Goal: Information Seeking & Learning: Compare options

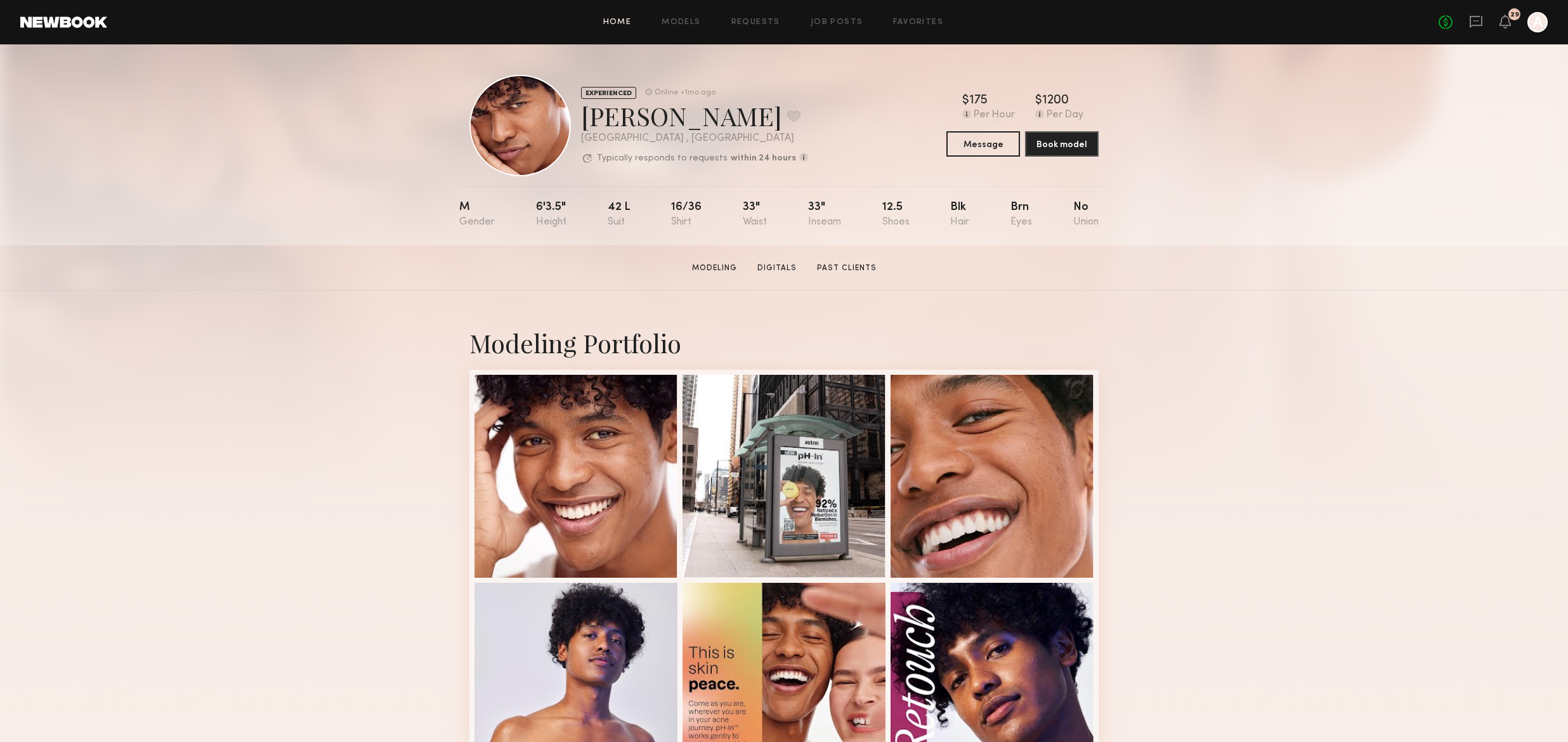
click at [620, 18] on link "Home" at bounding box center [617, 22] width 28 height 8
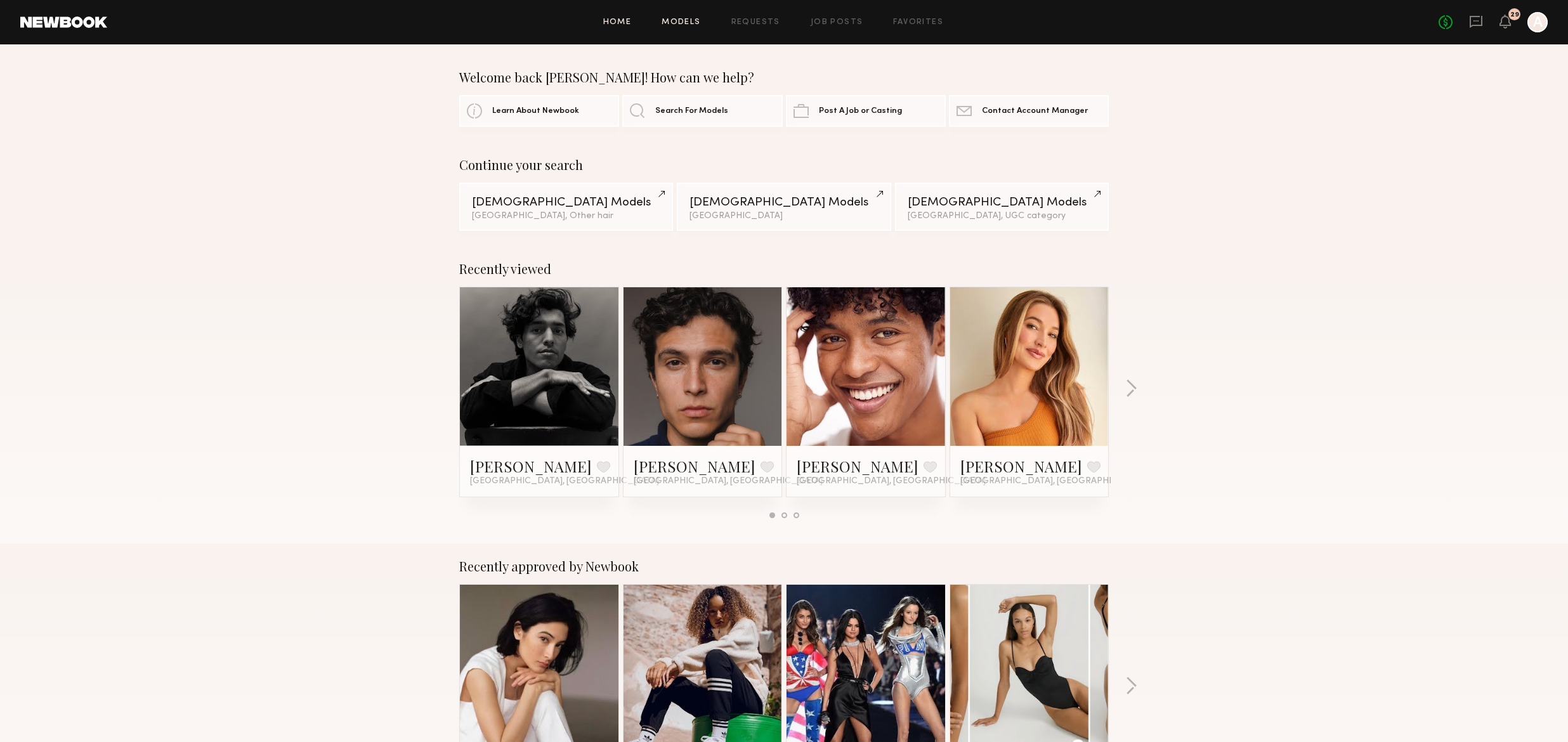
click at [701, 19] on link "Models" at bounding box center [681, 22] width 39 height 8
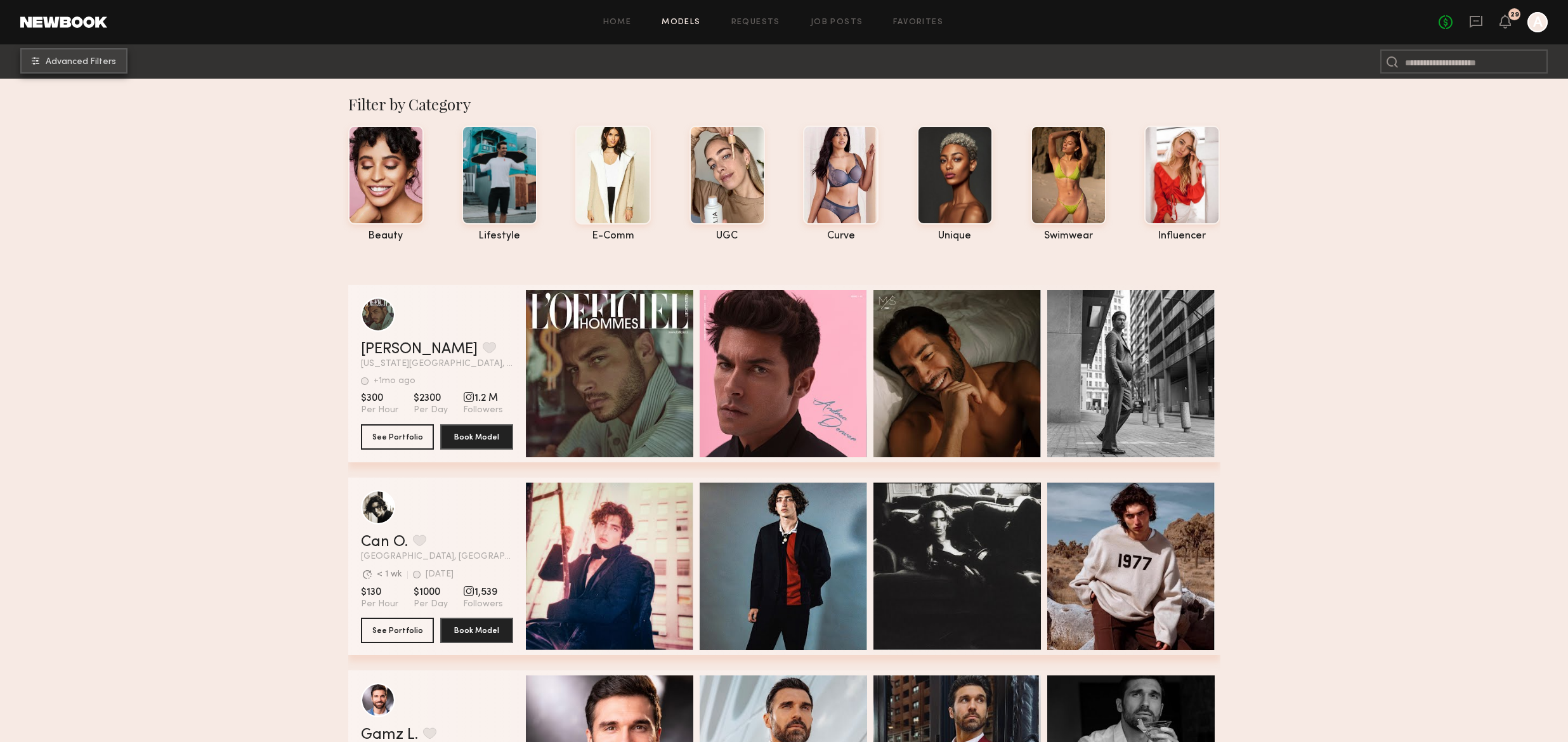
click at [92, 59] on span "Advanced Filters" at bounding box center [80, 62] width 70 height 9
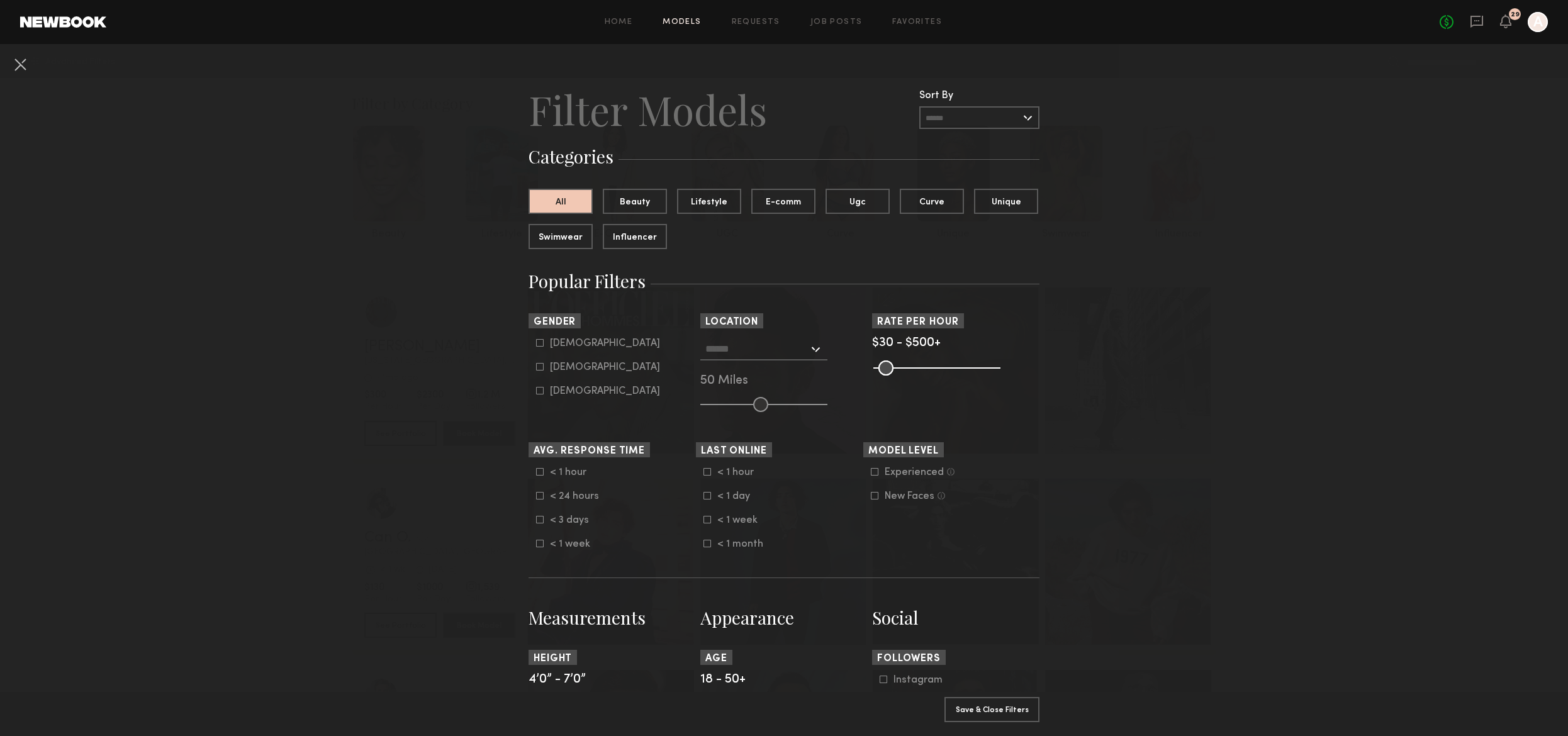
click at [536, 344] on icon at bounding box center [540, 343] width 7 height 7
type input "*"
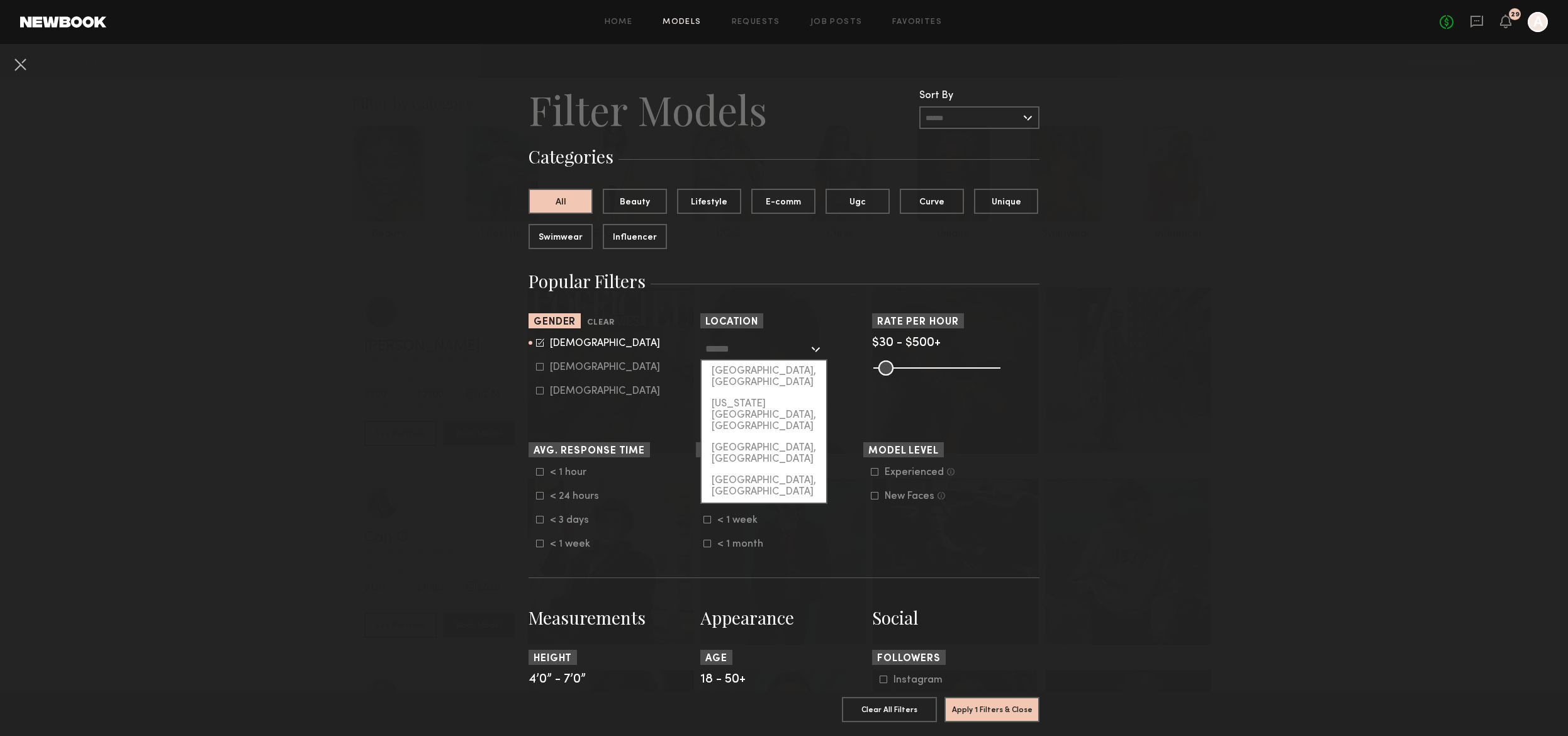
click at [799, 348] on input "text" at bounding box center [757, 348] width 103 height 21
click at [756, 369] on div "[GEOGRAPHIC_DATA], [GEOGRAPHIC_DATA]" at bounding box center [764, 377] width 125 height 33
type input "**********"
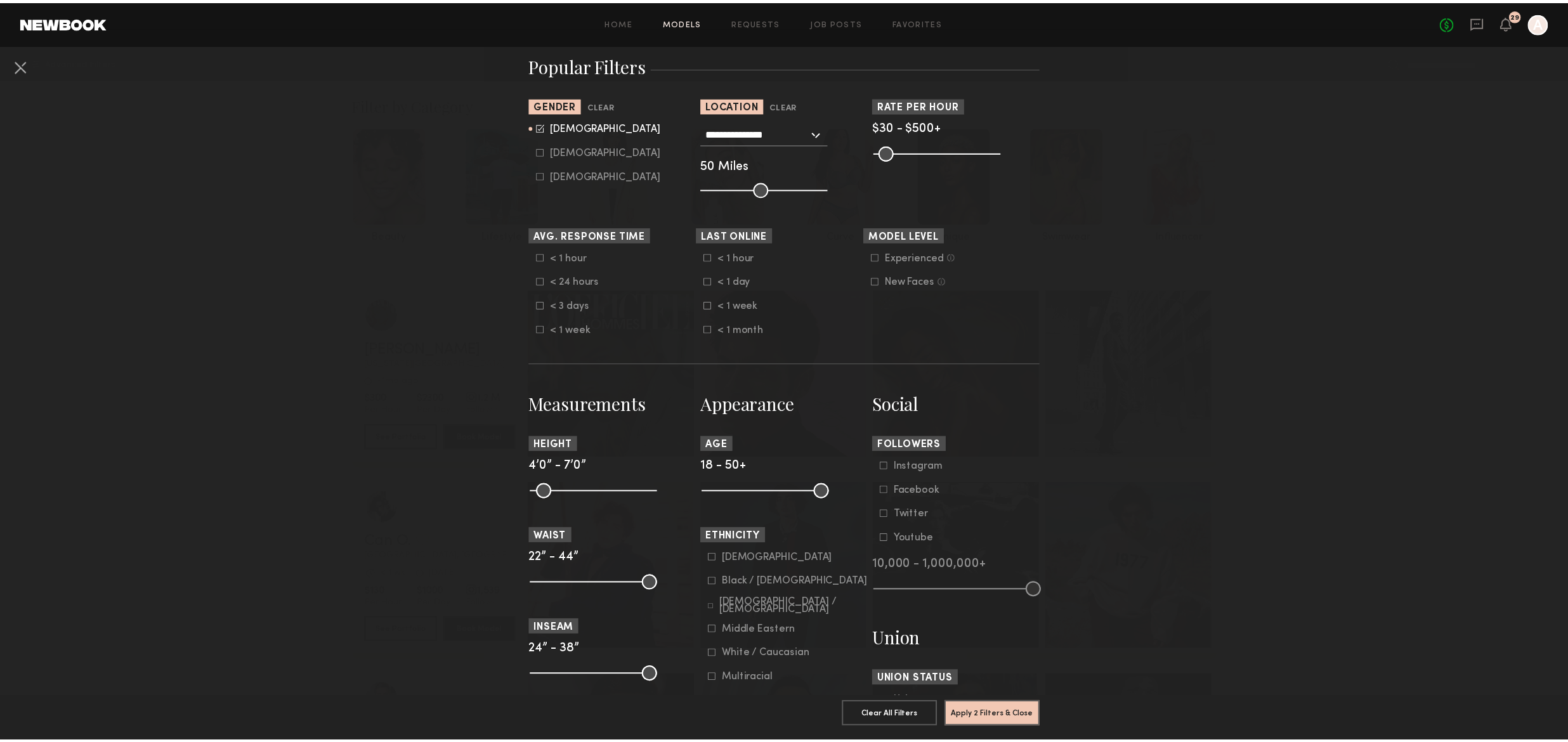
scroll to position [202, 0]
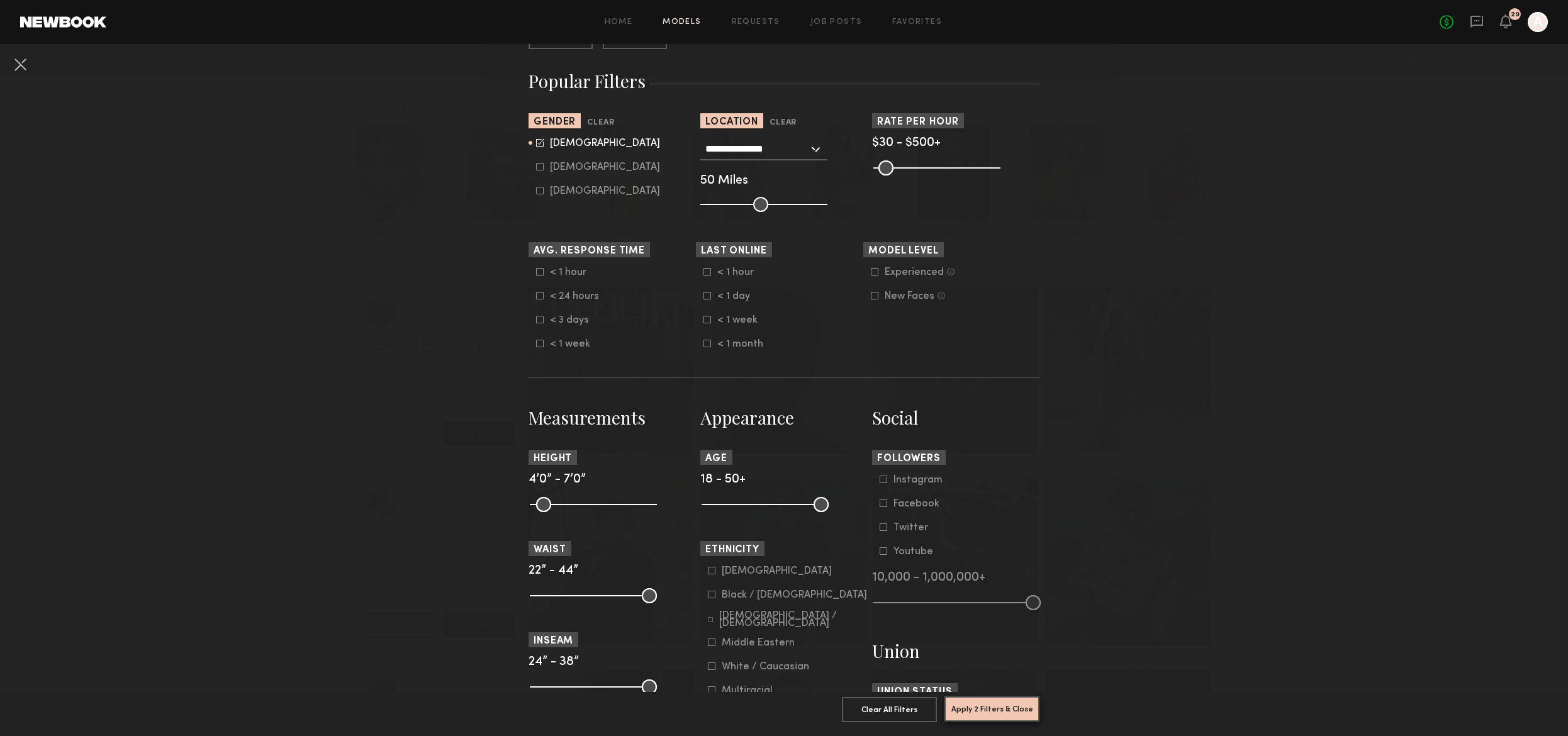
click at [982, 697] on button "Apply 2 Filters & Close" at bounding box center [992, 709] width 95 height 25
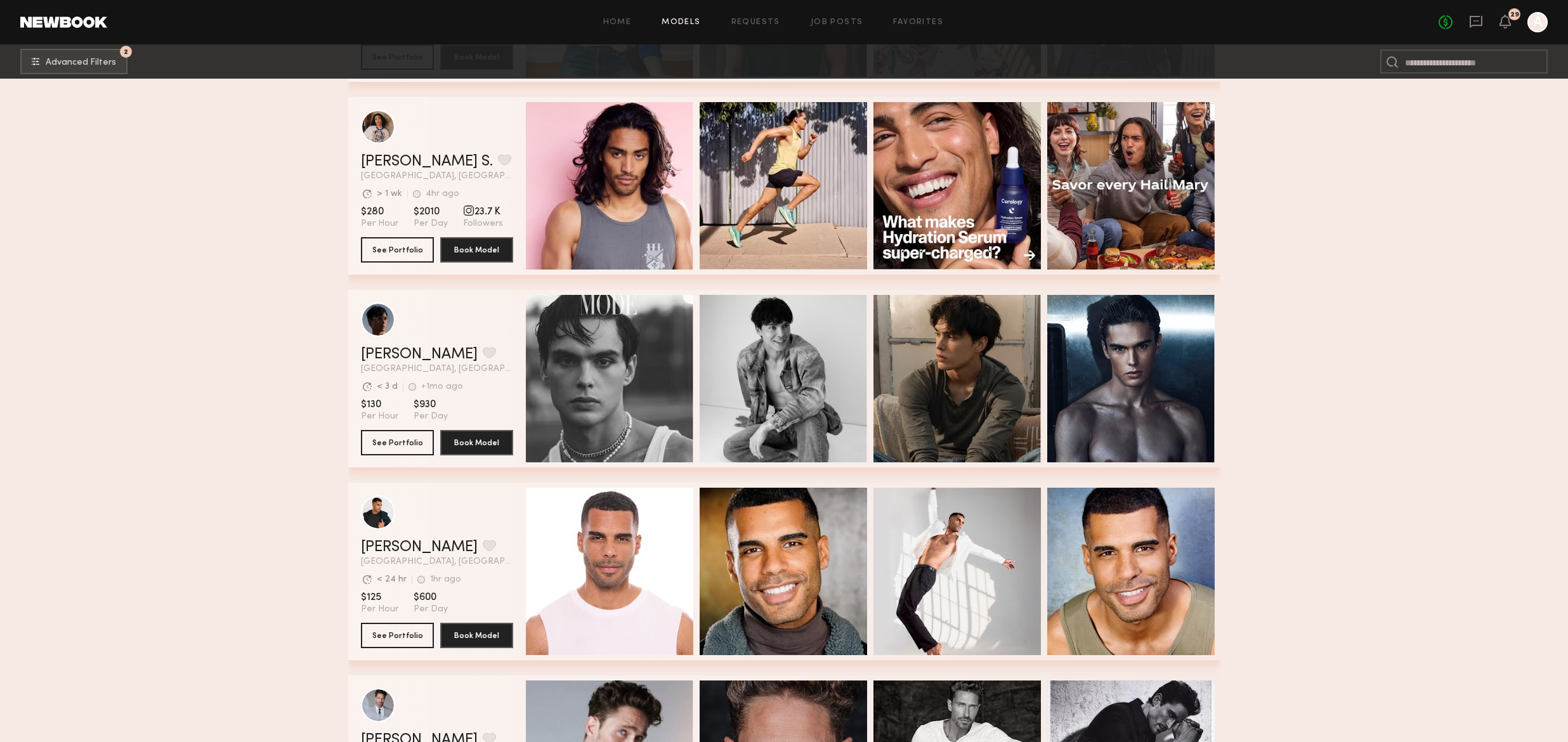
scroll to position [851, 0]
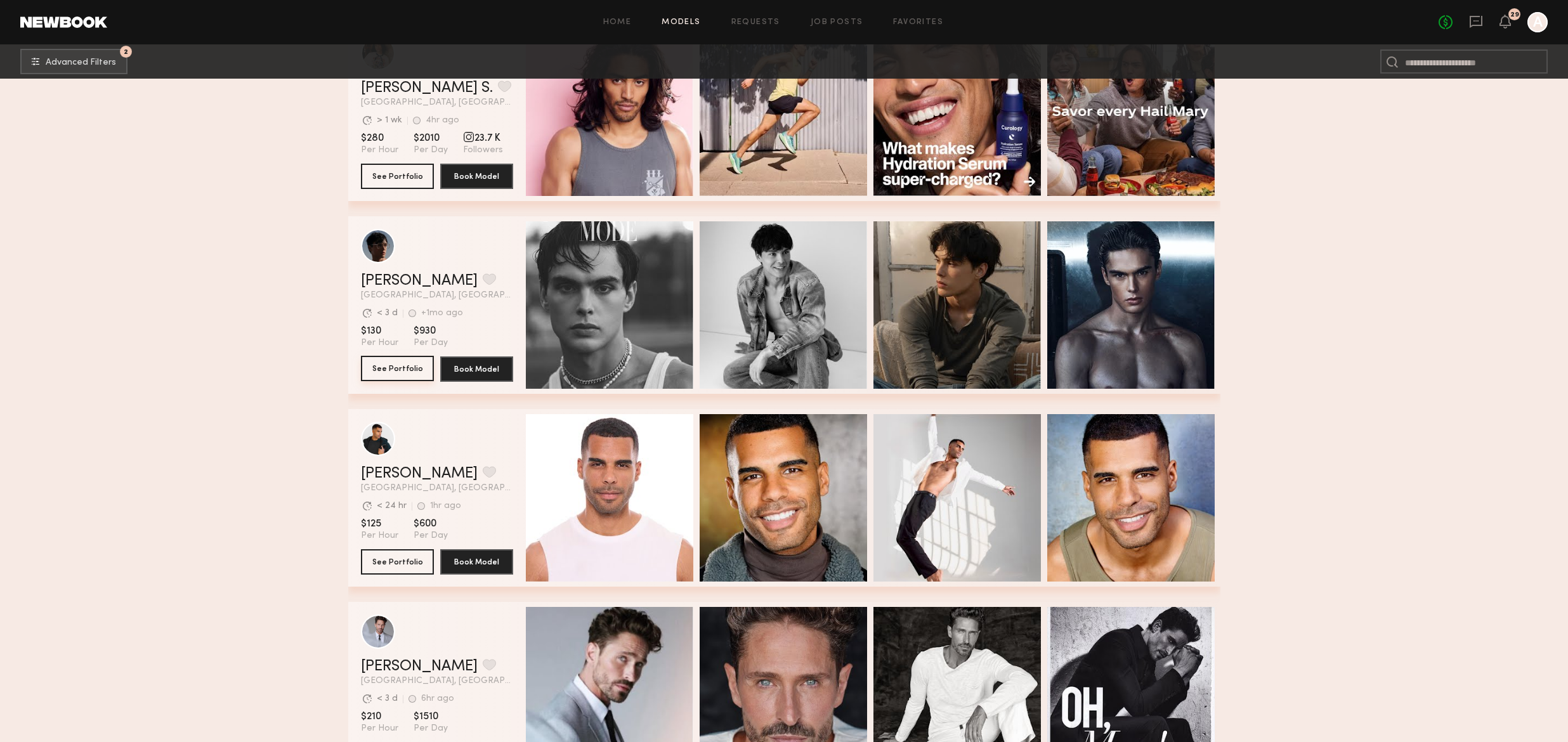
click at [409, 371] on button "See Portfolio" at bounding box center [398, 369] width 73 height 26
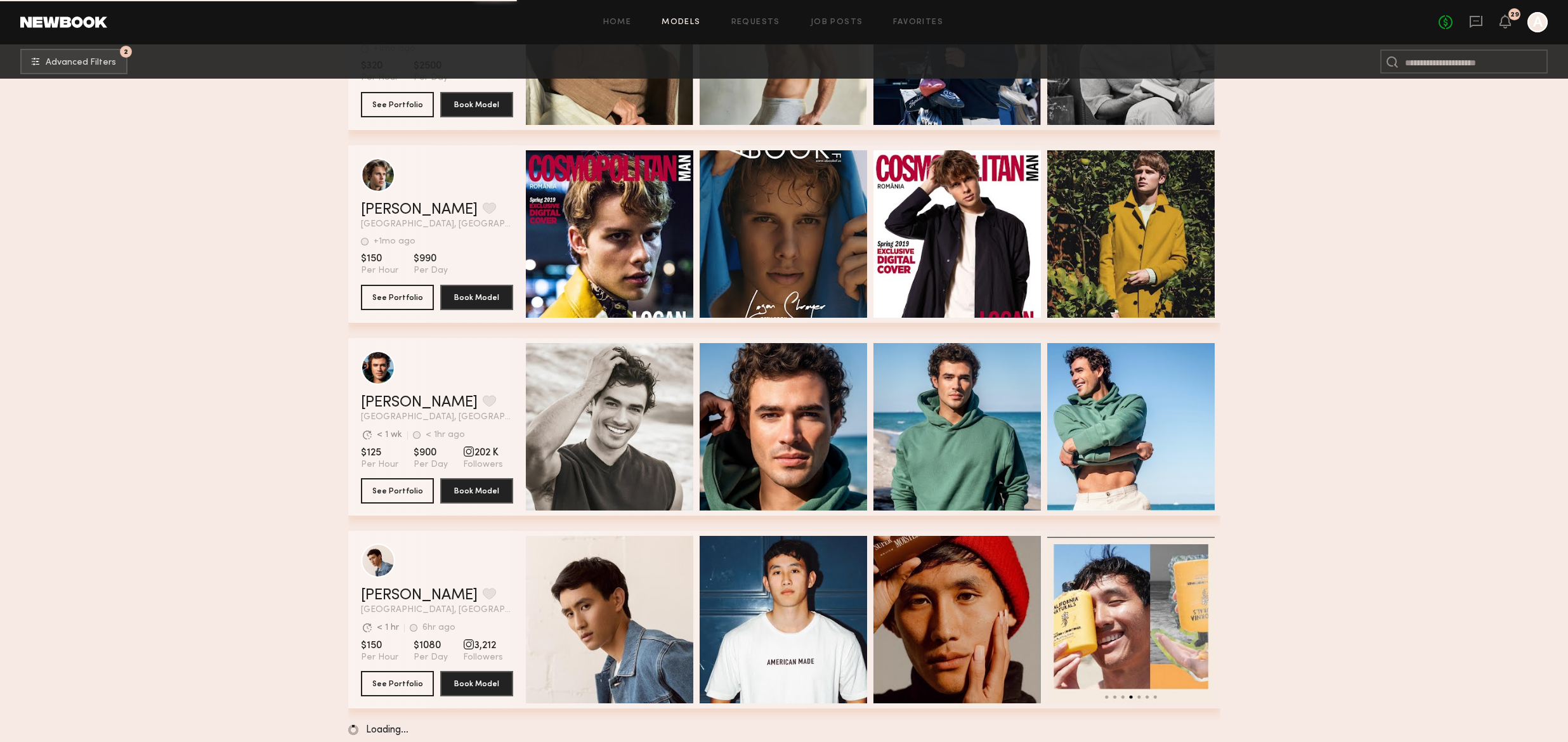
scroll to position [1901, 0]
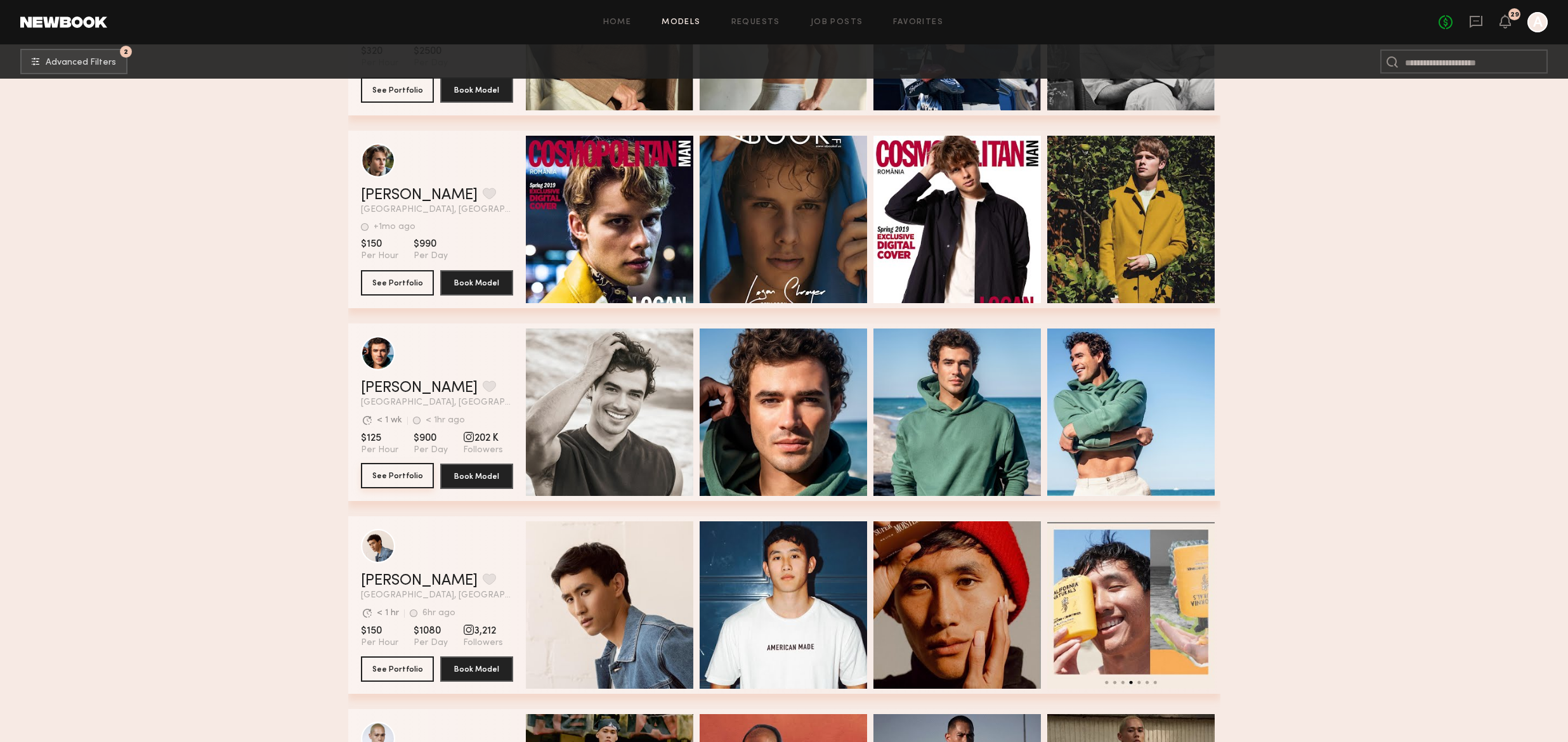
click at [414, 480] on button "See Portfolio" at bounding box center [398, 475] width 73 height 26
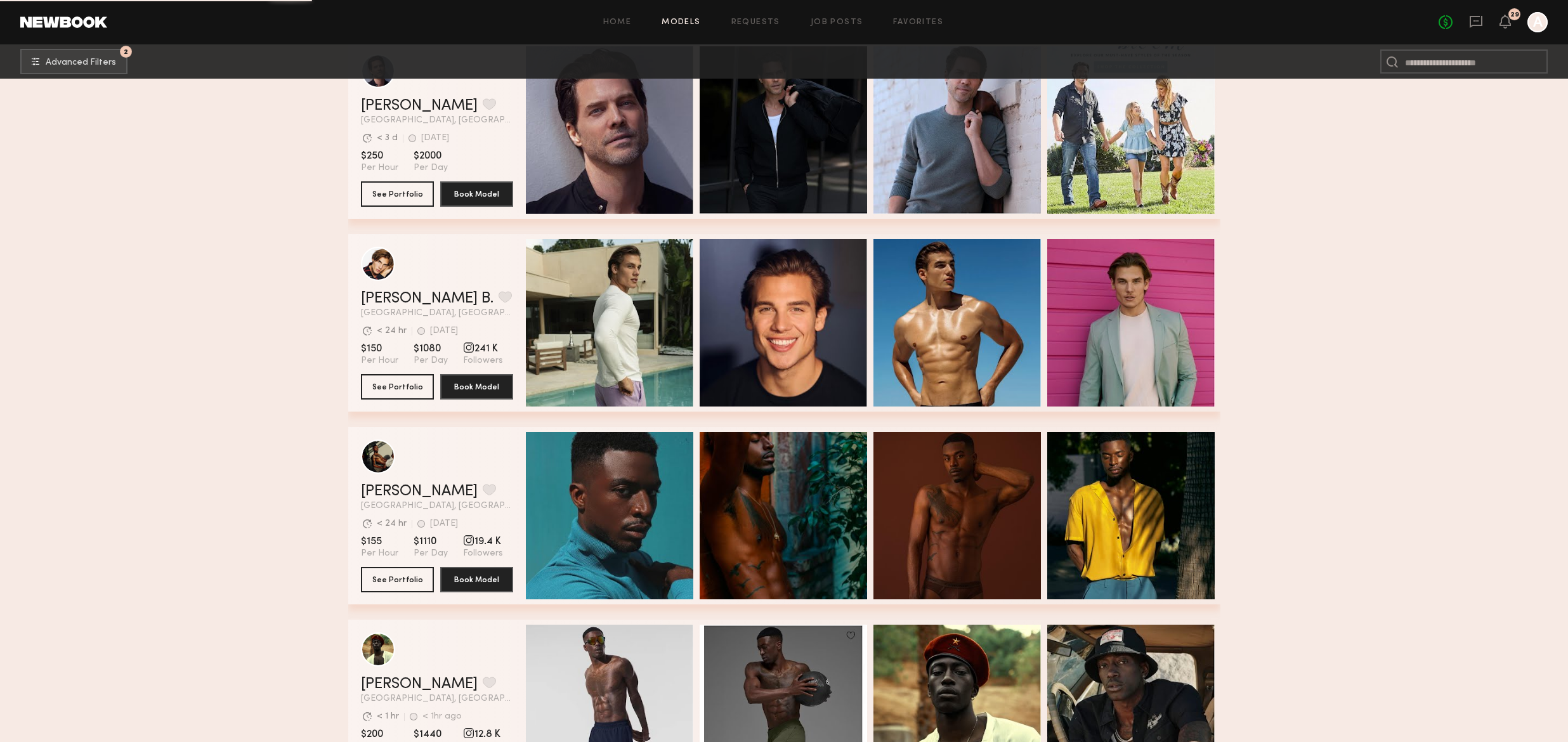
scroll to position [3730, 0]
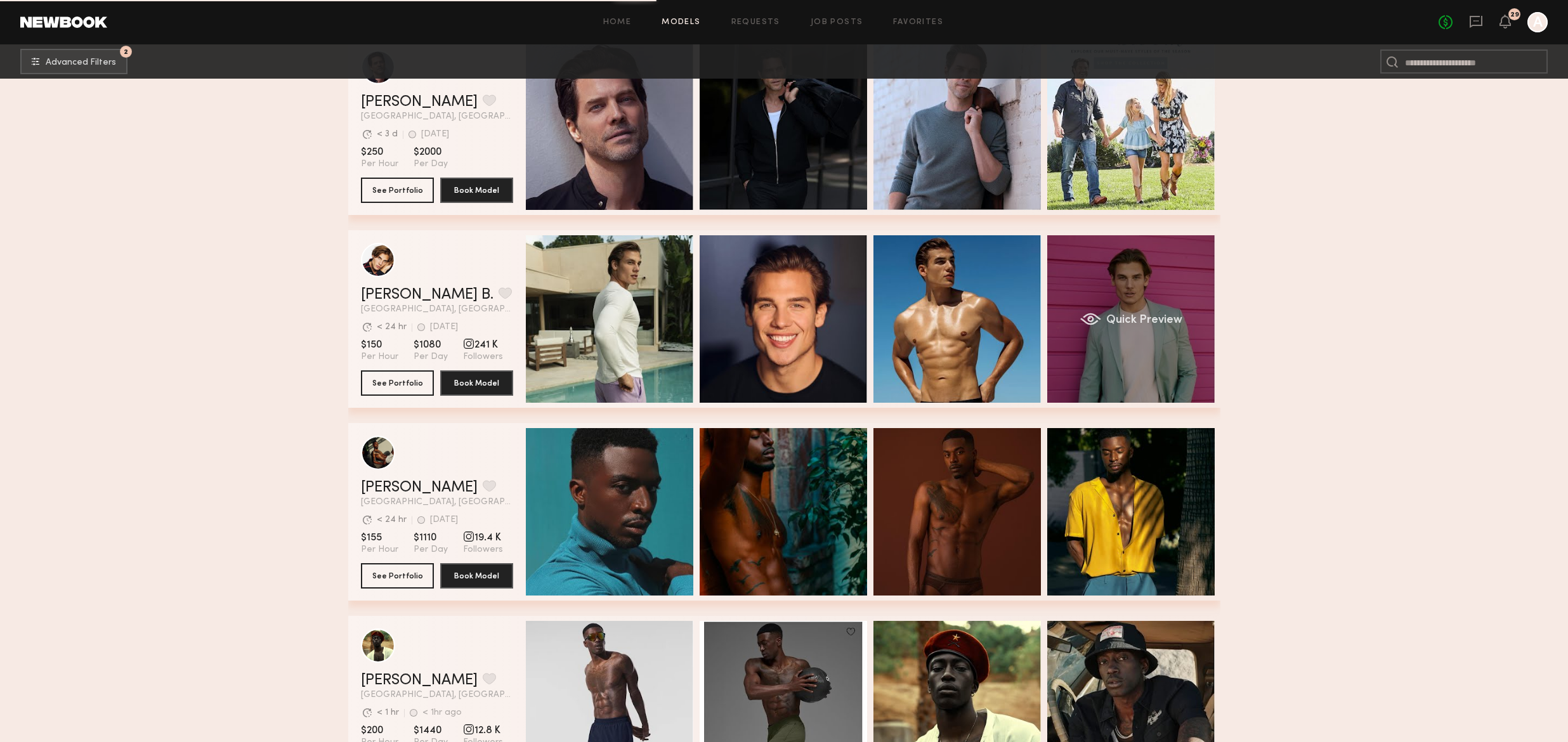
click at [1129, 269] on div "Quick Preview" at bounding box center [1131, 319] width 167 height 167
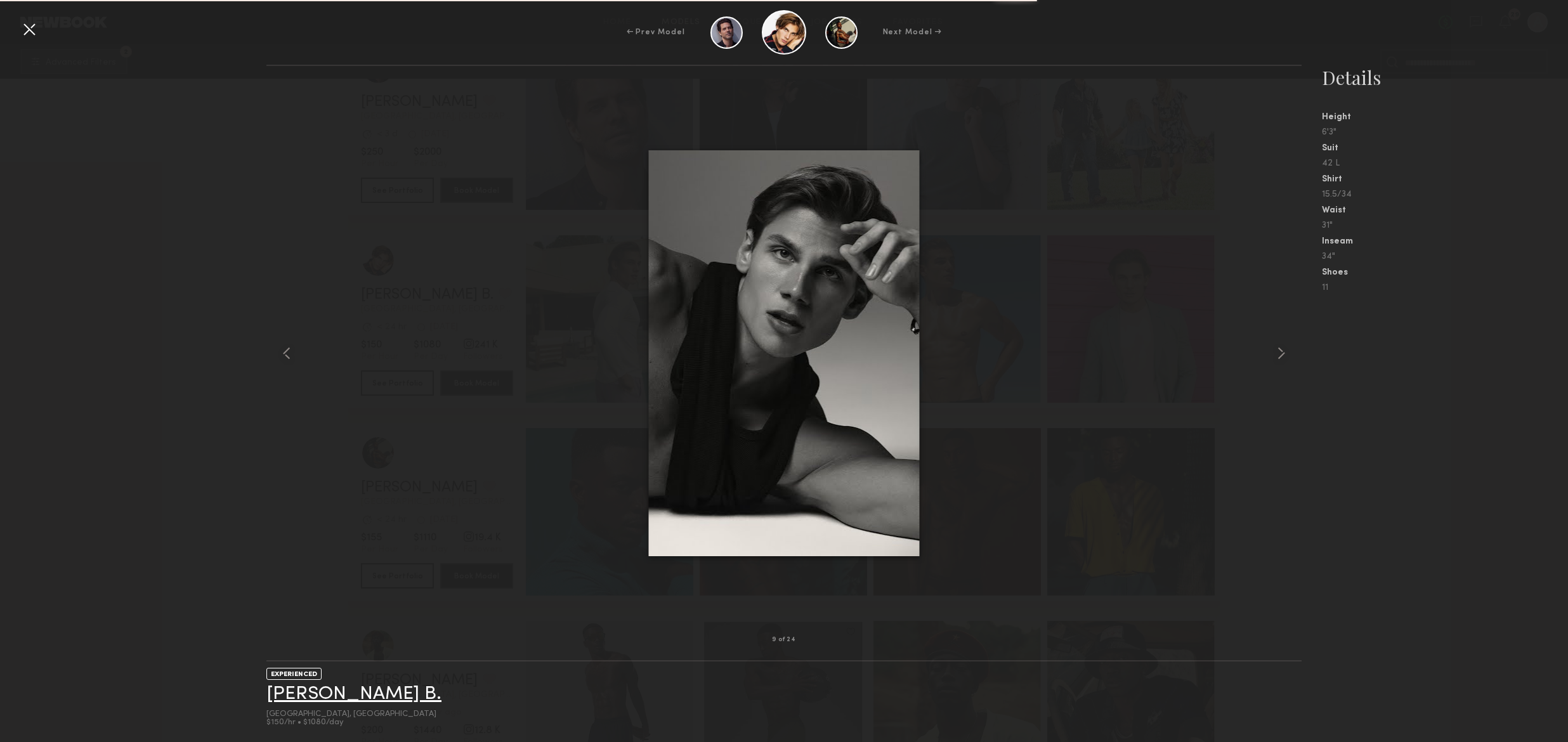
click at [295, 684] on link "Fulop B." at bounding box center [354, 694] width 175 height 20
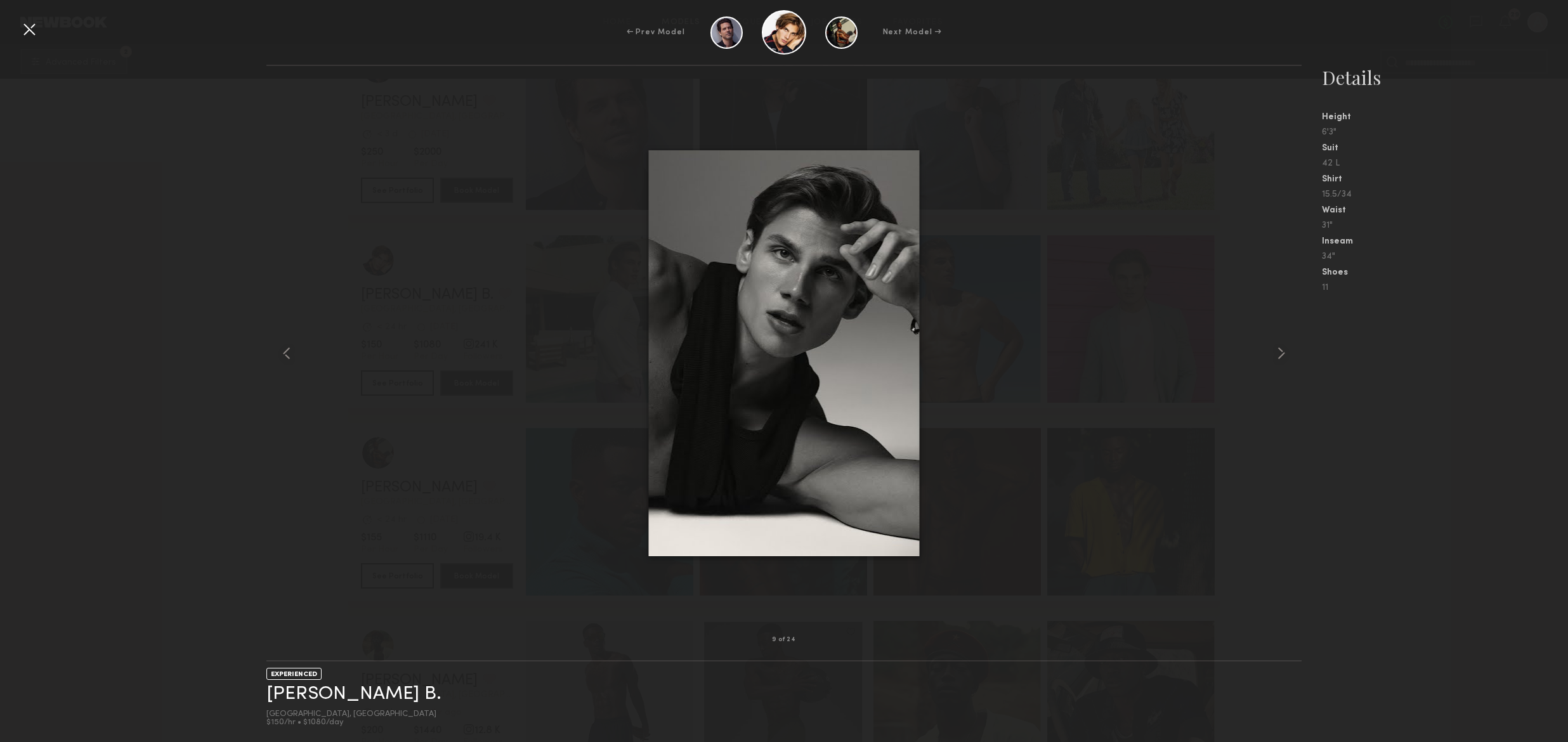
click at [36, 28] on div at bounding box center [29, 29] width 21 height 21
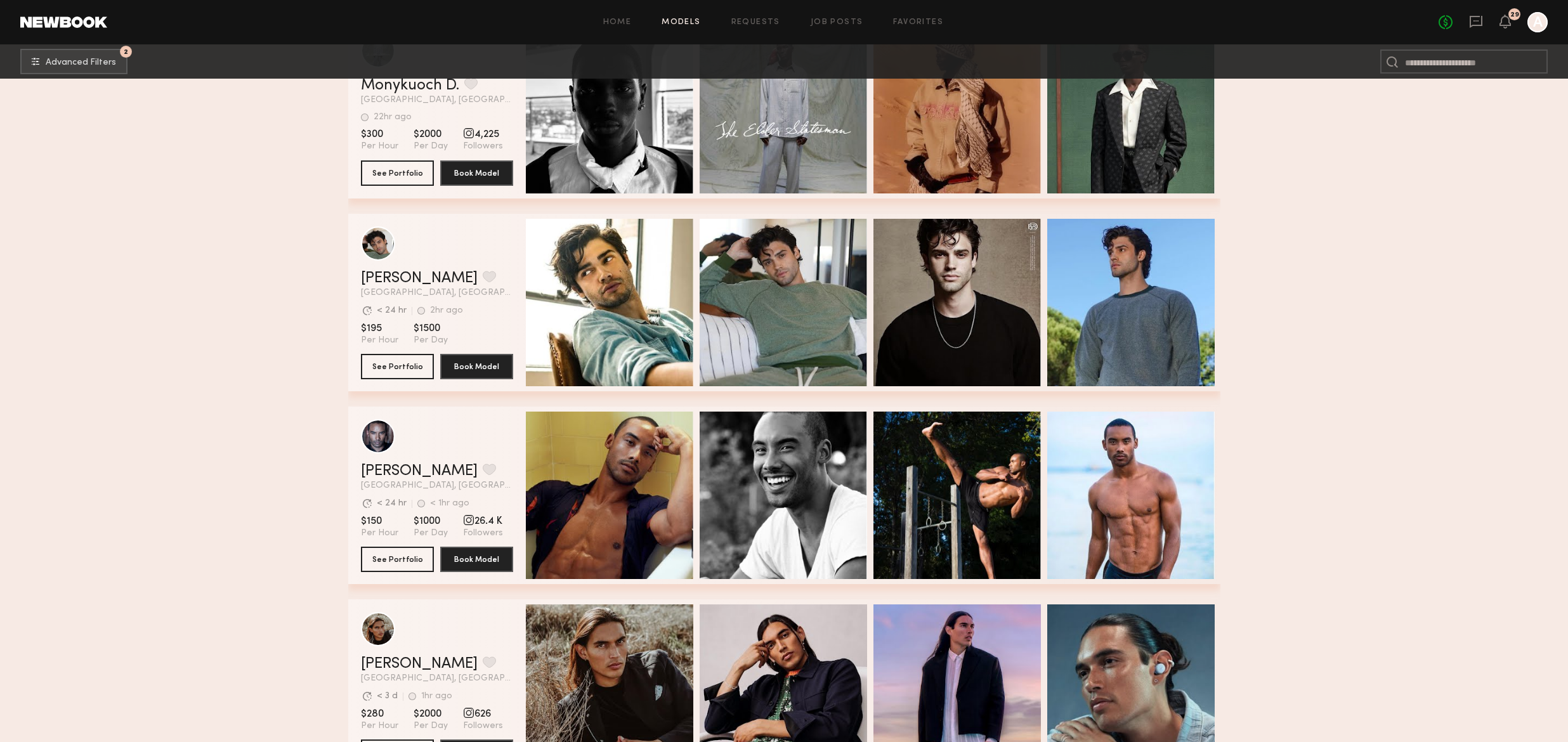
scroll to position [5534, 0]
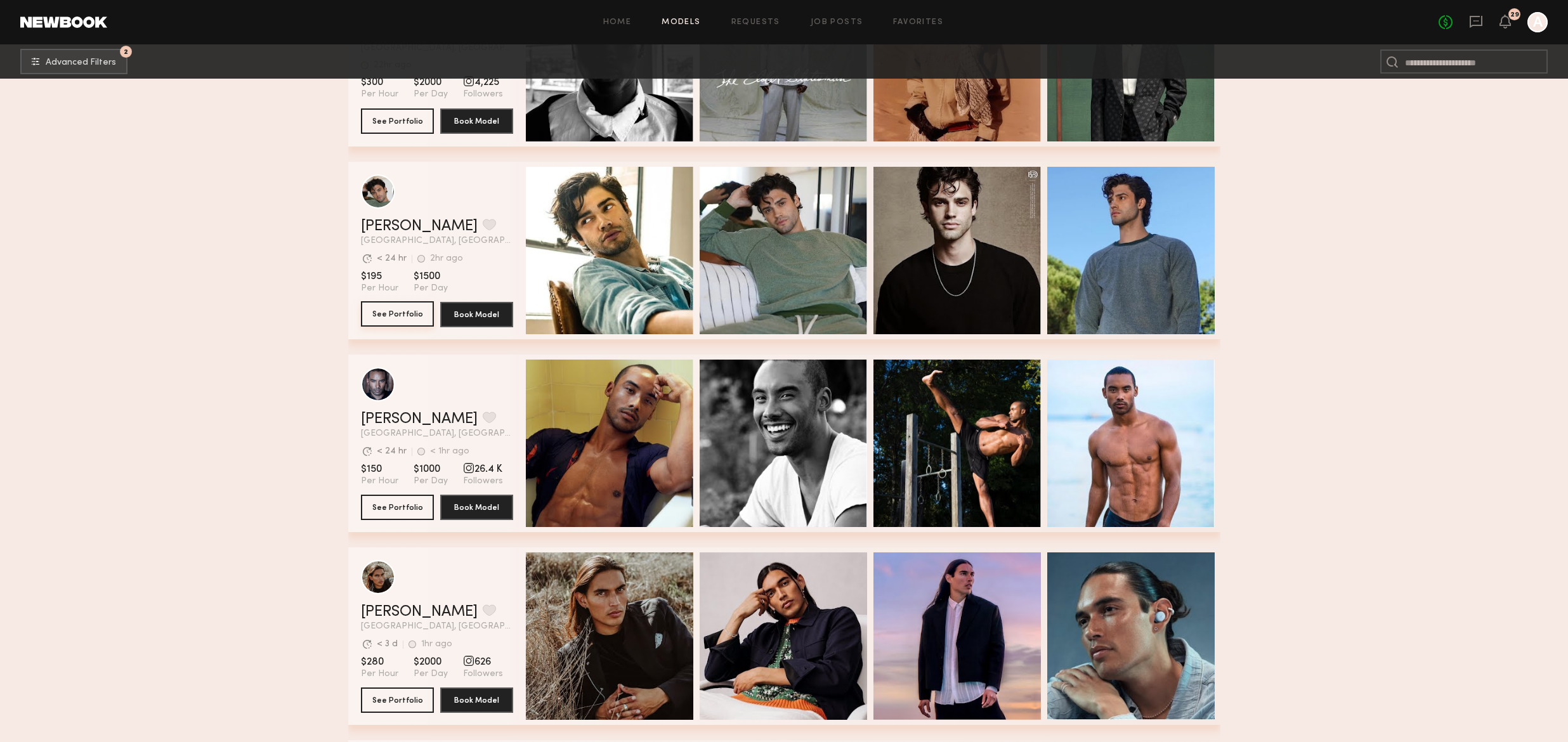
click at [397, 313] on button "See Portfolio" at bounding box center [398, 314] width 73 height 26
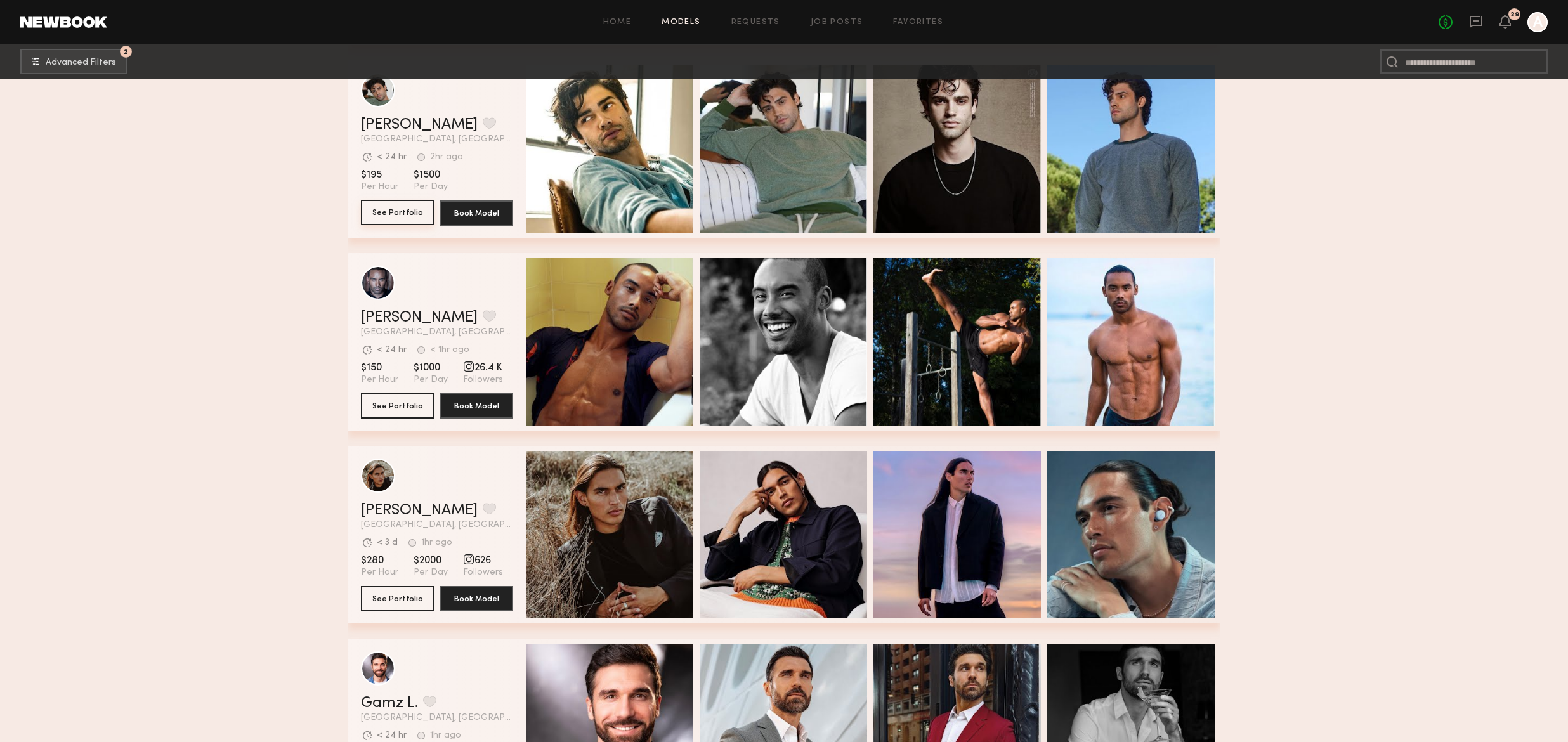
scroll to position [6070, 0]
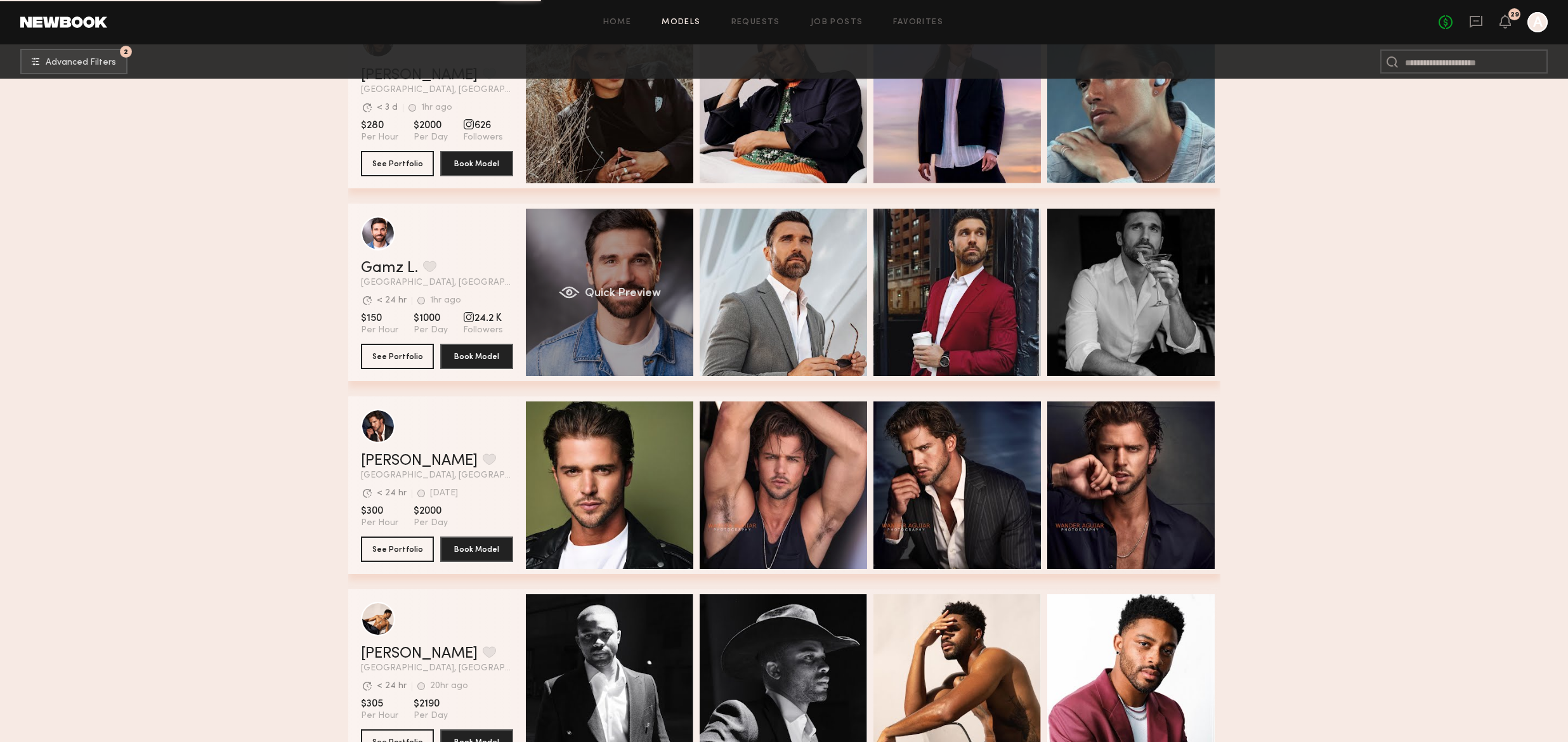
click at [604, 256] on div "Quick Preview" at bounding box center [610, 292] width 167 height 167
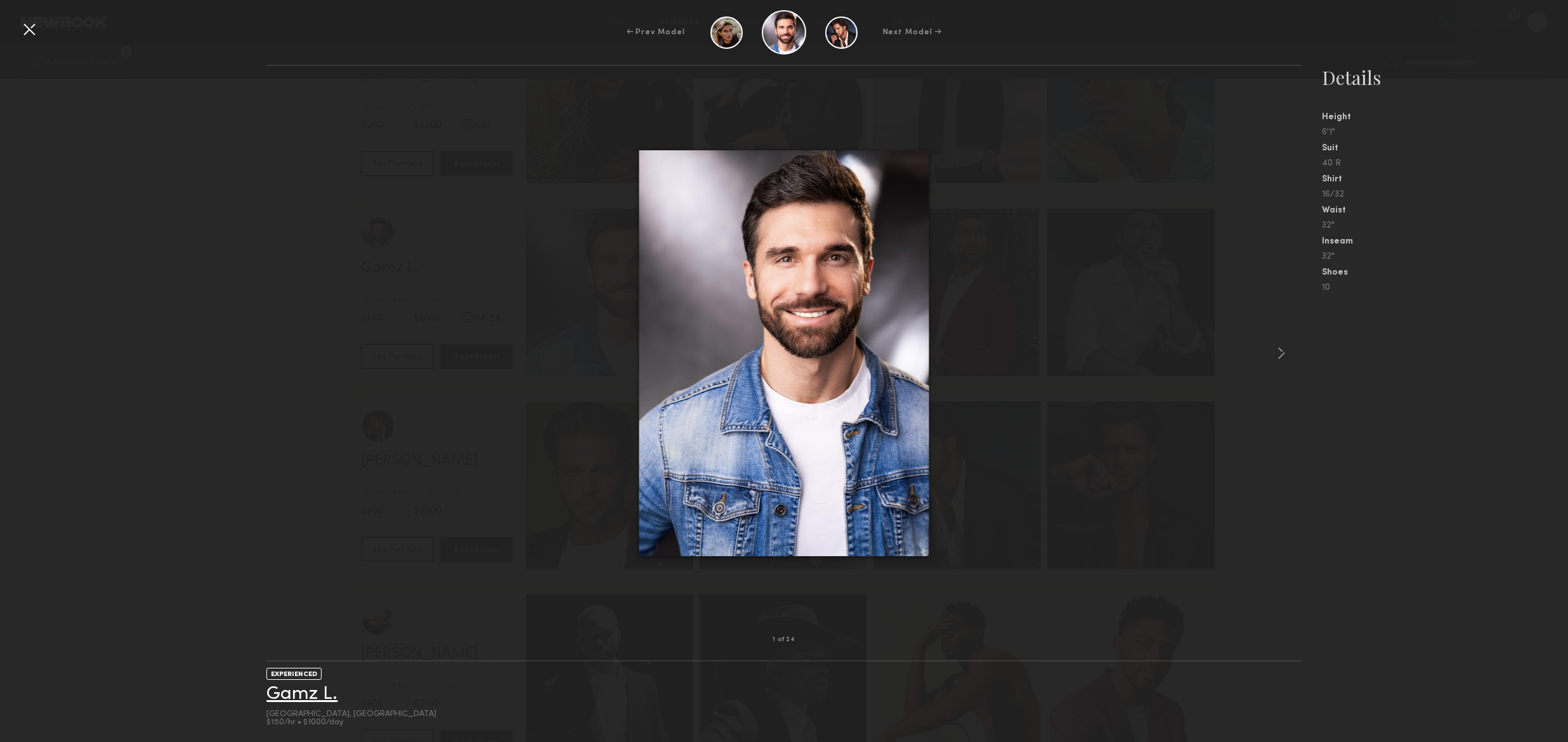
click at [321, 692] on link "Gamz L." at bounding box center [302, 694] width 71 height 20
click at [34, 28] on div at bounding box center [29, 29] width 21 height 21
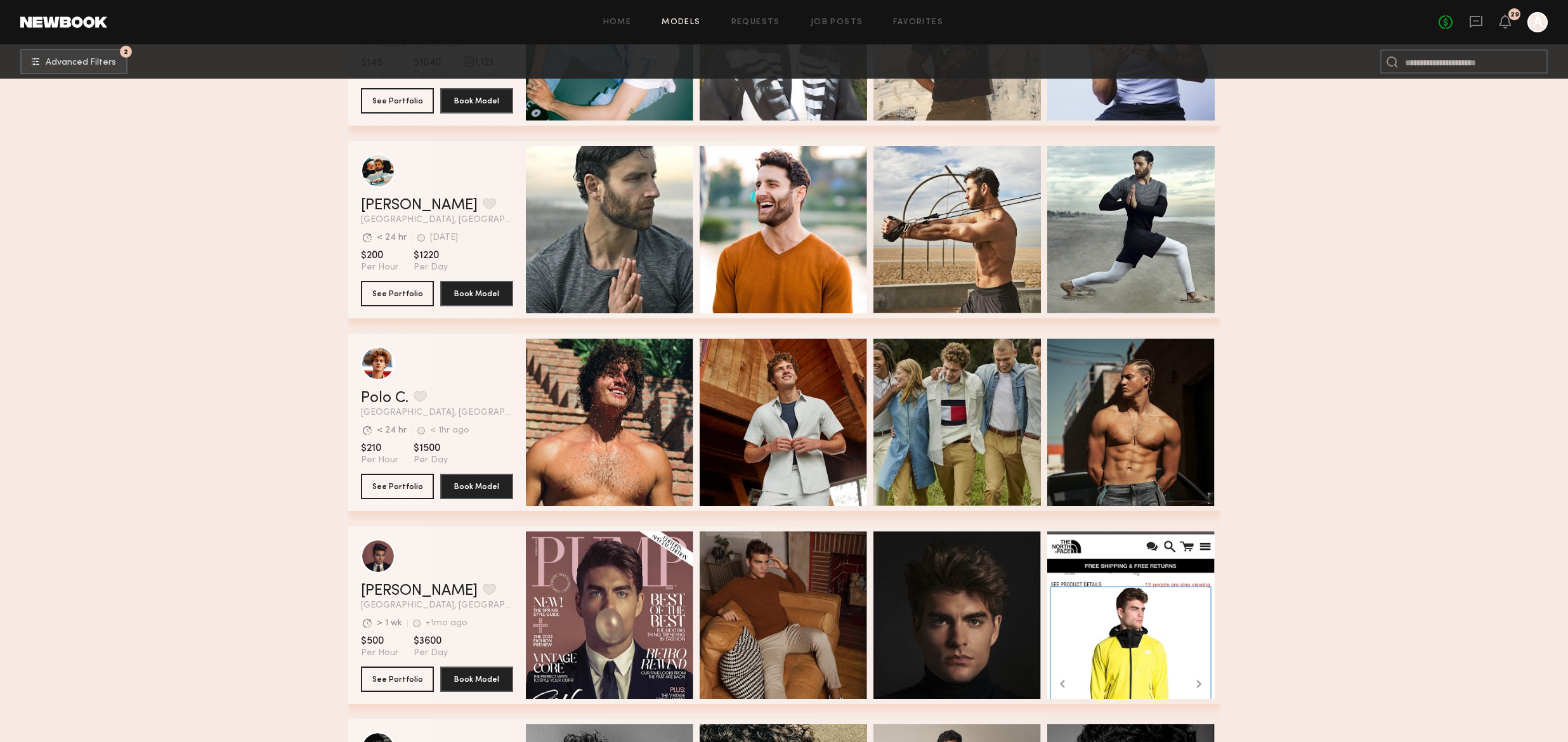
scroll to position [7100, 0]
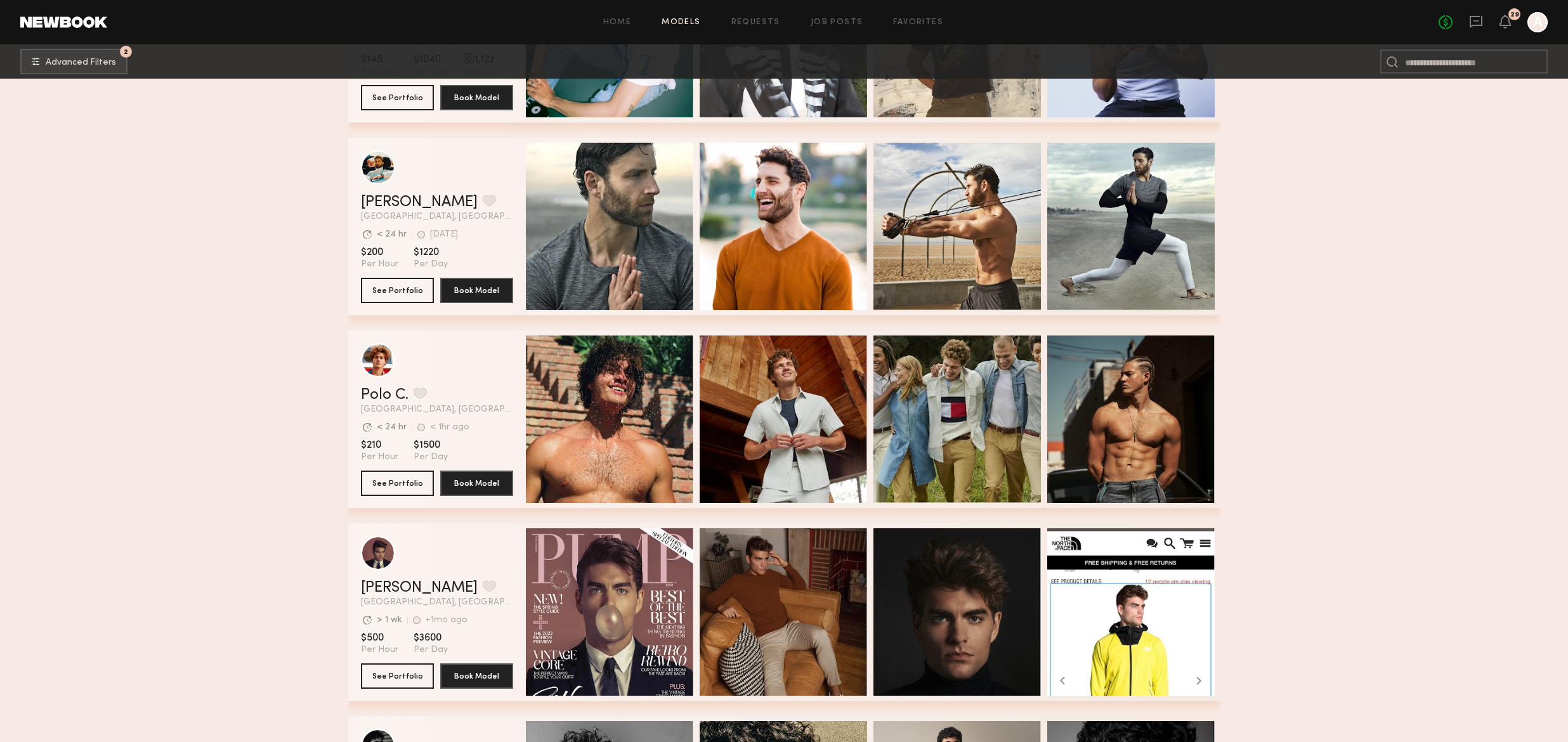
click at [406, 496] on section "Polo C. Favorite Los Angeles, CA Avg. request response time < 24 hr < 1hr ago L…" at bounding box center [437, 419] width 152 height 177
click at [393, 483] on button "See Portfolio" at bounding box center [398, 483] width 73 height 26
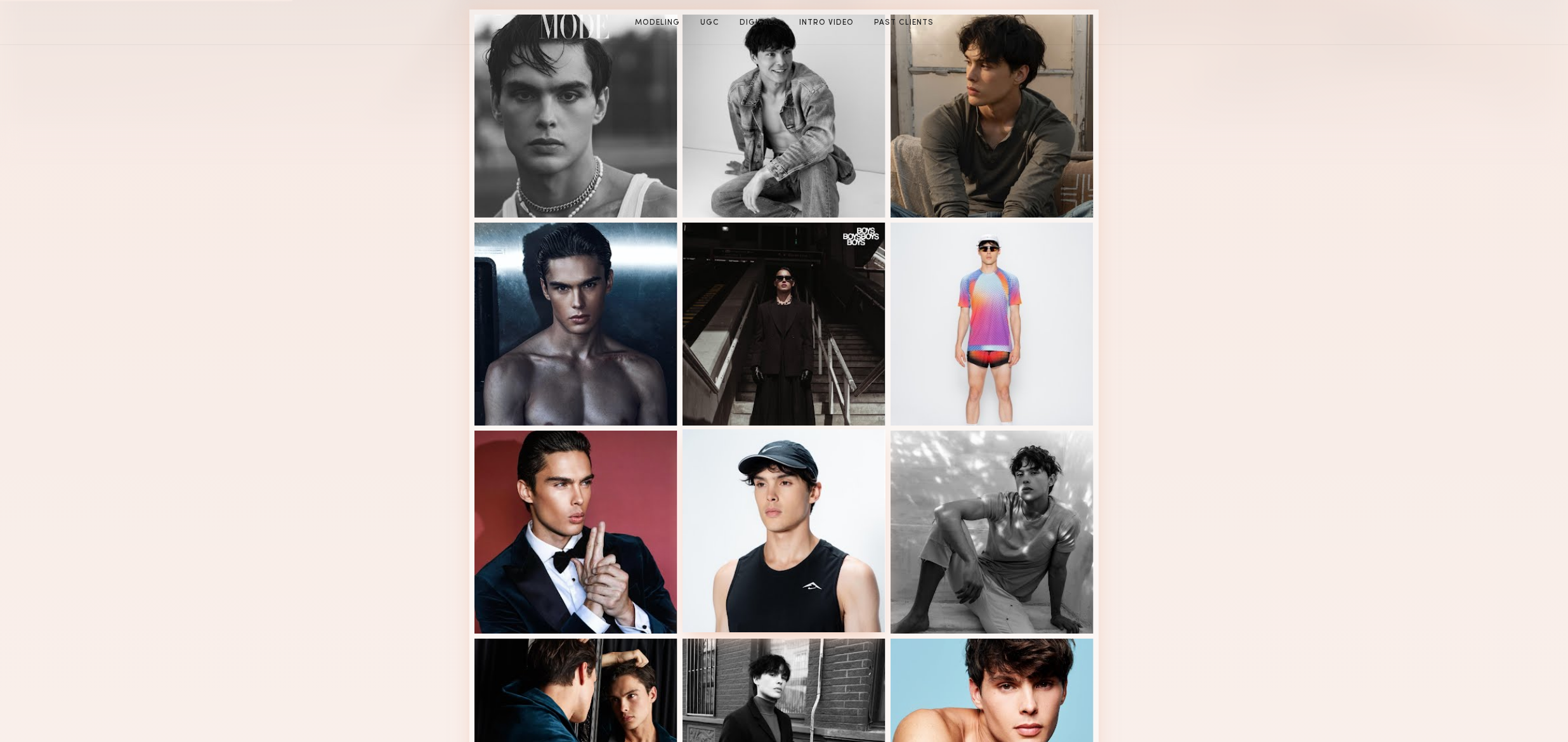
scroll to position [497, 0]
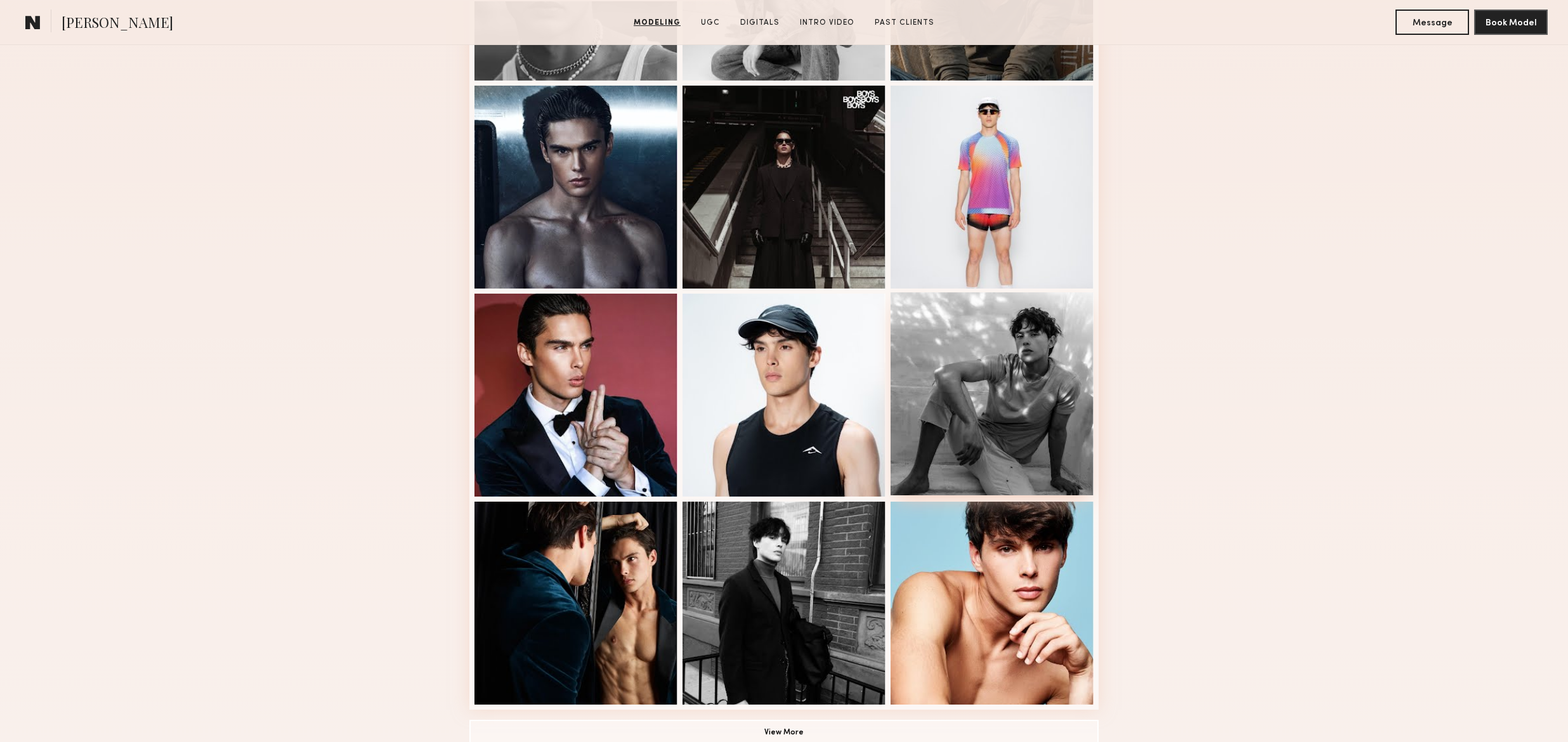
click at [1005, 373] on div at bounding box center [991, 393] width 203 height 203
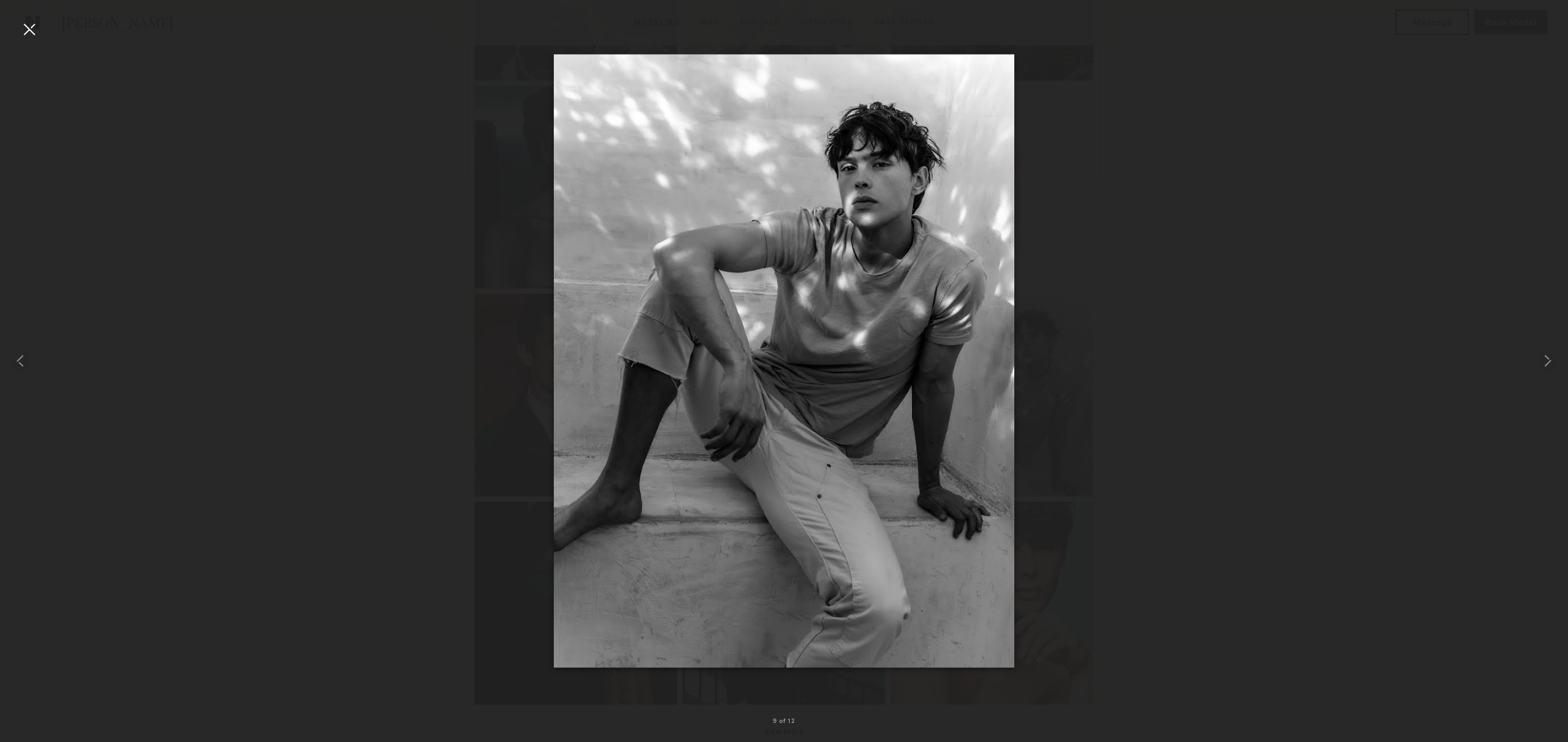
click at [35, 28] on div at bounding box center [29, 29] width 21 height 21
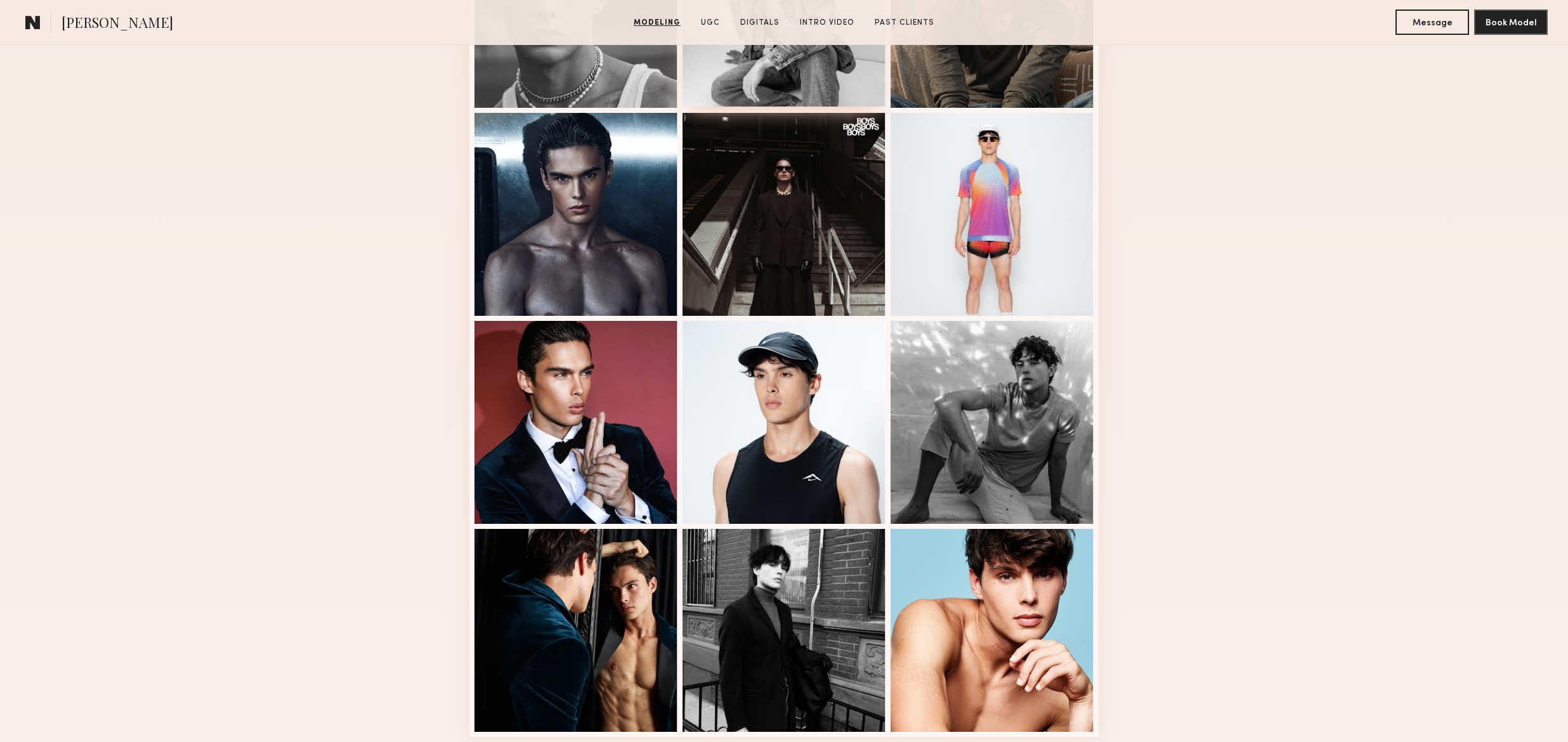
scroll to position [210, 0]
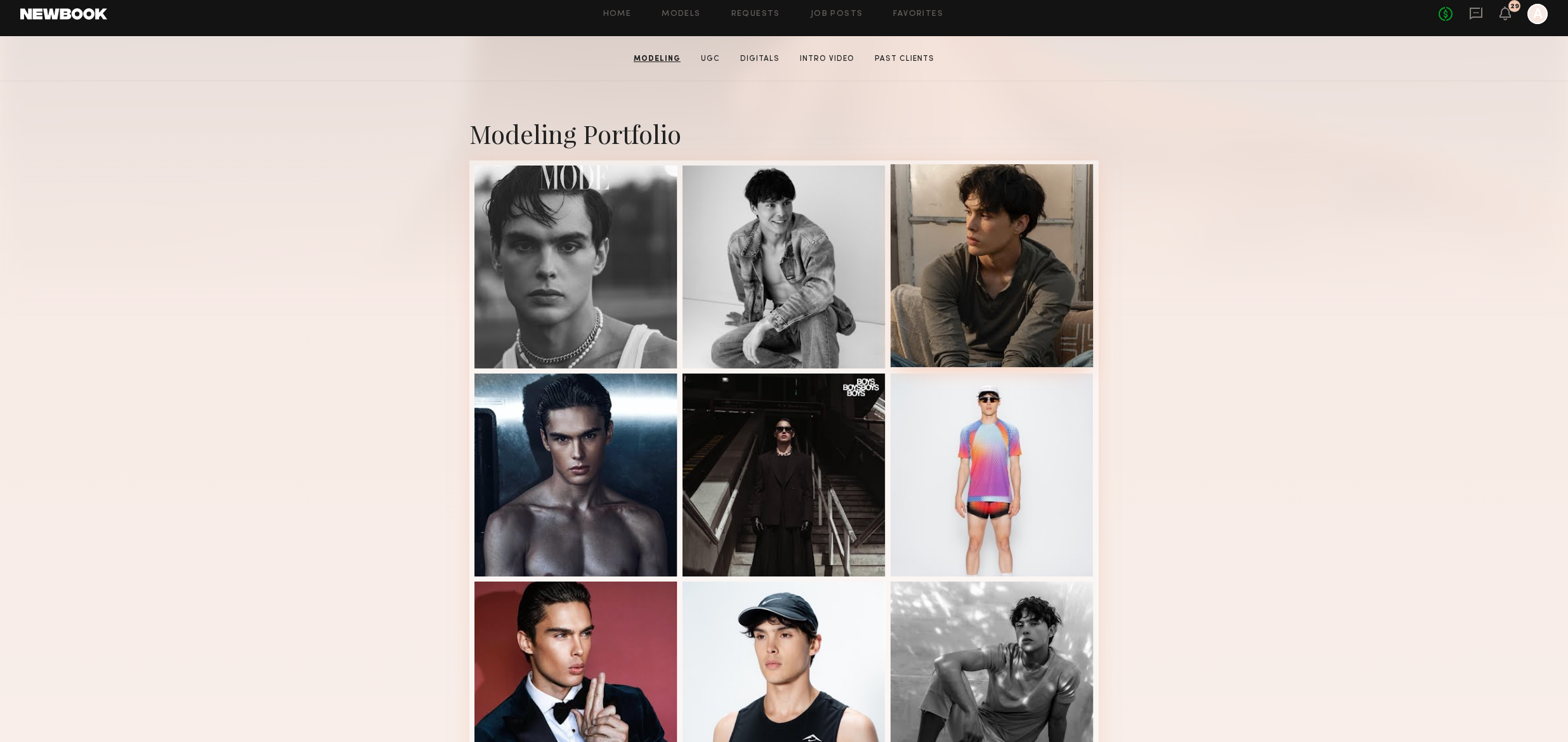
click at [977, 258] on div at bounding box center [991, 265] width 203 height 203
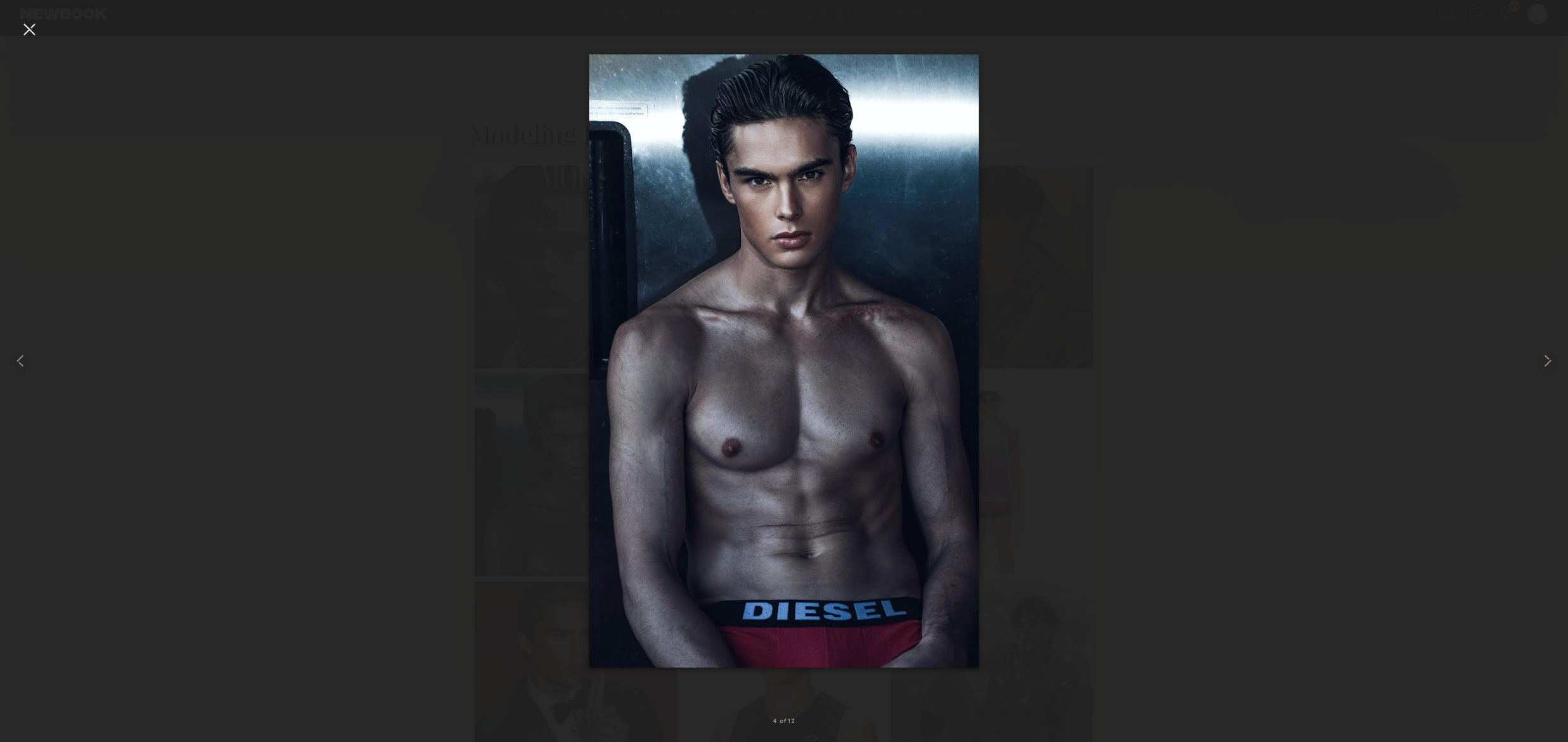
click at [384, 91] on div at bounding box center [784, 361] width 1568 height 682
click at [35, 28] on div at bounding box center [29, 29] width 21 height 21
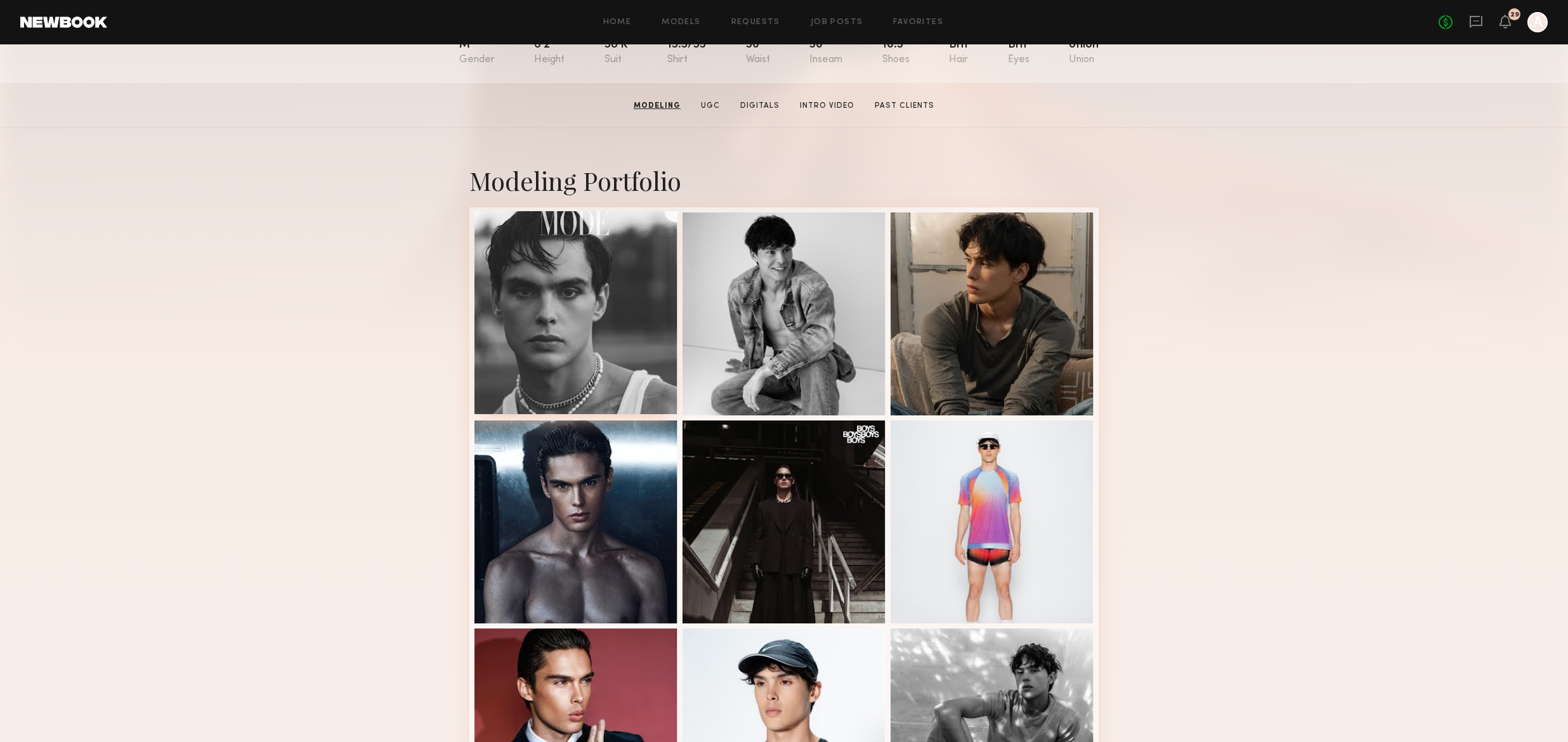
scroll to position [0, 0]
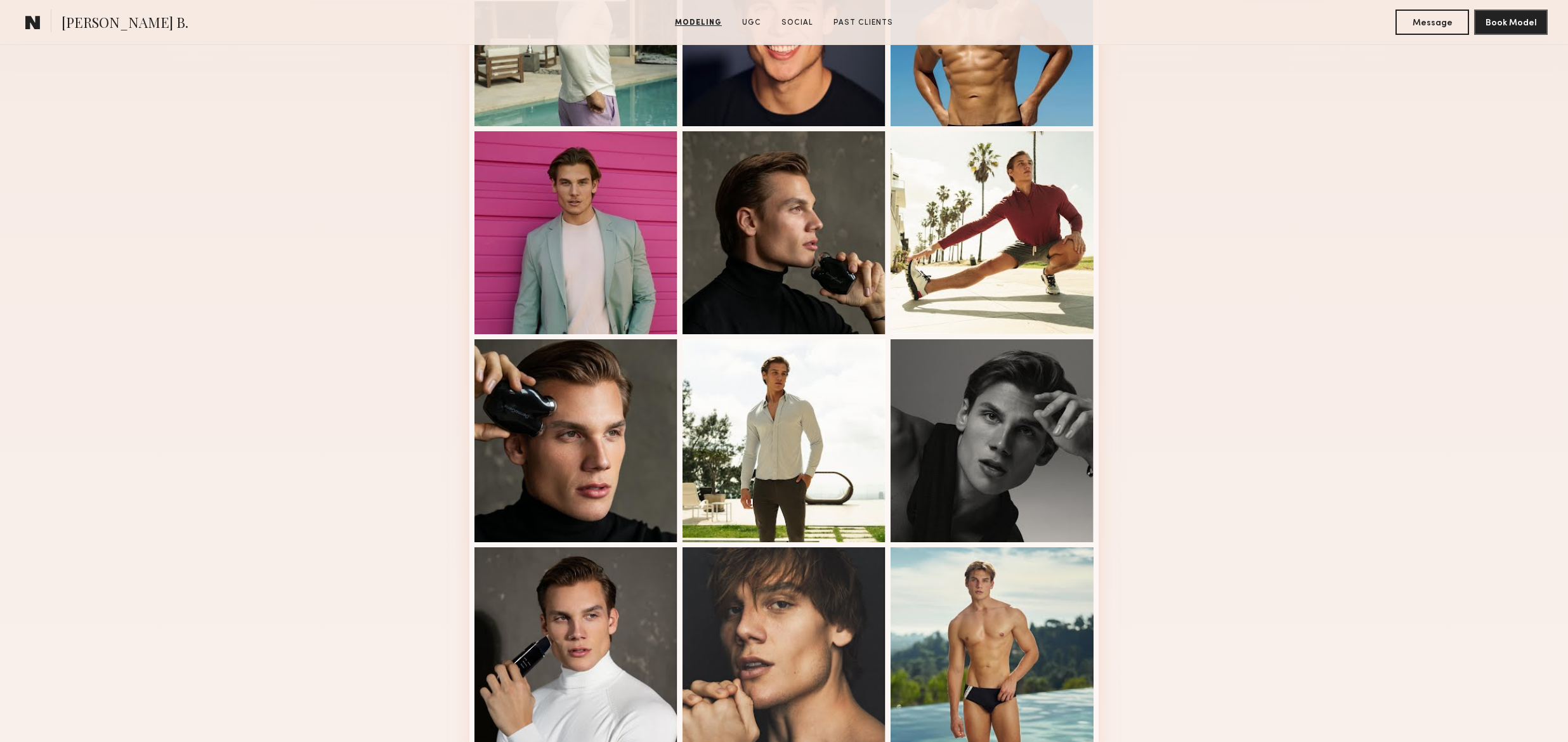
scroll to position [201, 0]
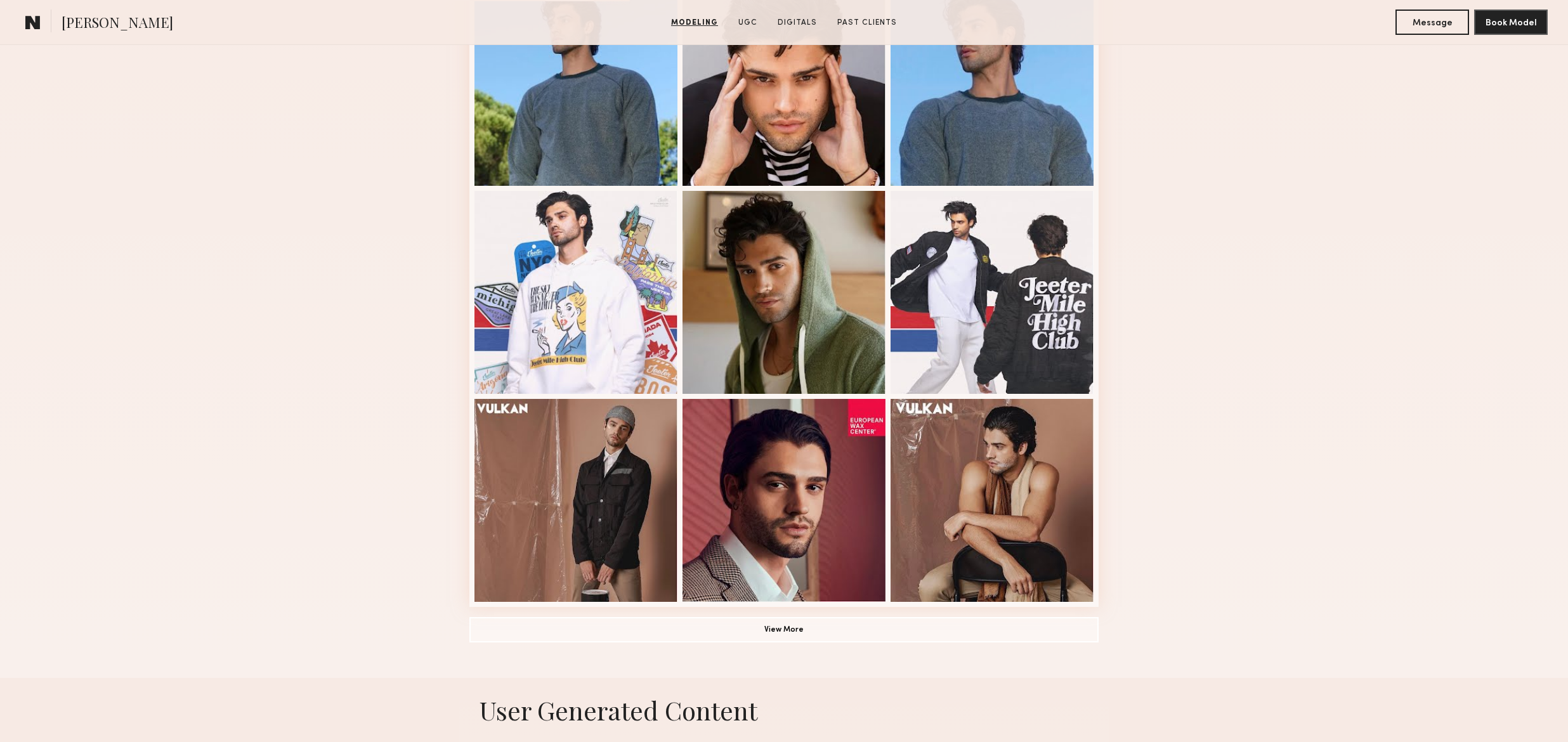
scroll to position [102, 0]
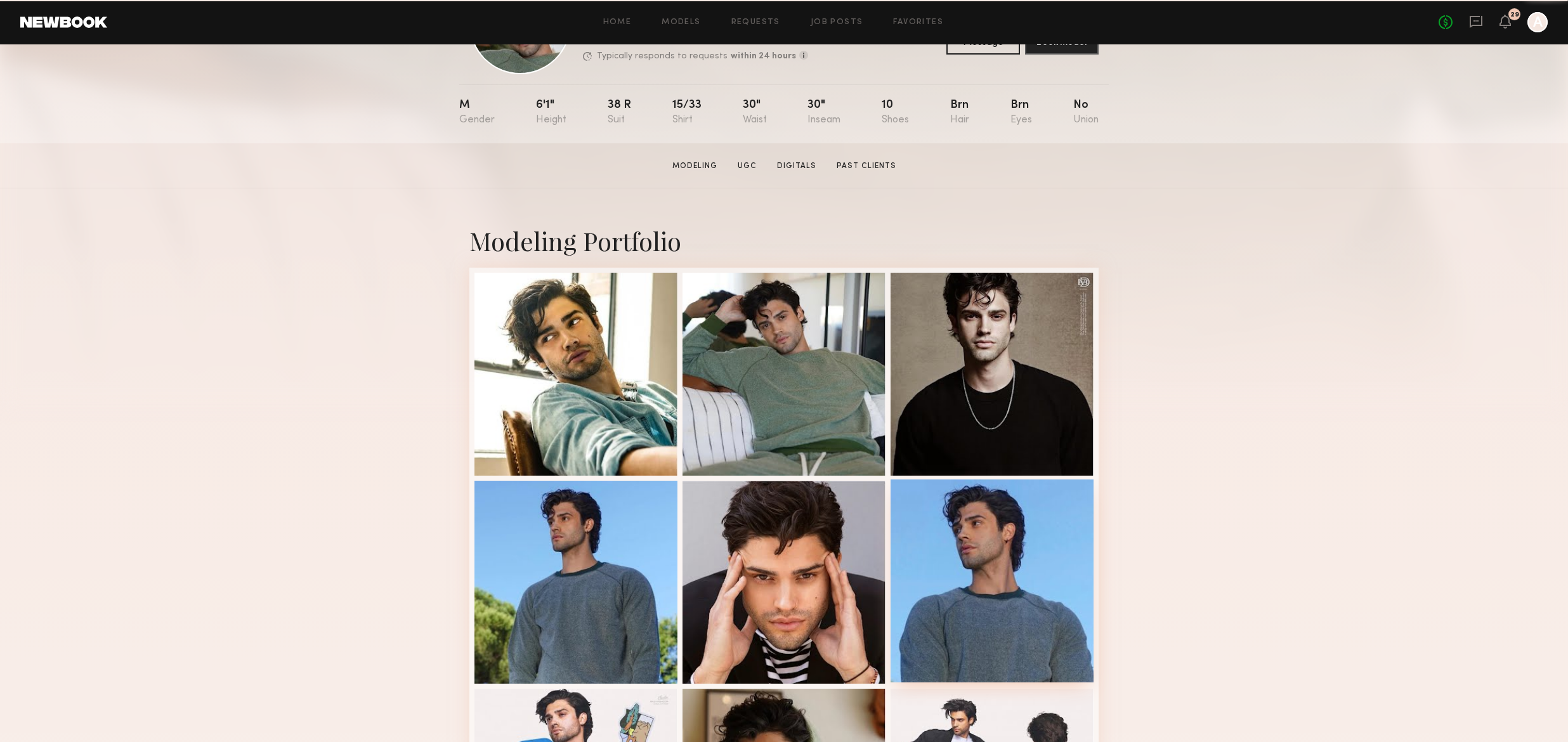
click at [971, 565] on div at bounding box center [991, 581] width 203 height 203
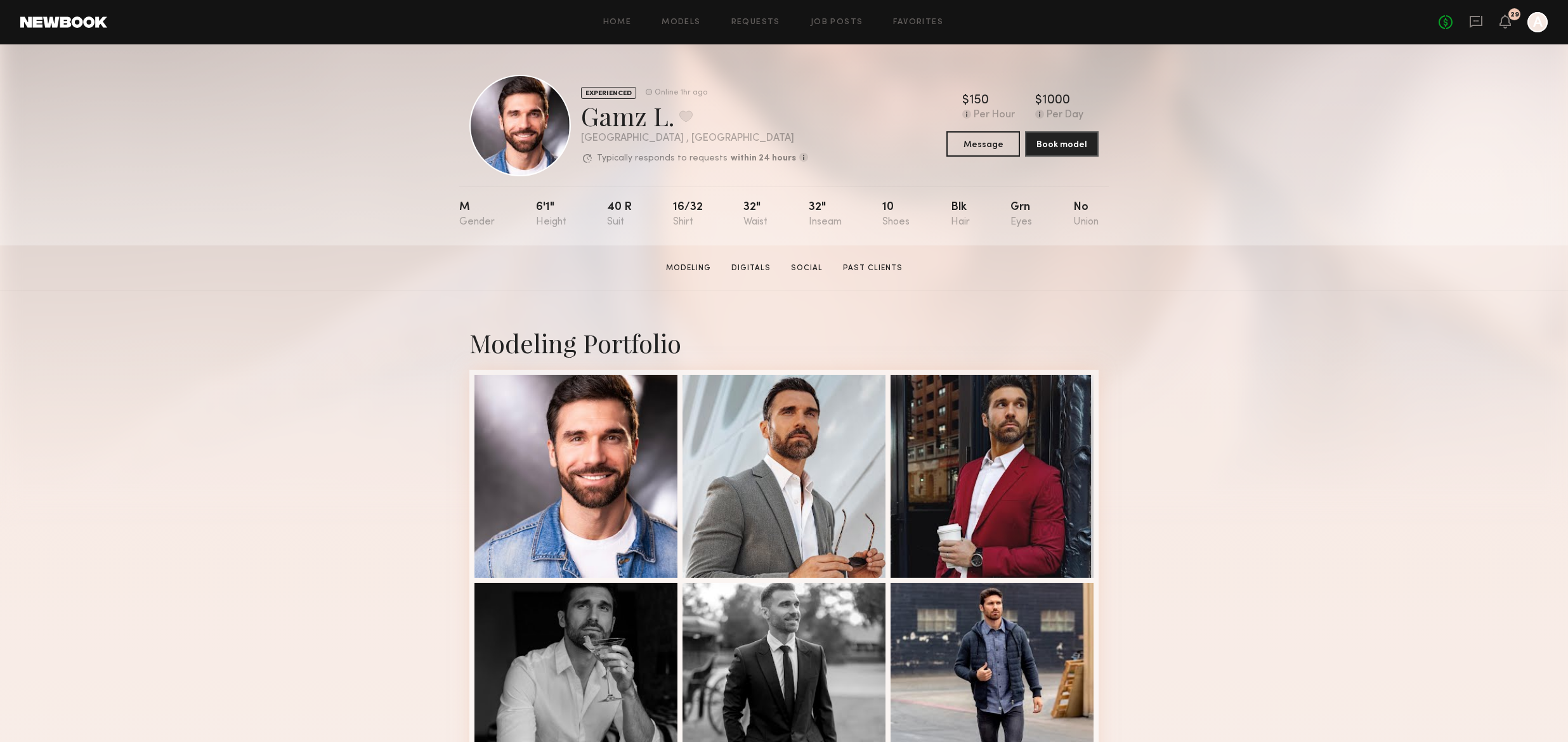
click at [65, 23] on link at bounding box center [64, 22] width 87 height 12
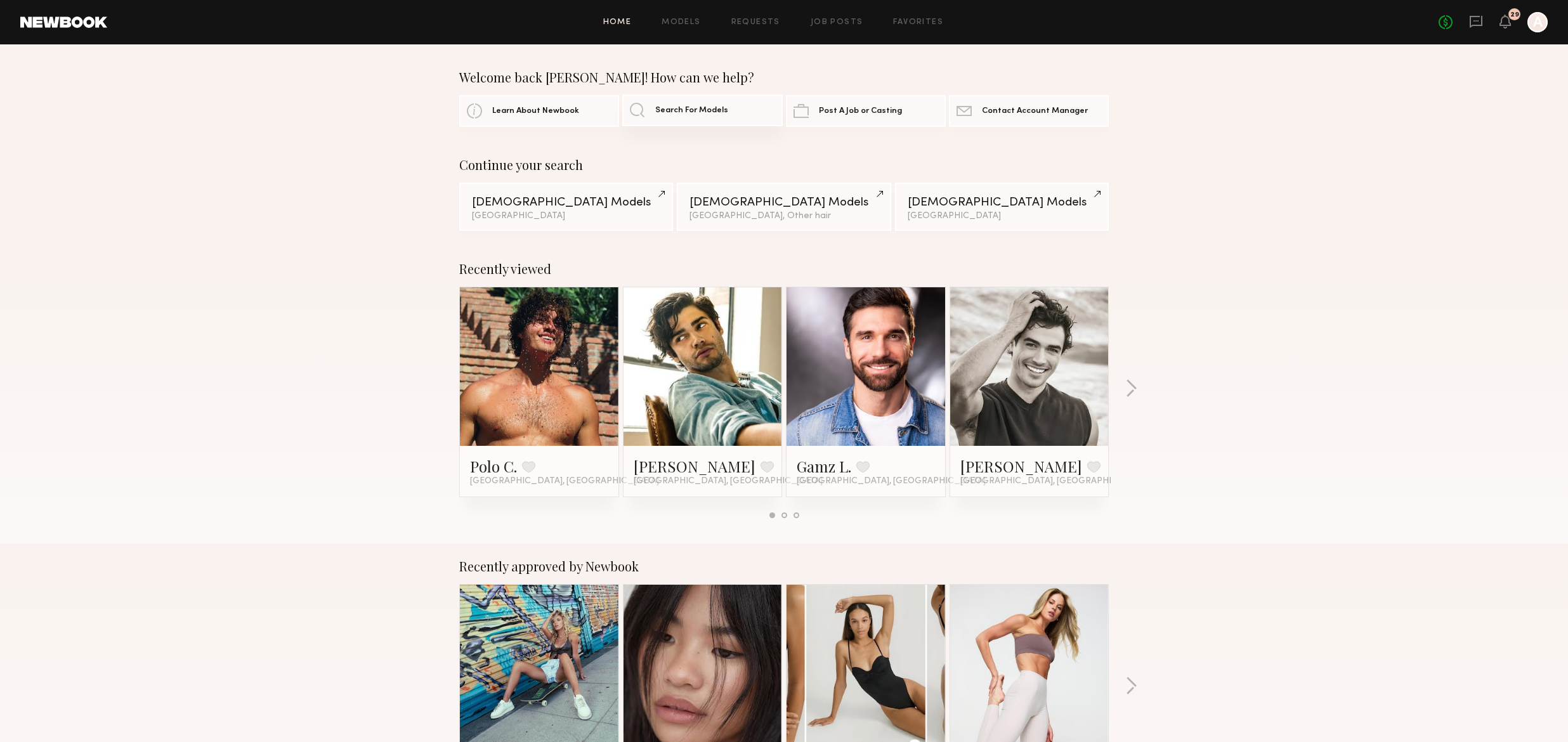
click at [682, 107] on span "Search For Models" at bounding box center [692, 111] width 73 height 8
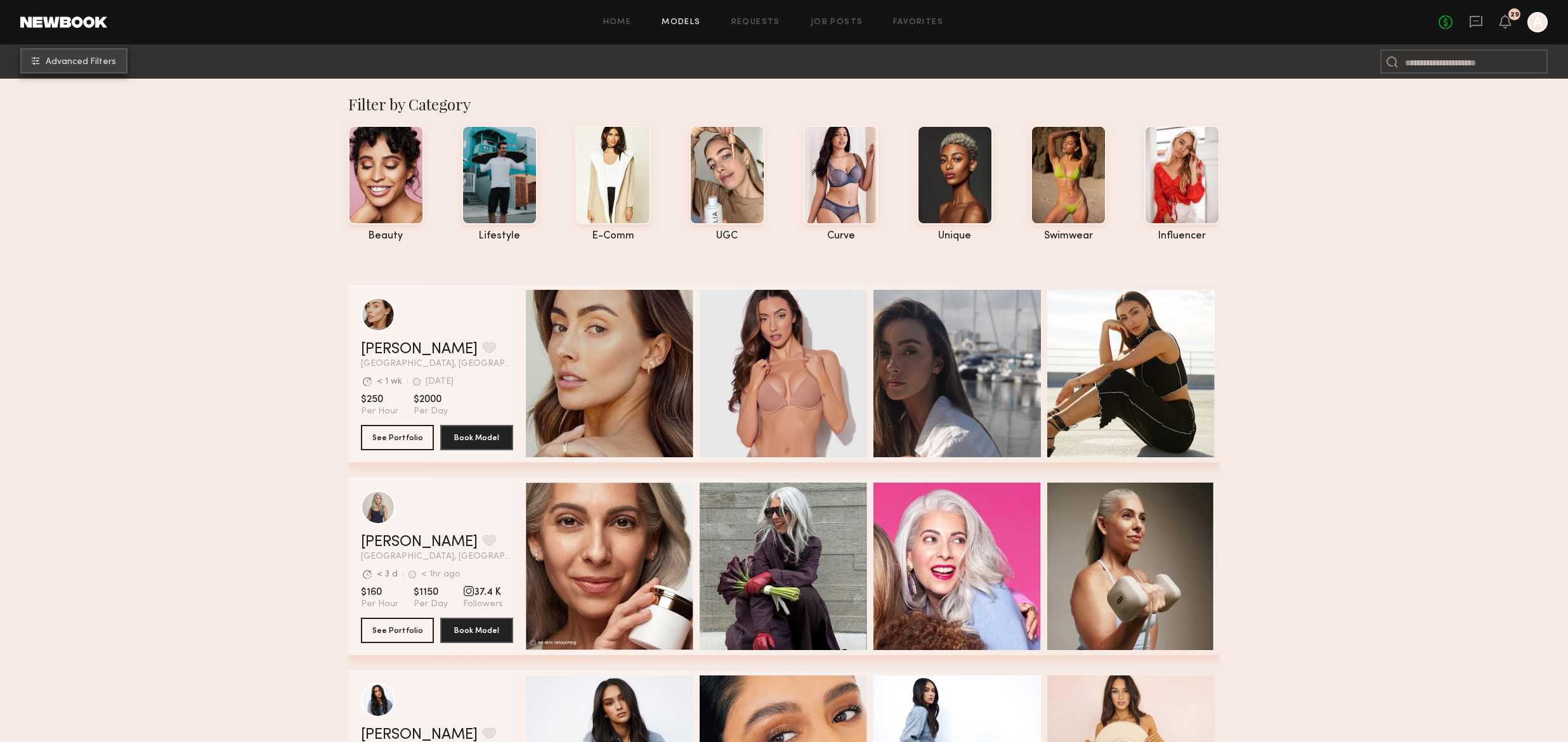
click at [103, 60] on span "Advanced Filters" at bounding box center [80, 62] width 70 height 9
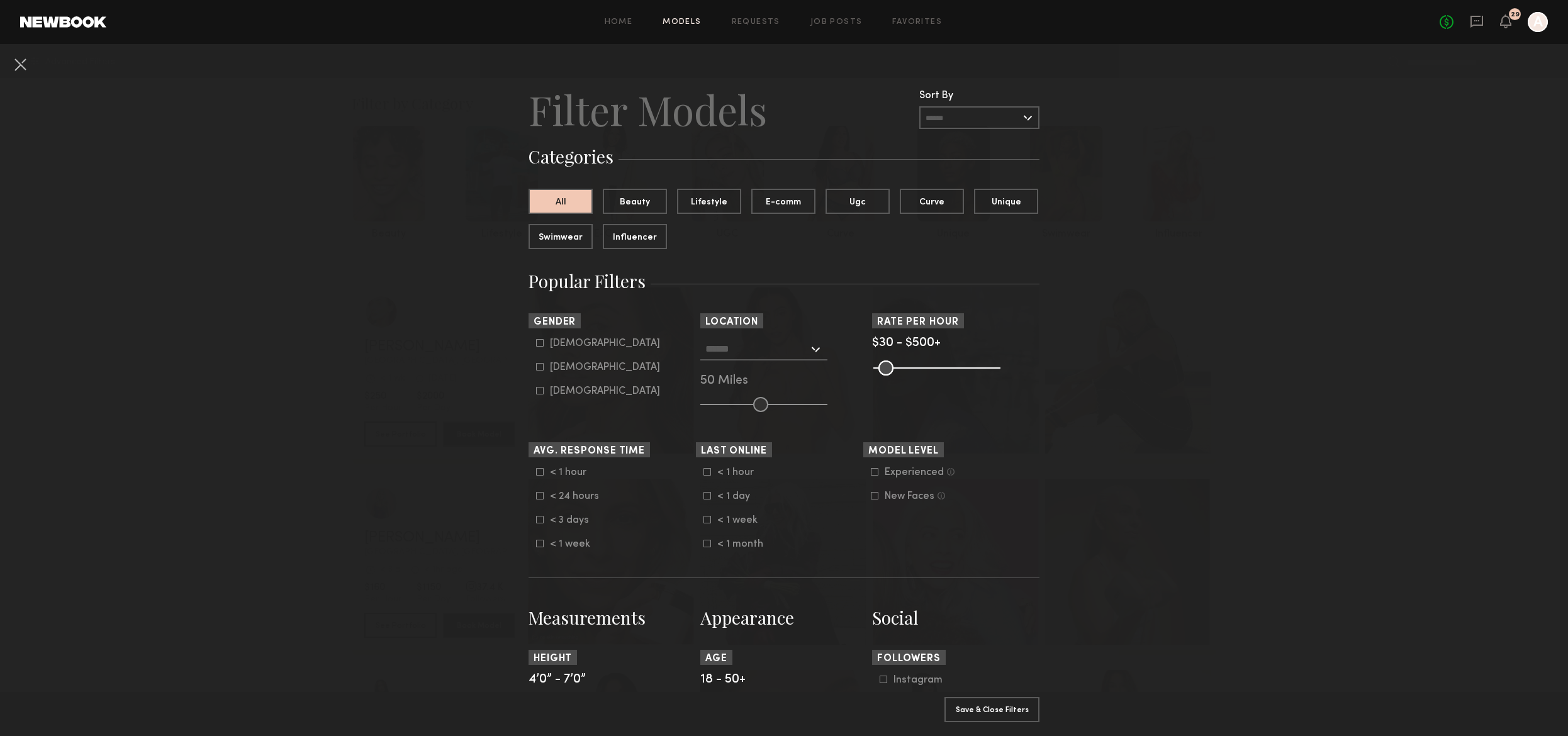
click at [536, 364] on icon at bounding box center [540, 367] width 7 height 7
type input "**"
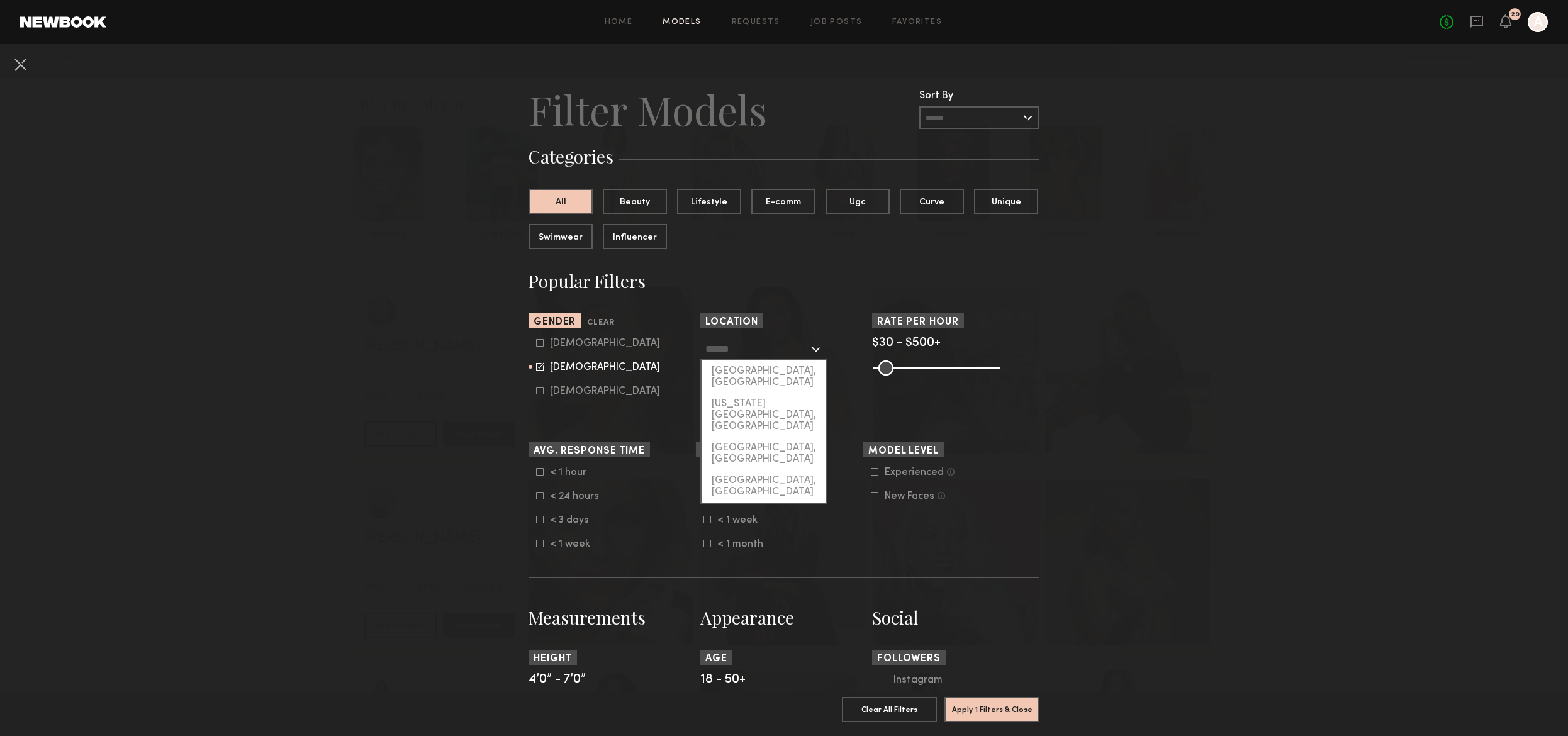
click at [757, 348] on input "text" at bounding box center [757, 348] width 103 height 21
click at [769, 372] on div "[GEOGRAPHIC_DATA], [GEOGRAPHIC_DATA]" at bounding box center [764, 377] width 125 height 33
type input "**********"
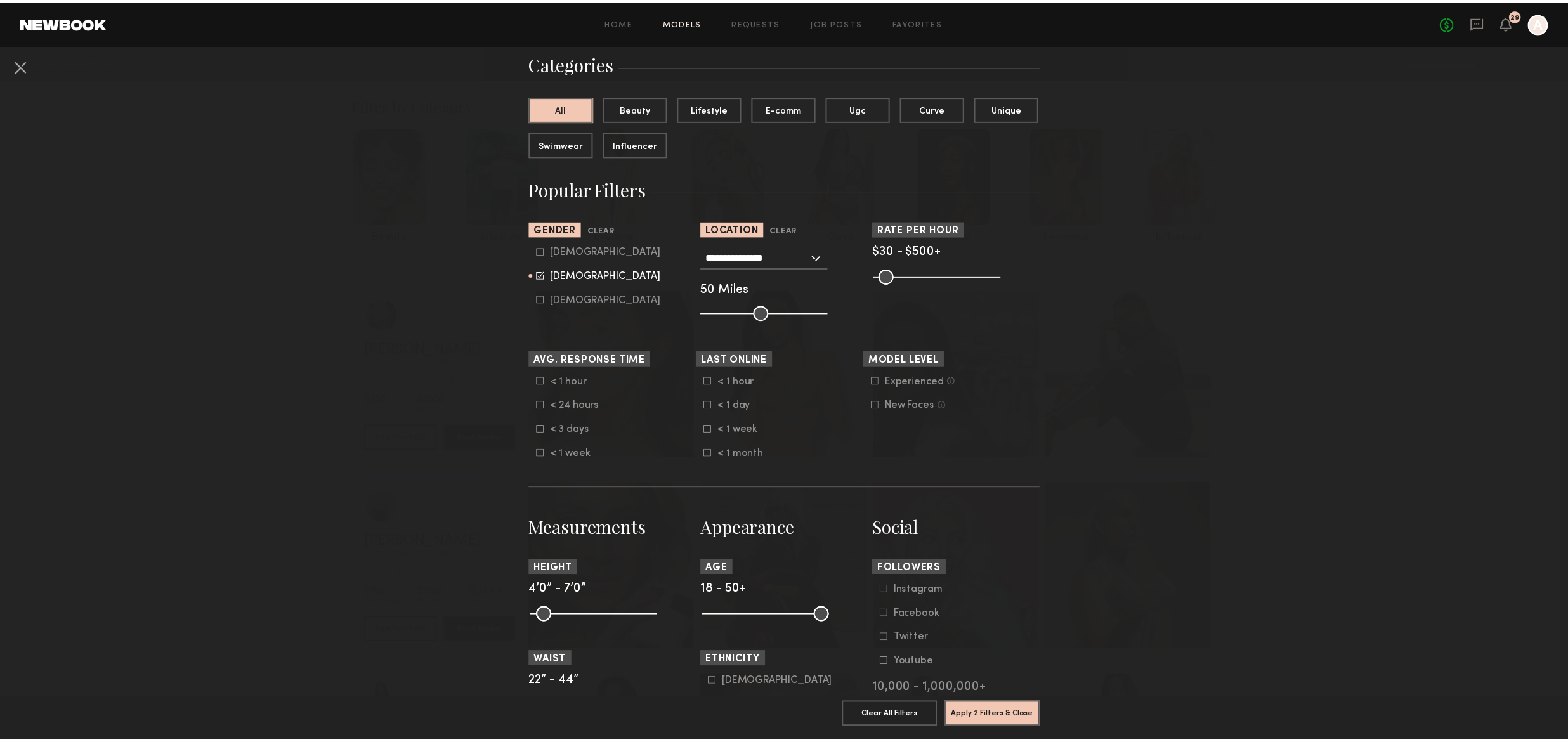
scroll to position [328, 0]
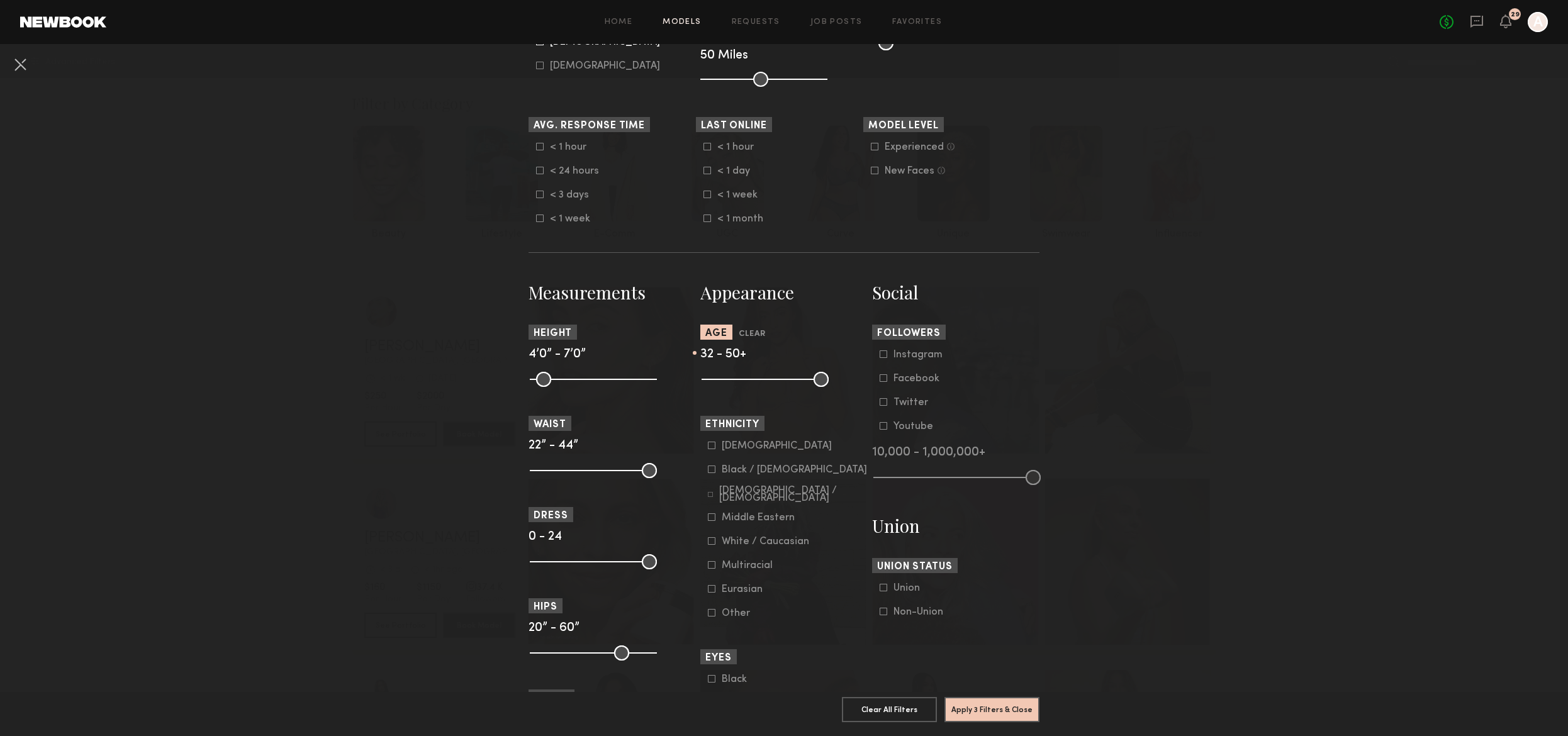
drag, startPoint x: 701, startPoint y: 377, endPoint x: 753, endPoint y: 385, distance: 52.6
type input "**"
click at [753, 385] on input "range" at bounding box center [765, 380] width 127 height 15
drag, startPoint x: 816, startPoint y: 384, endPoint x: 785, endPoint y: 383, distance: 31.0
type input "**"
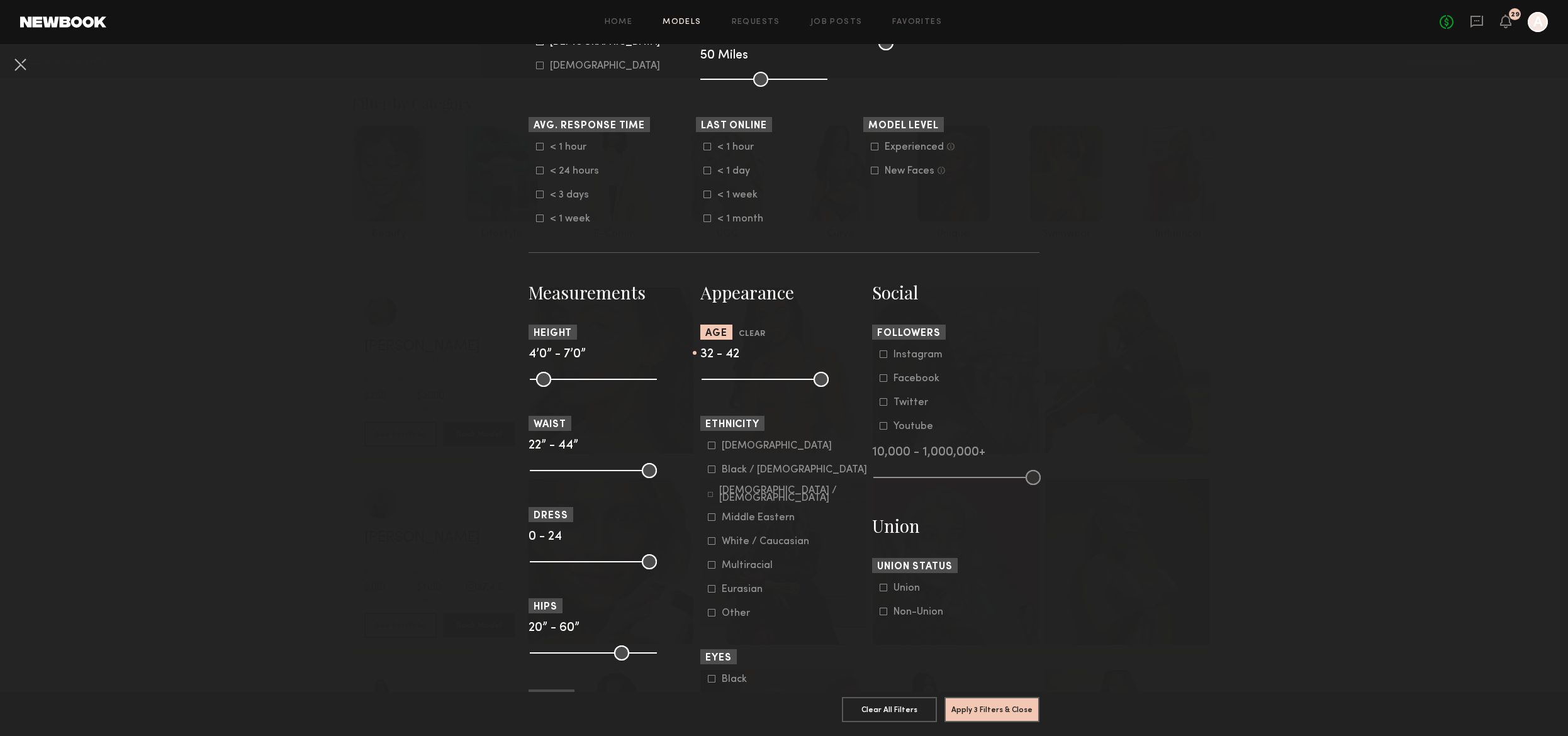
click at [785, 383] on input "range" at bounding box center [765, 380] width 127 height 15
click at [979, 697] on button "Apply 3 Filters & Close" at bounding box center [992, 709] width 95 height 25
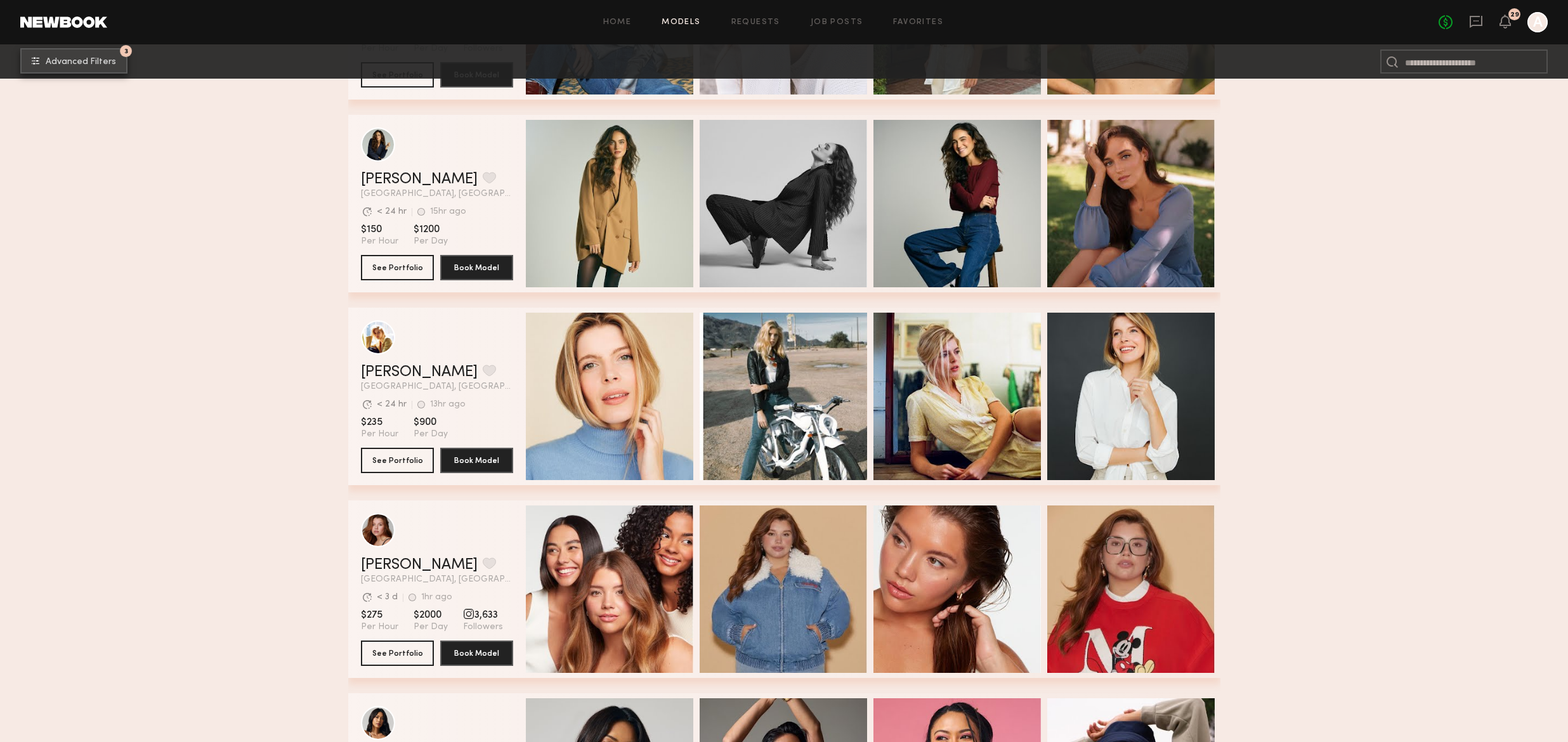
scroll to position [714, 0]
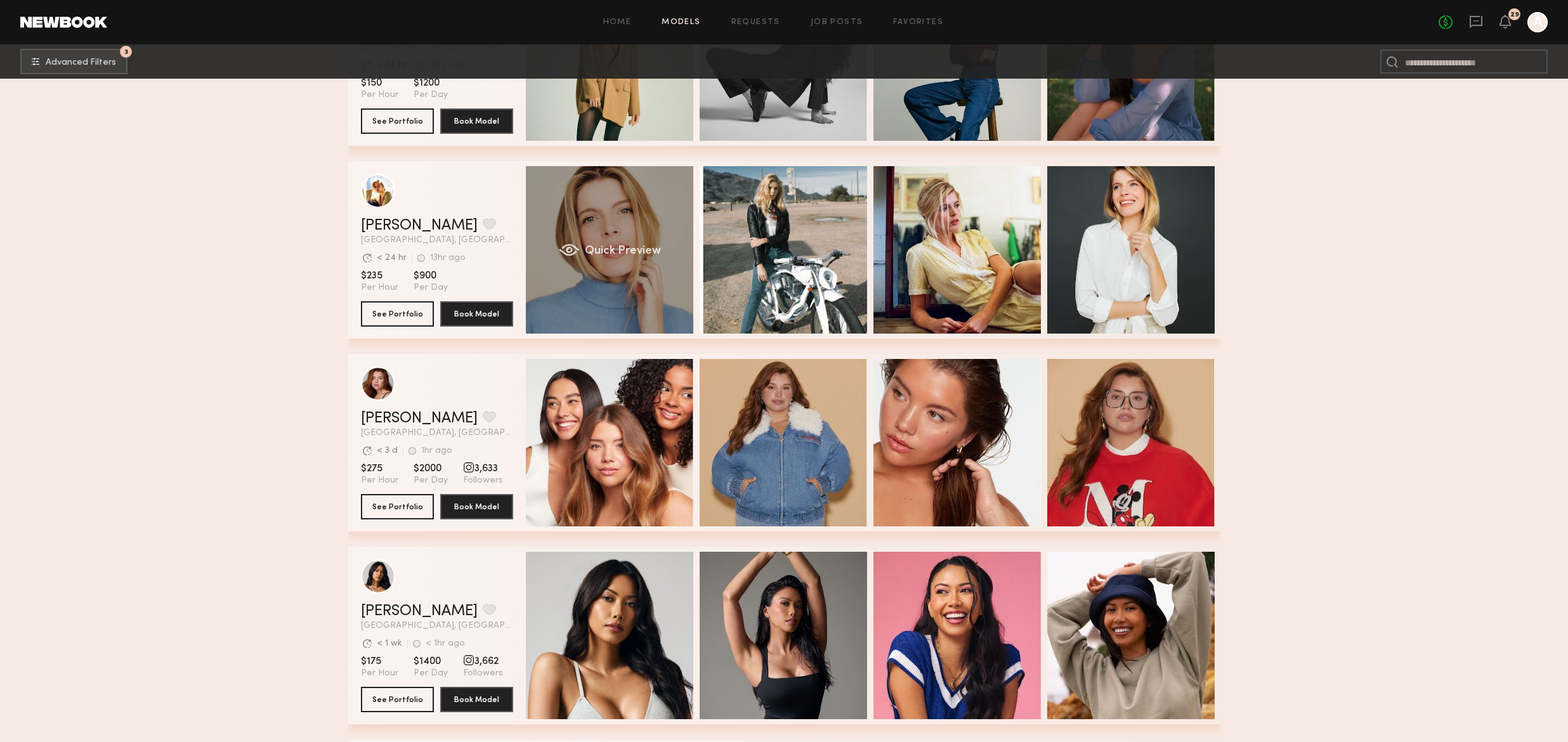
click at [609, 229] on div "Quick Preview" at bounding box center [610, 250] width 167 height 167
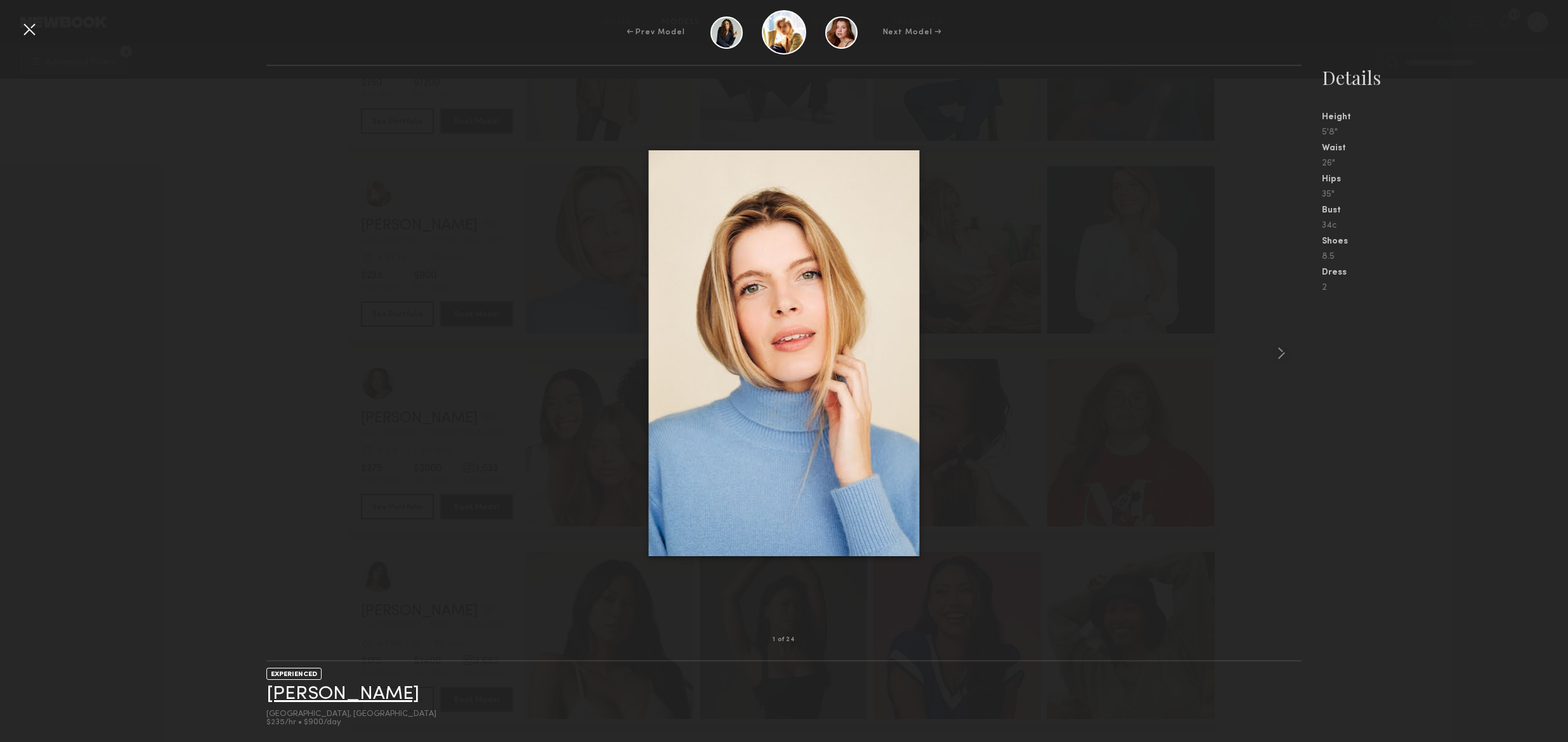
click at [311, 687] on link "Victoria J." at bounding box center [343, 694] width 153 height 20
click at [30, 26] on div at bounding box center [29, 29] width 21 height 21
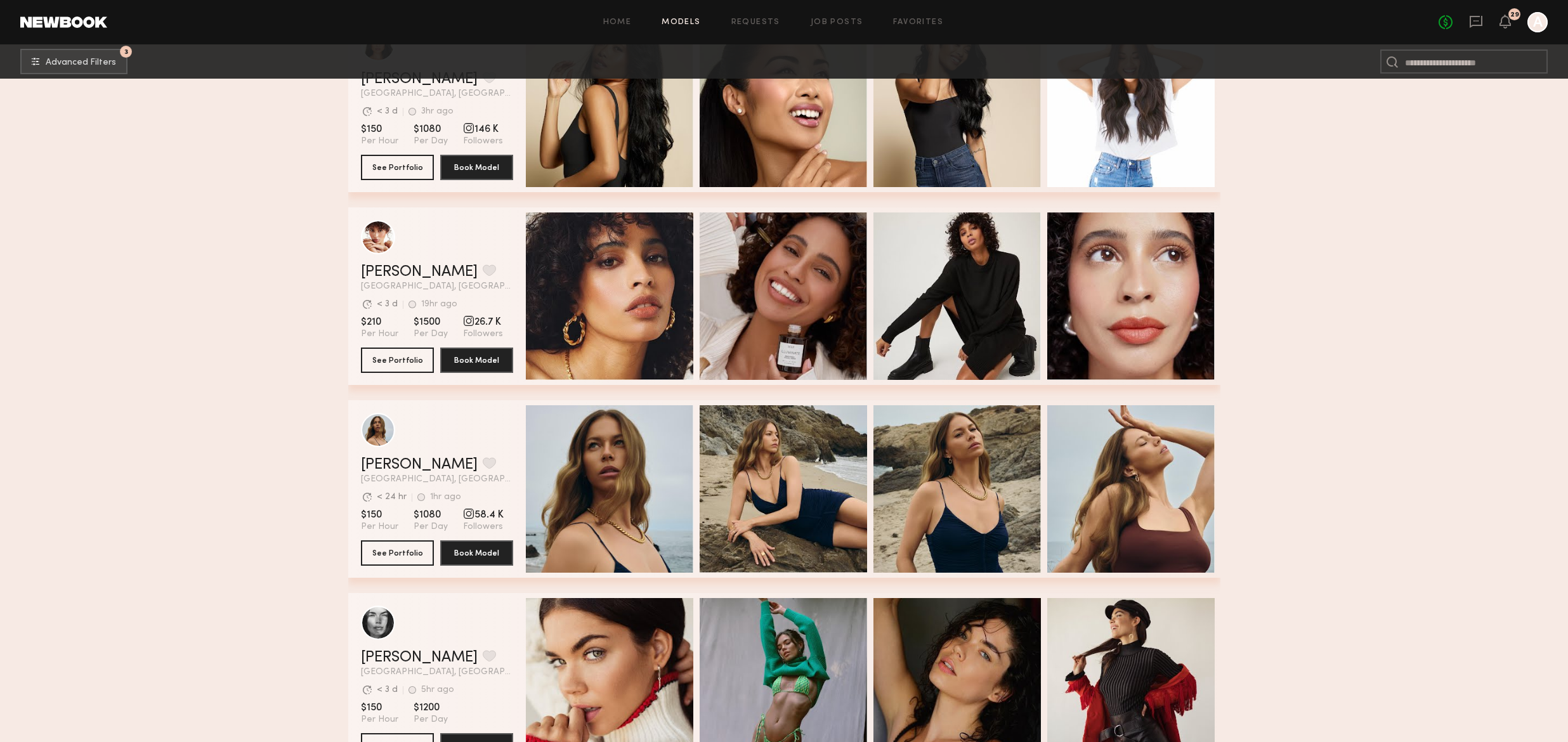
scroll to position [3370, 0]
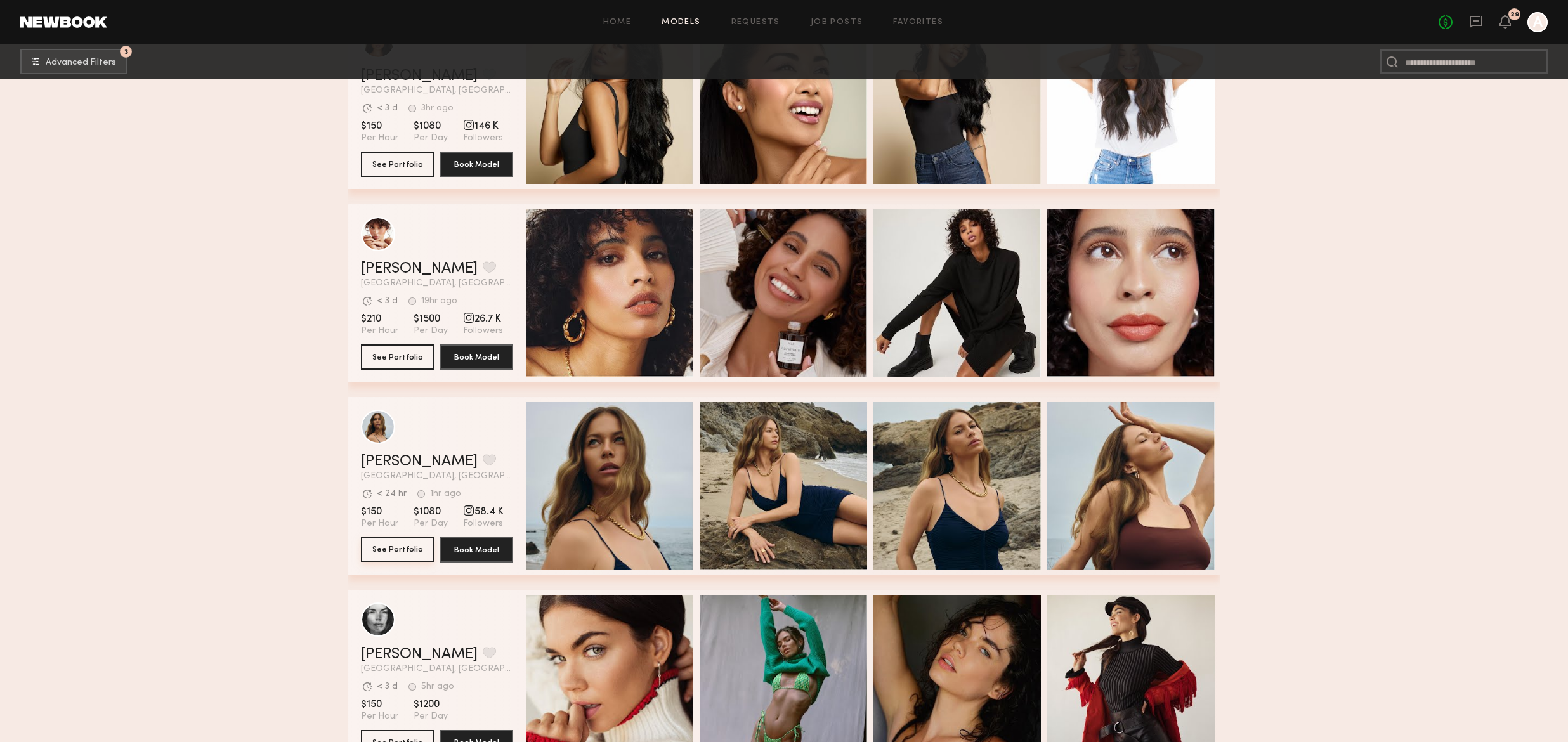
click at [407, 544] on button "See Portfolio" at bounding box center [398, 549] width 73 height 26
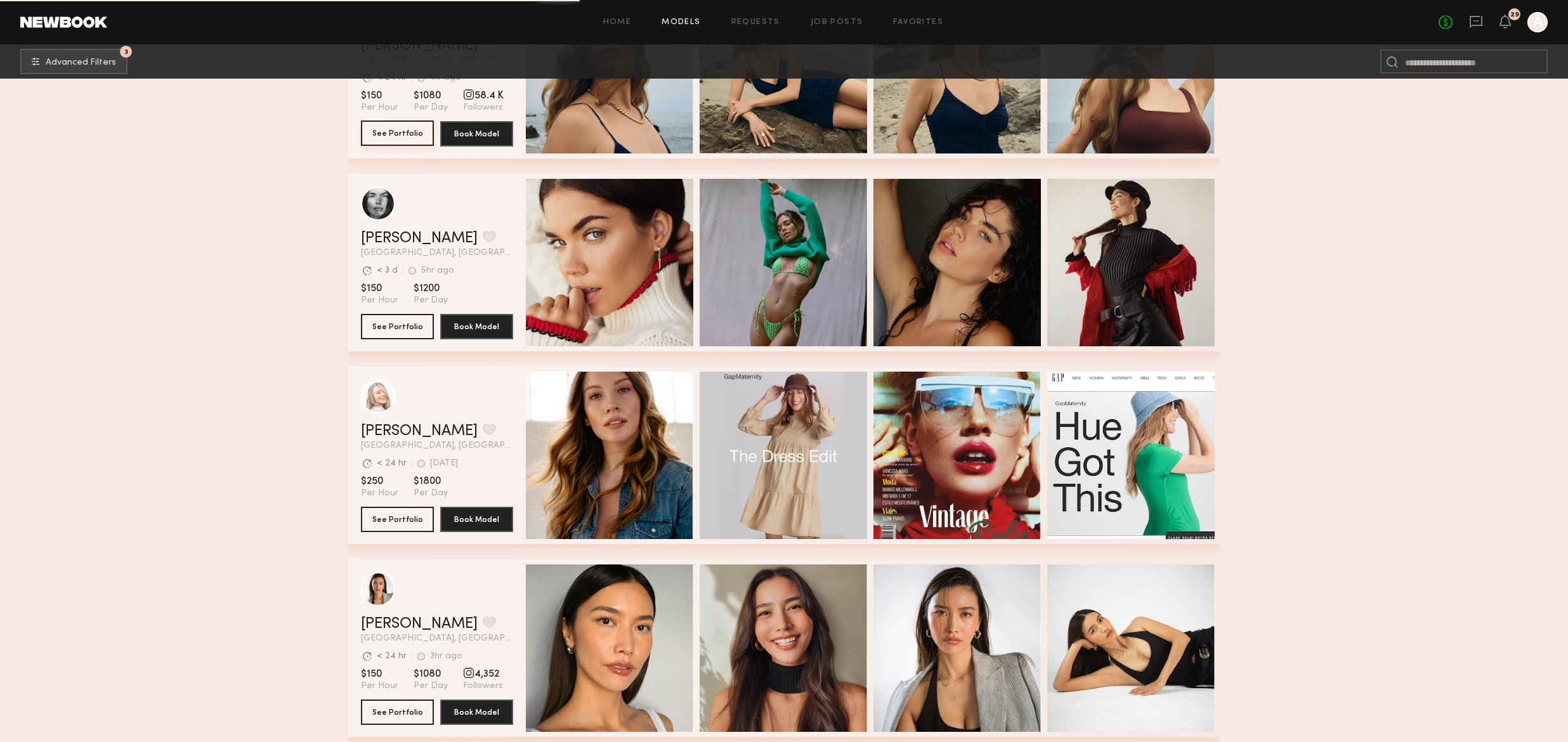
scroll to position [3798, 0]
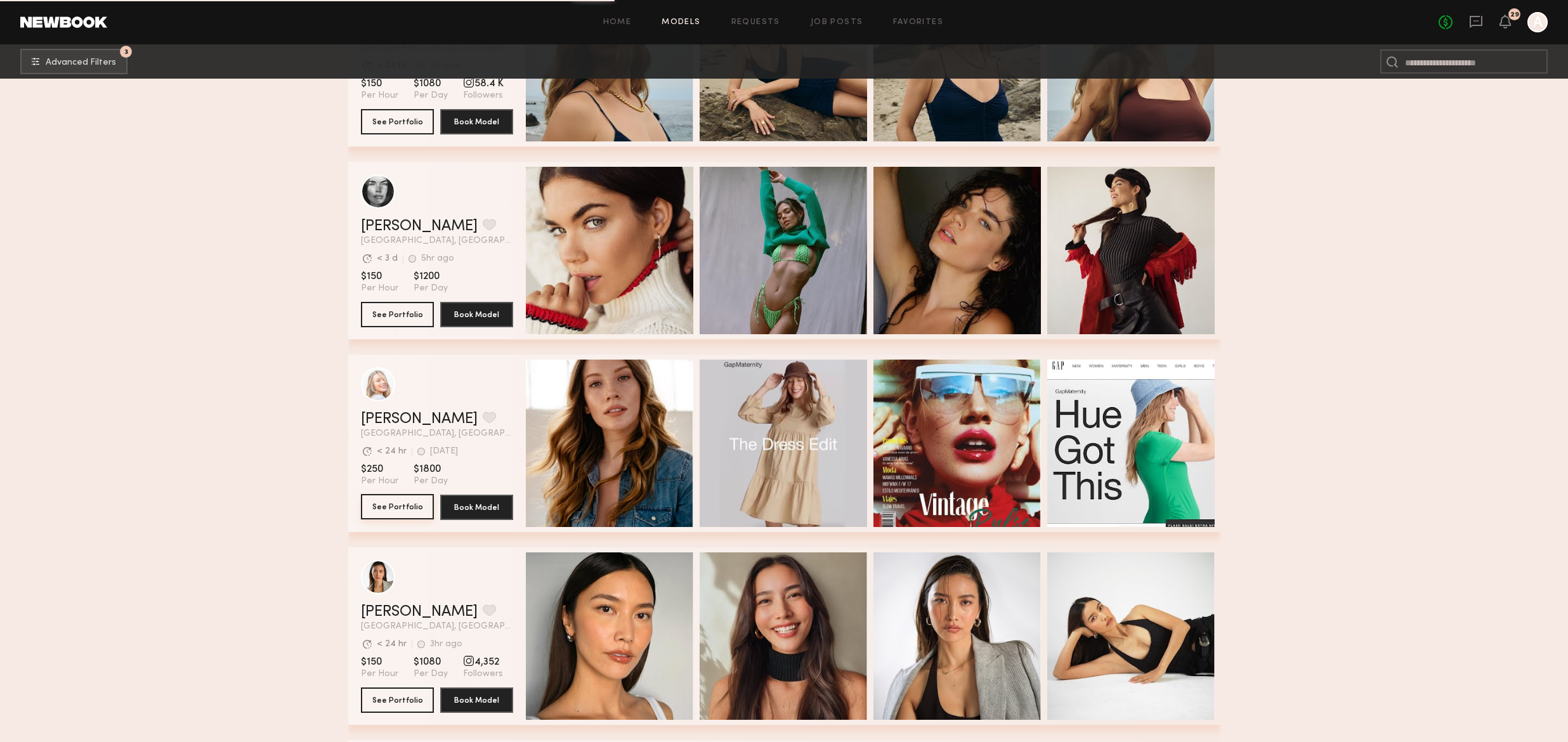
click at [400, 508] on button "See Portfolio" at bounding box center [398, 507] width 73 height 26
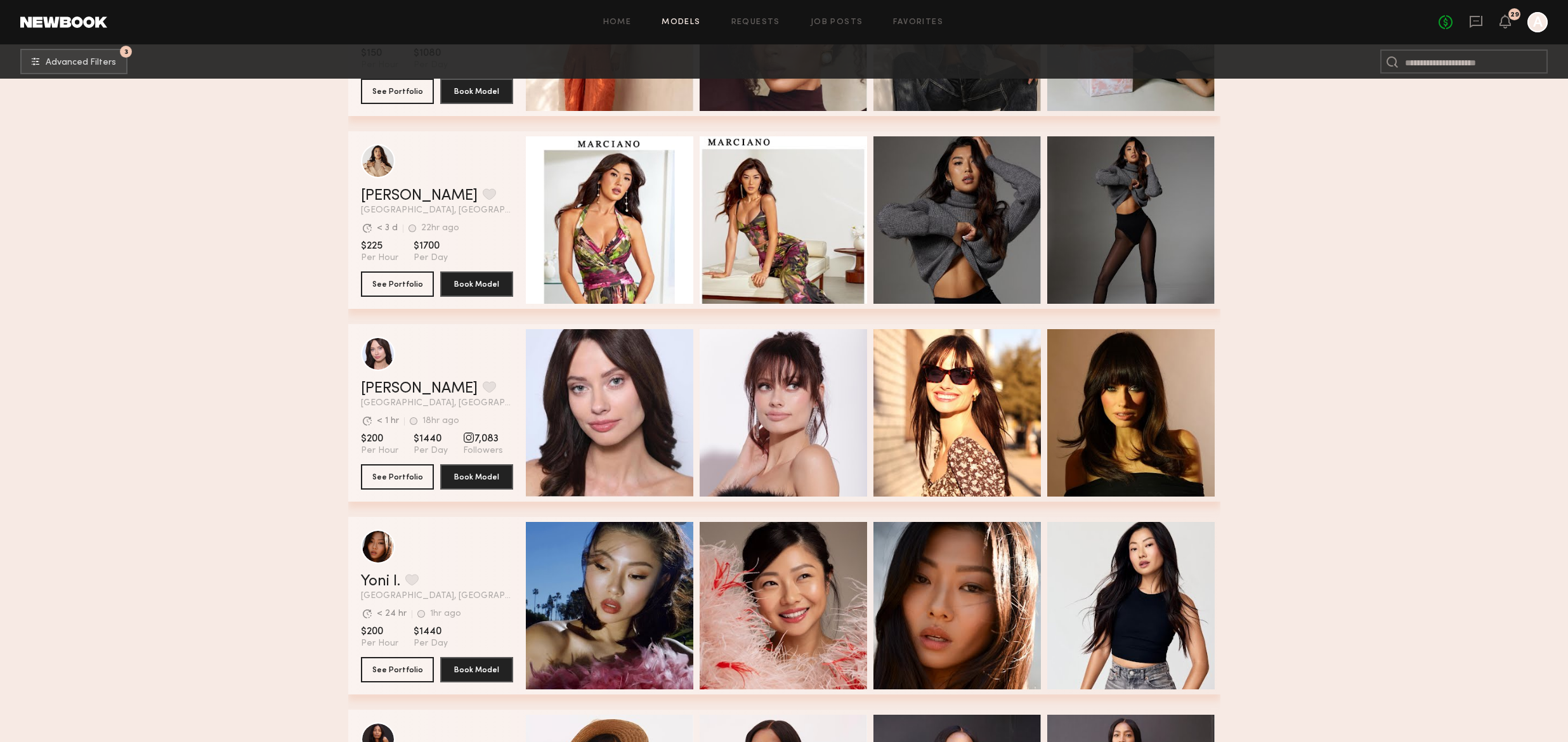
scroll to position [5100, 0]
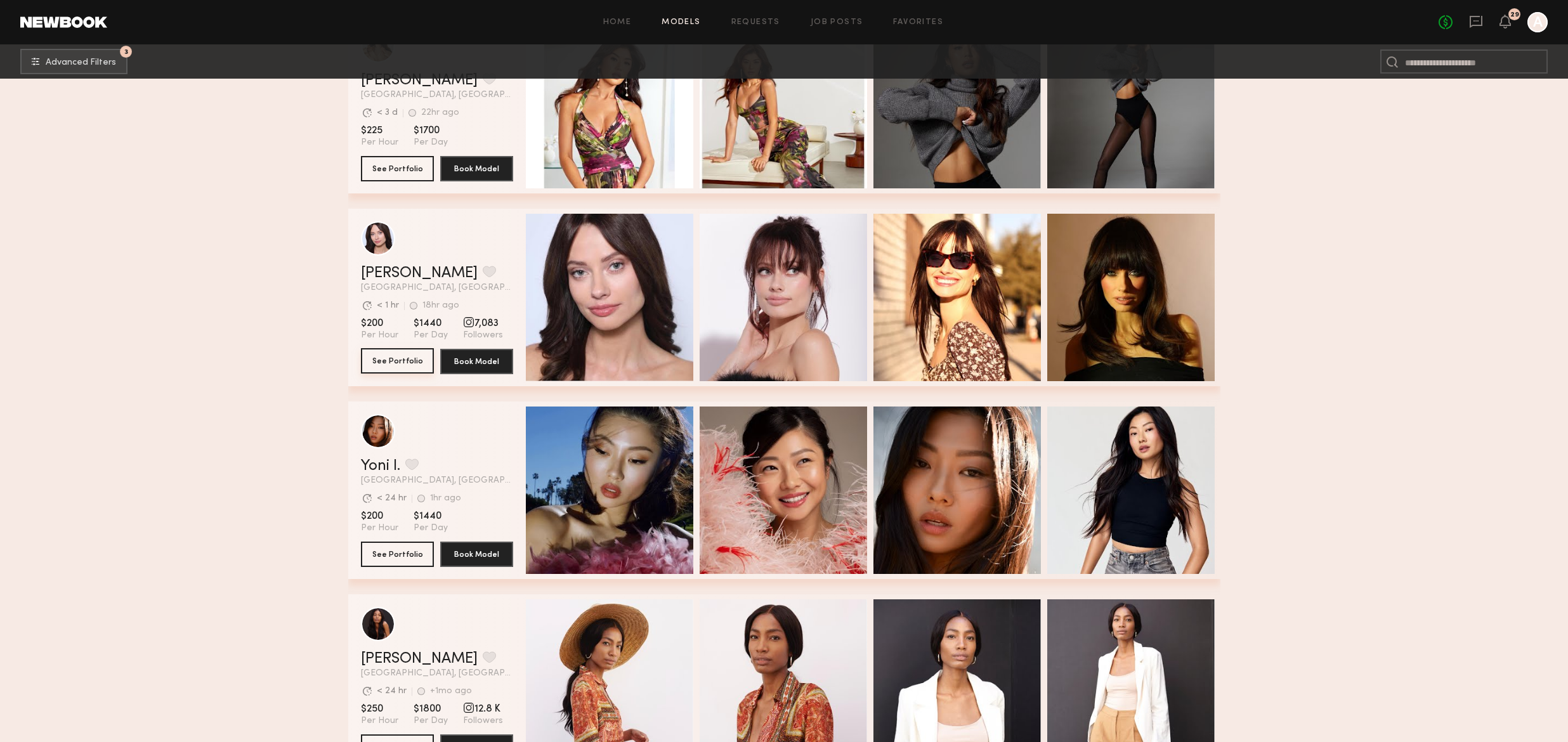
click at [403, 361] on button "See Portfolio" at bounding box center [398, 360] width 73 height 26
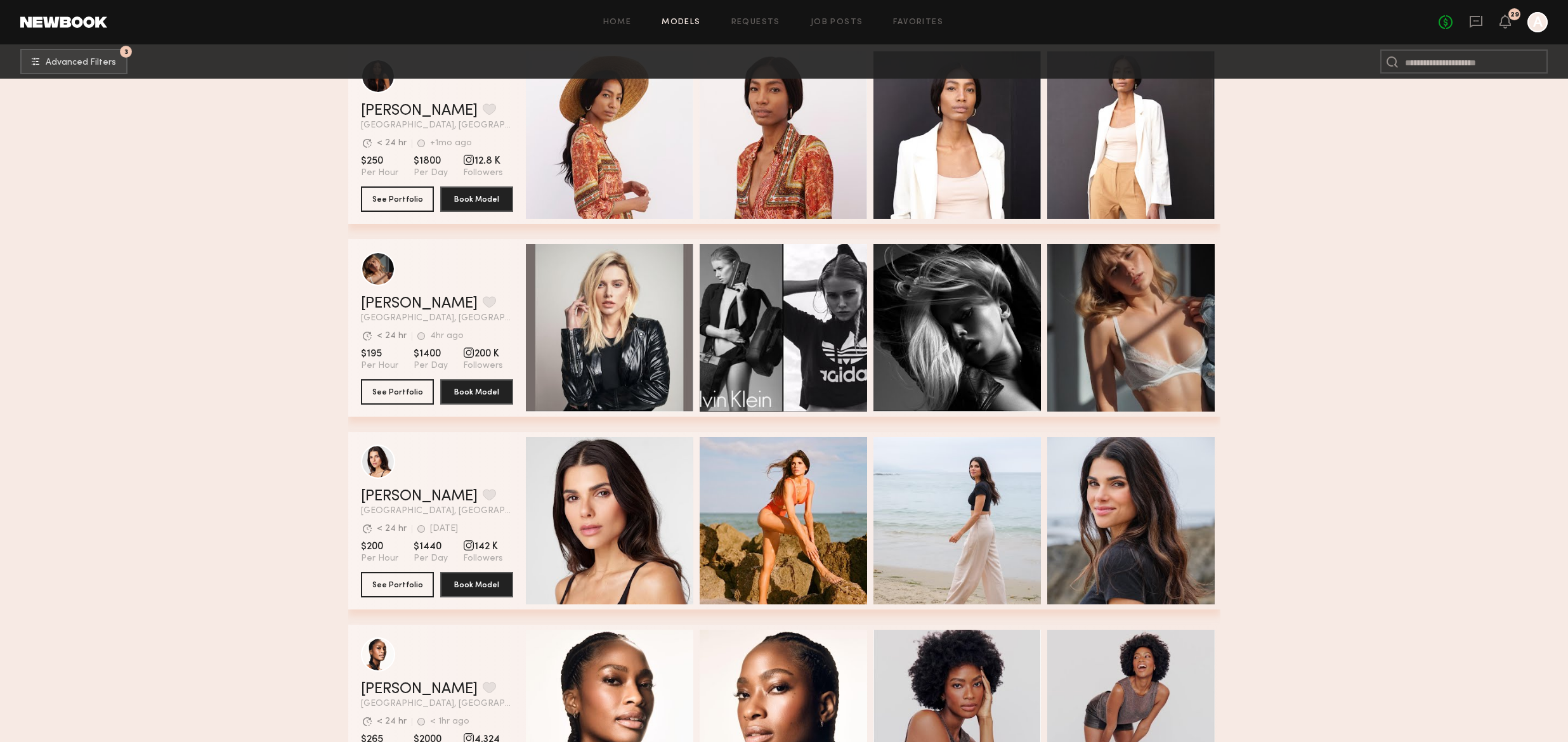
scroll to position [5656, 0]
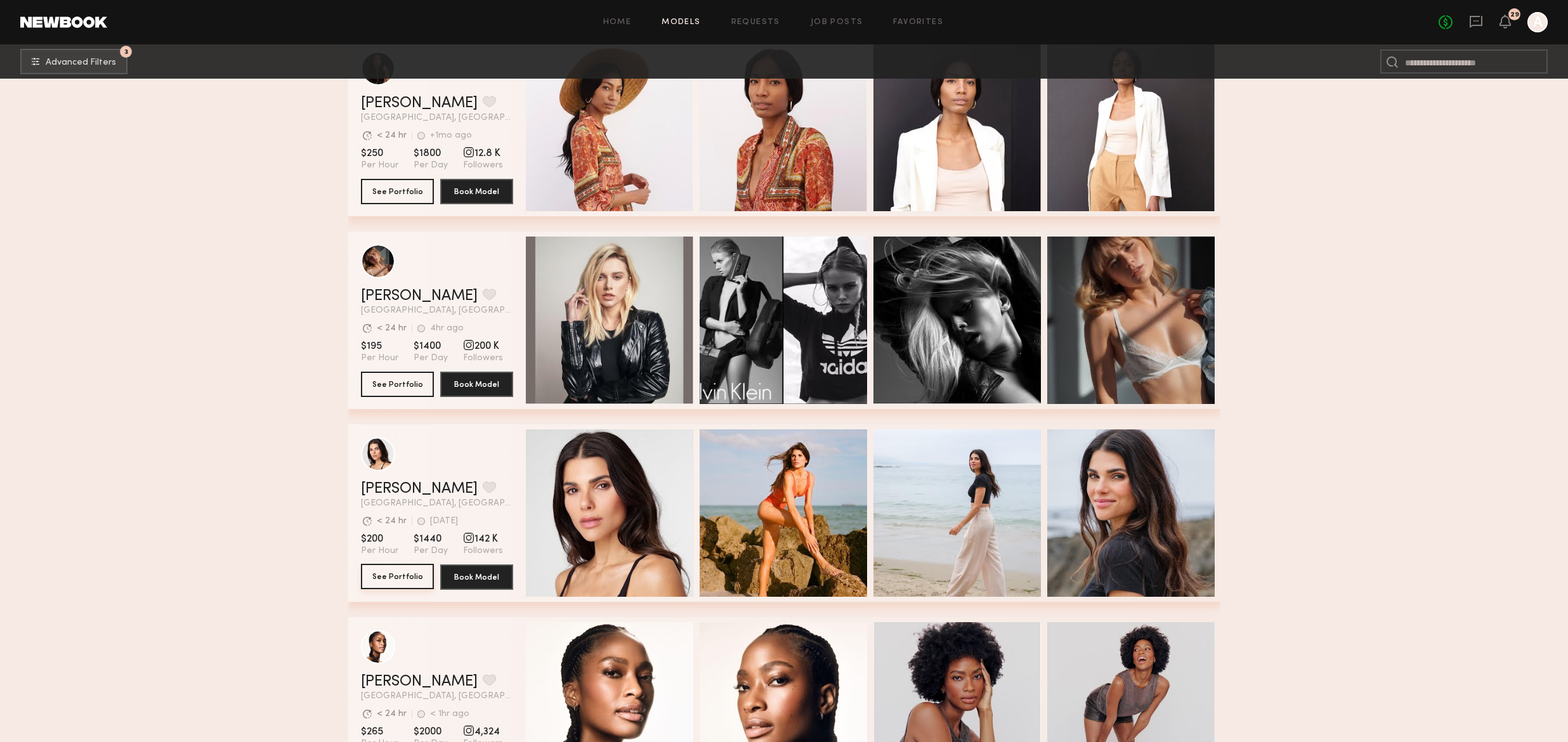
click at [392, 576] on button "See Portfolio" at bounding box center [398, 576] width 73 height 26
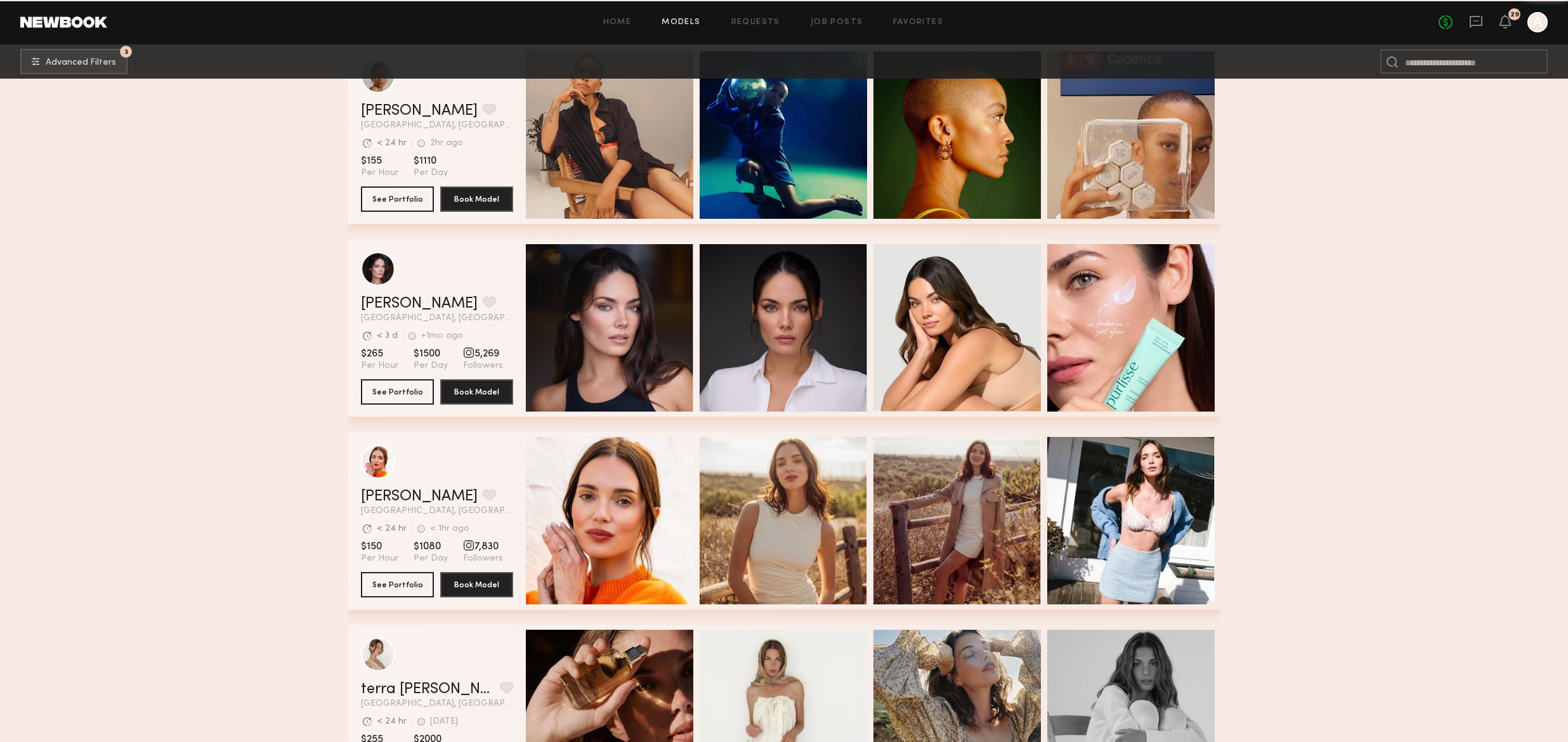
scroll to position [6470, 0]
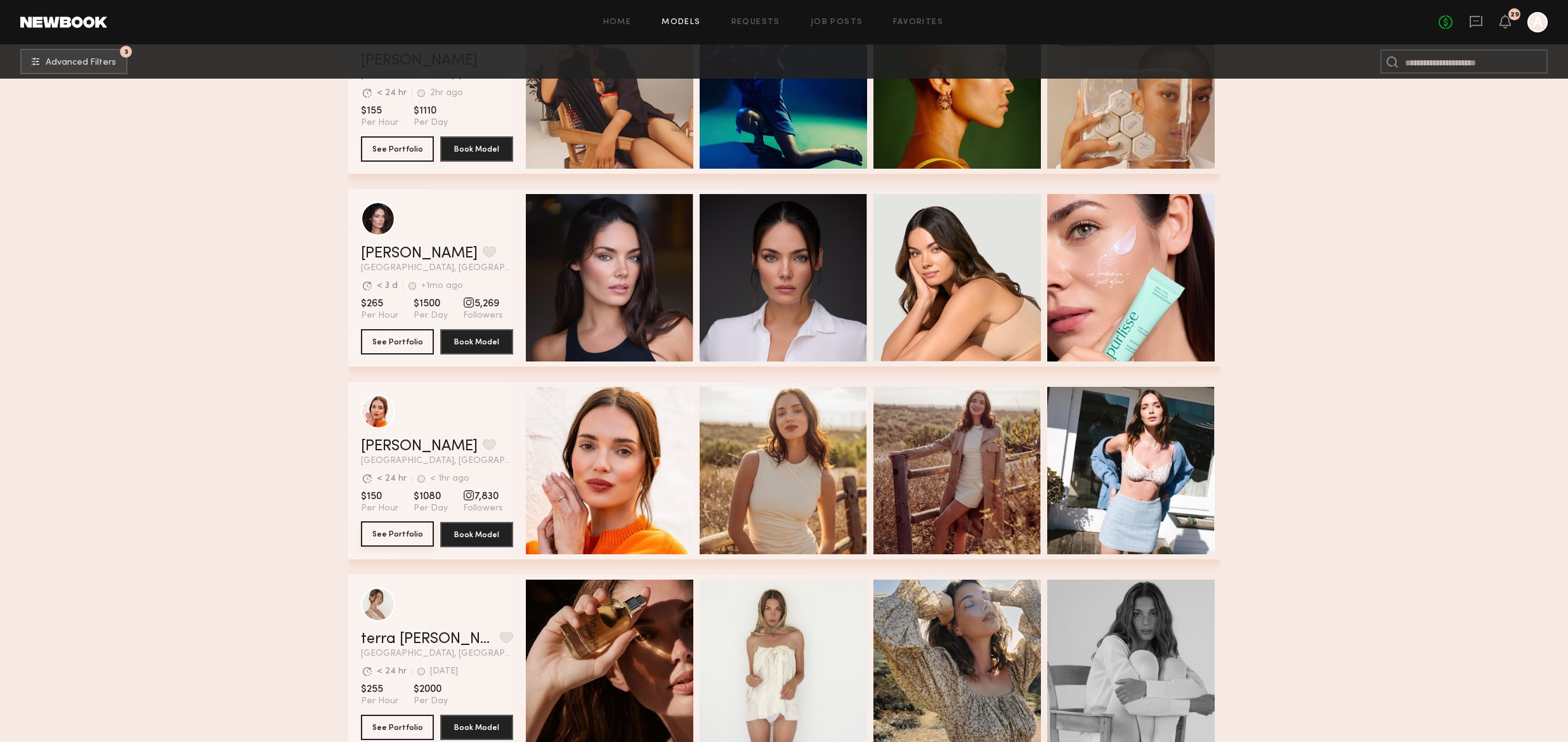
click at [397, 525] on button "See Portfolio" at bounding box center [398, 534] width 73 height 26
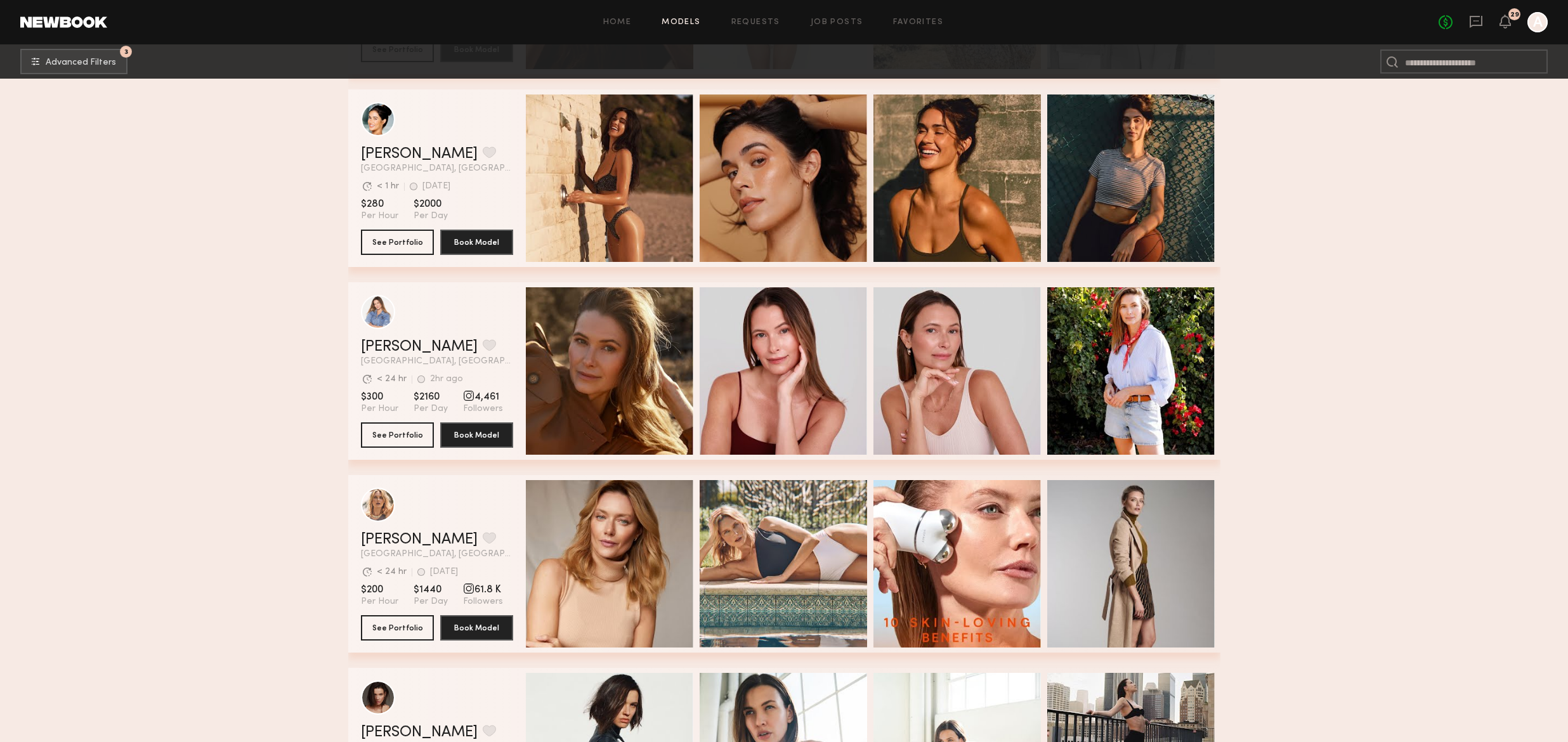
scroll to position [7145, 0]
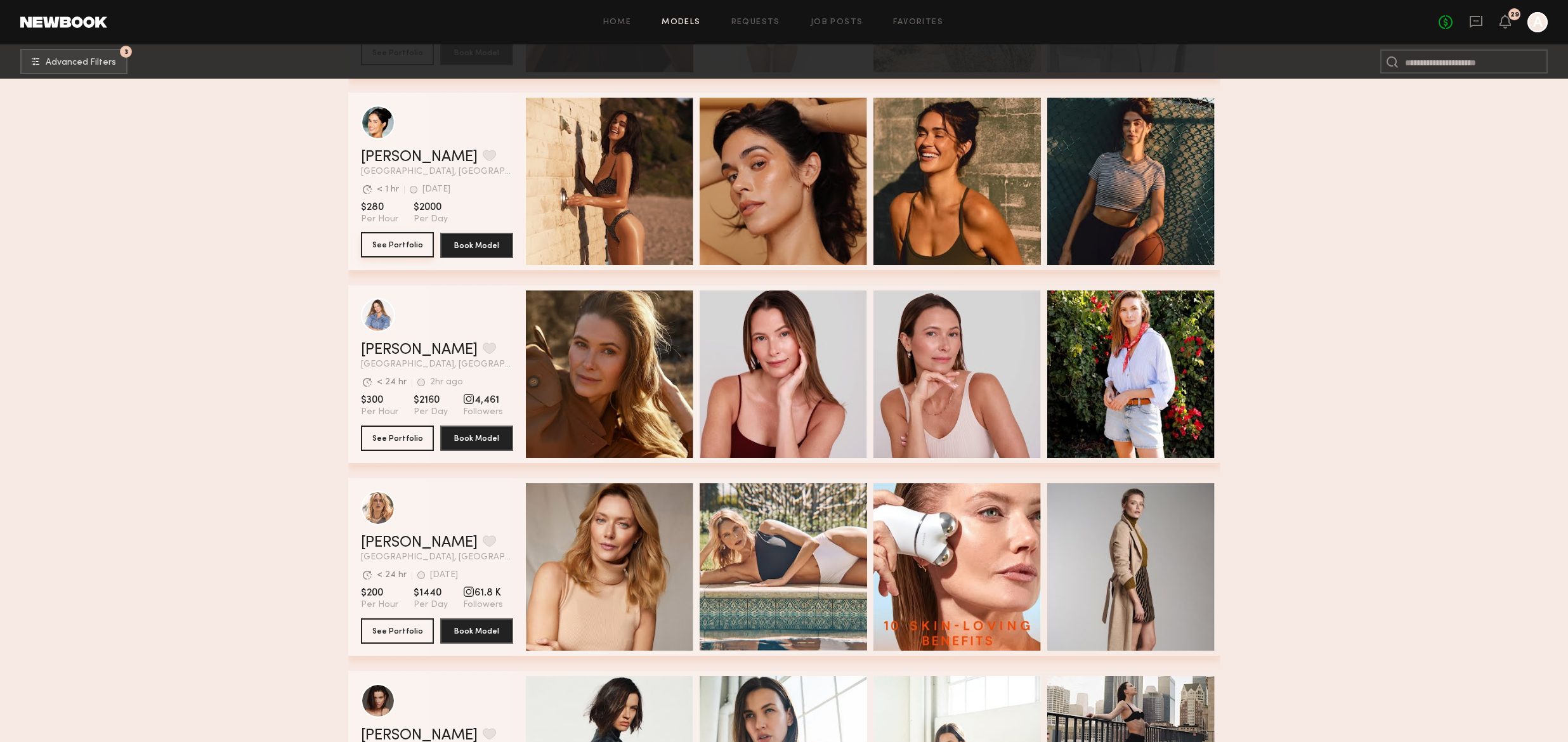
click at [377, 241] on button "See Portfolio" at bounding box center [398, 244] width 73 height 26
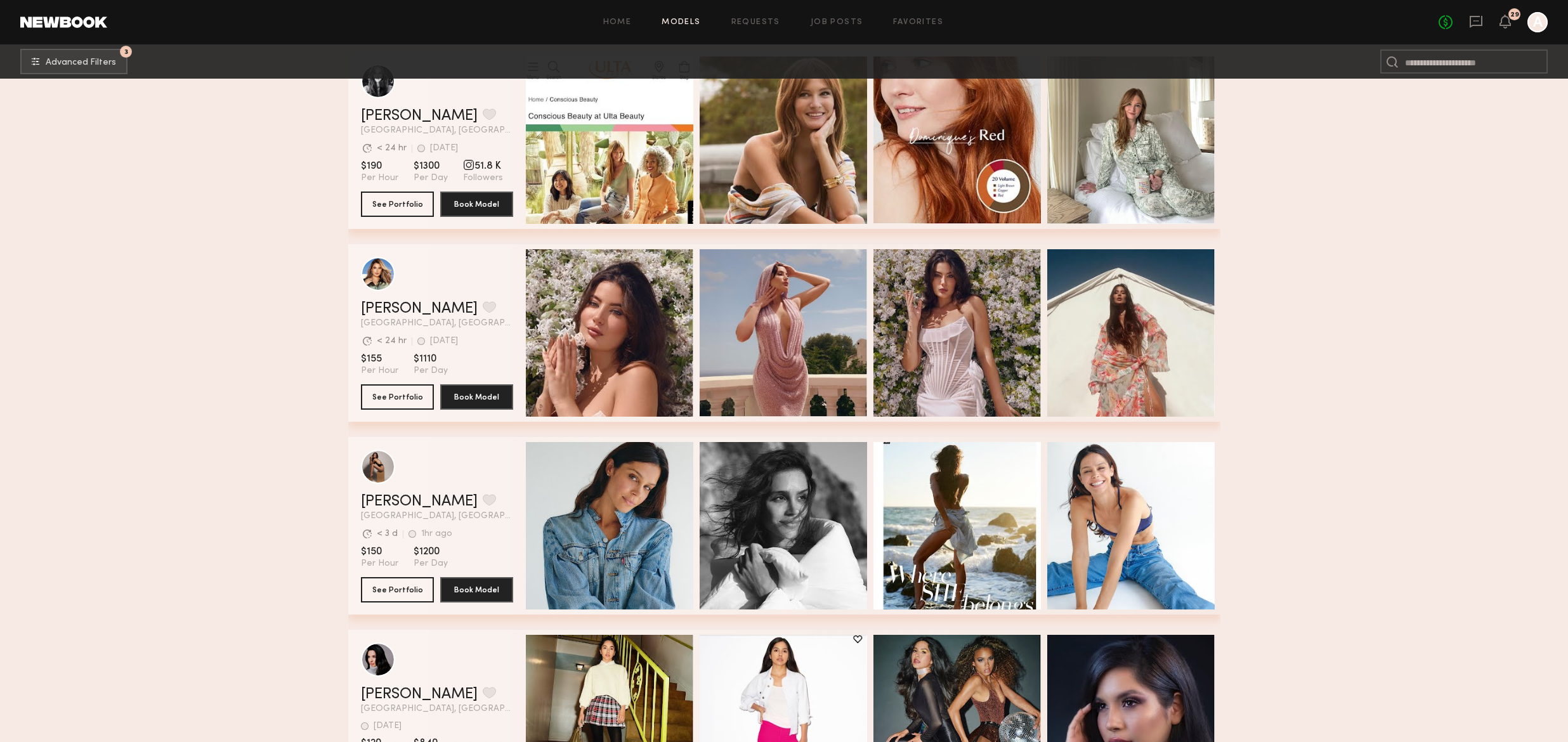
scroll to position [7959, 0]
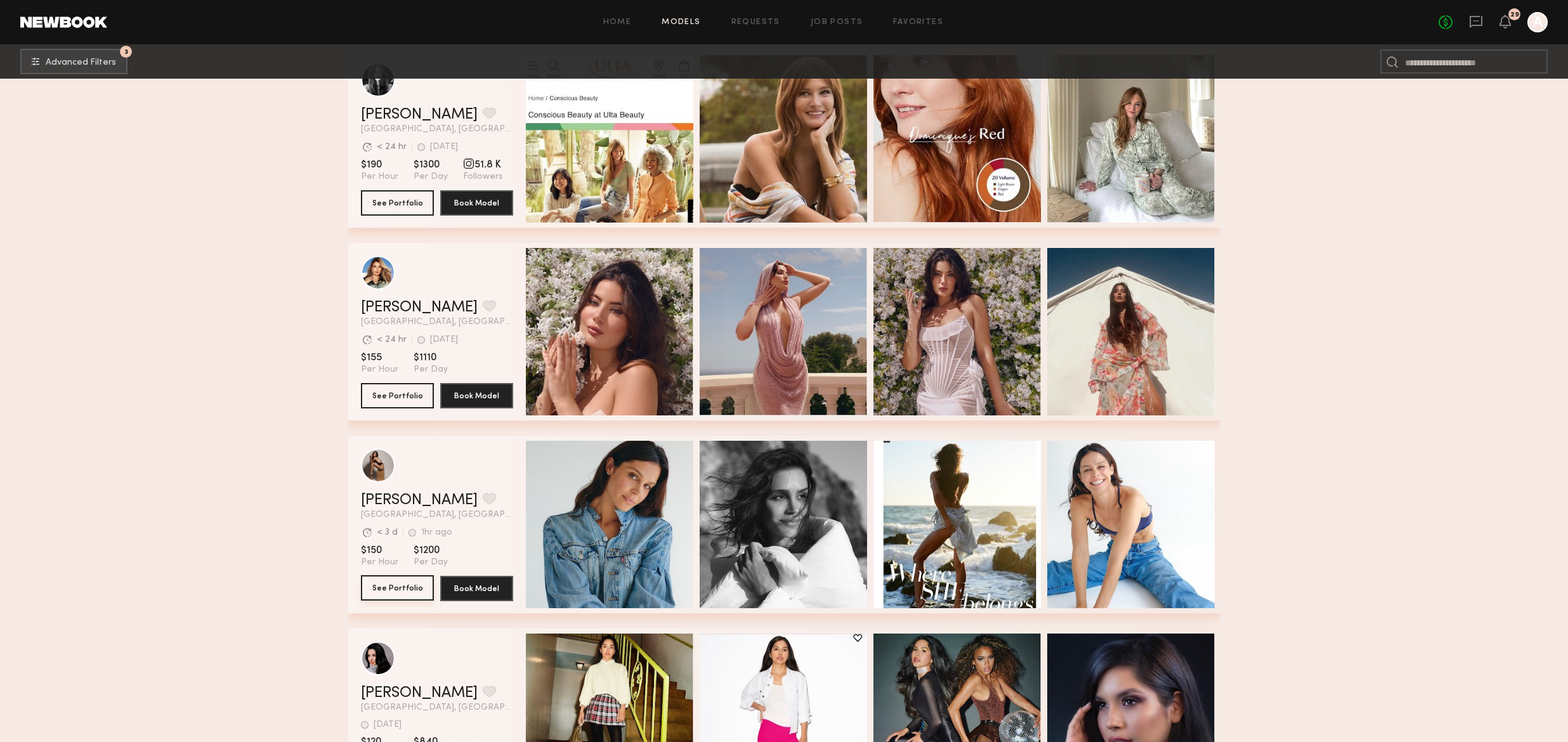
click at [394, 586] on button "See Portfolio" at bounding box center [398, 588] width 73 height 26
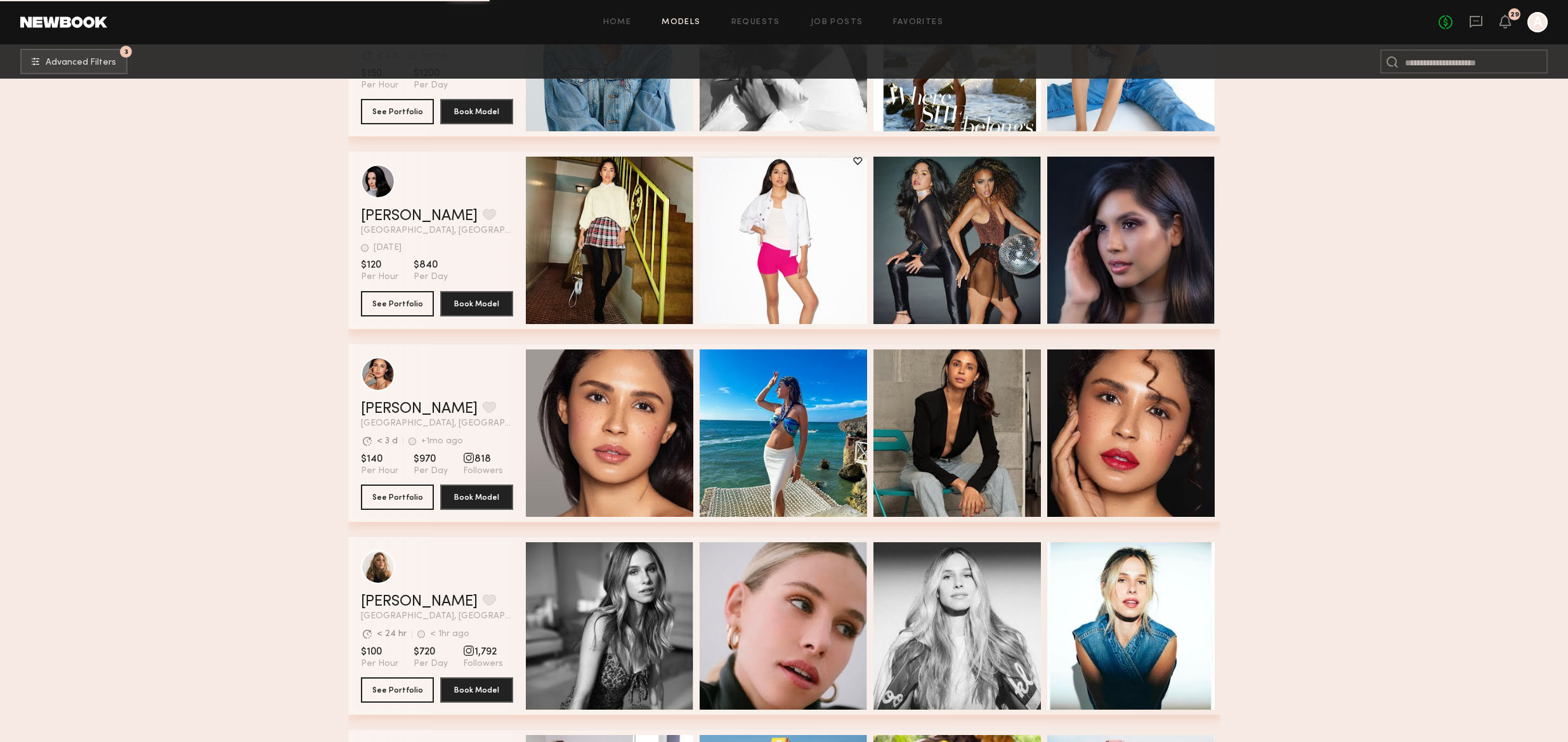
scroll to position [8428, 0]
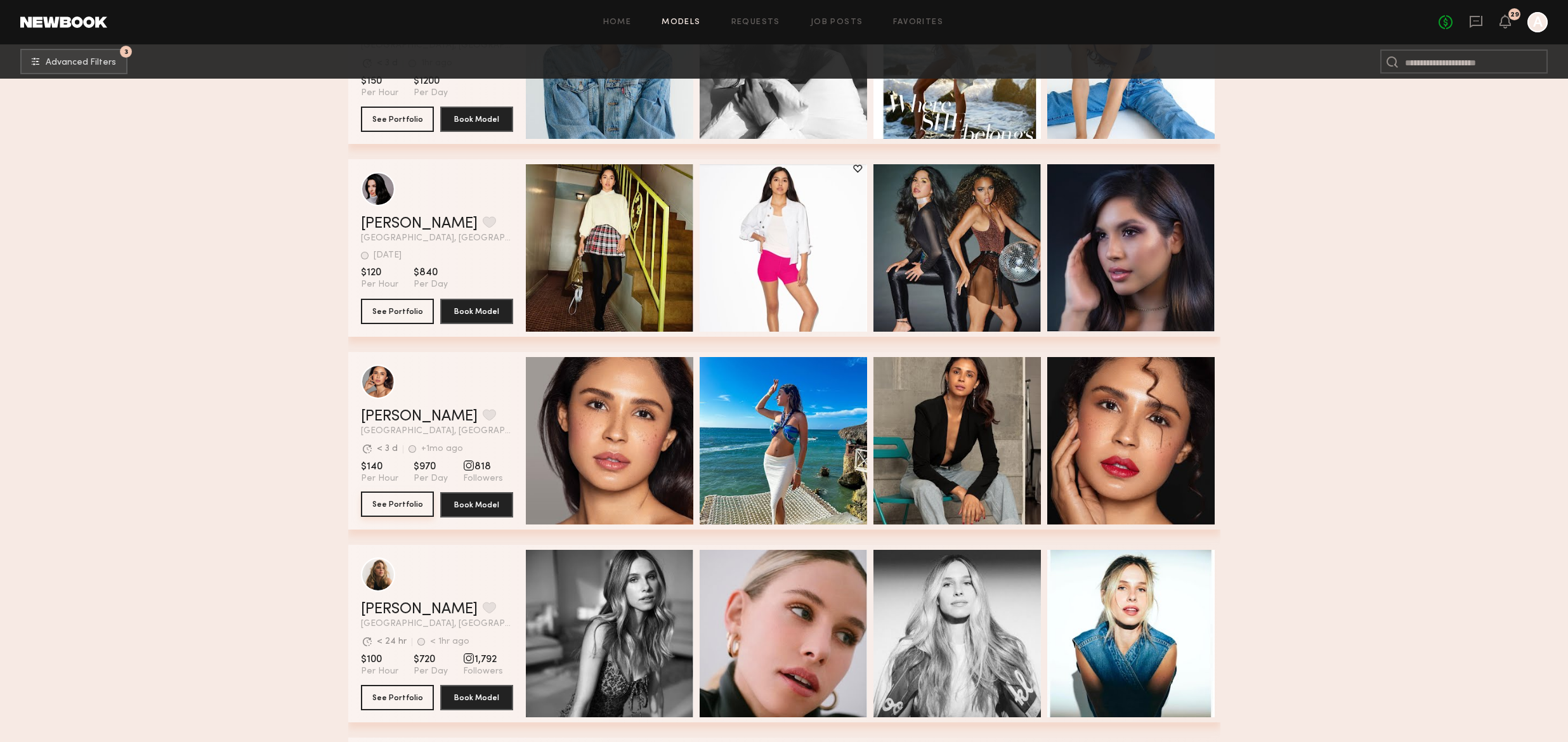
click at [403, 508] on button "See Portfolio" at bounding box center [398, 504] width 73 height 26
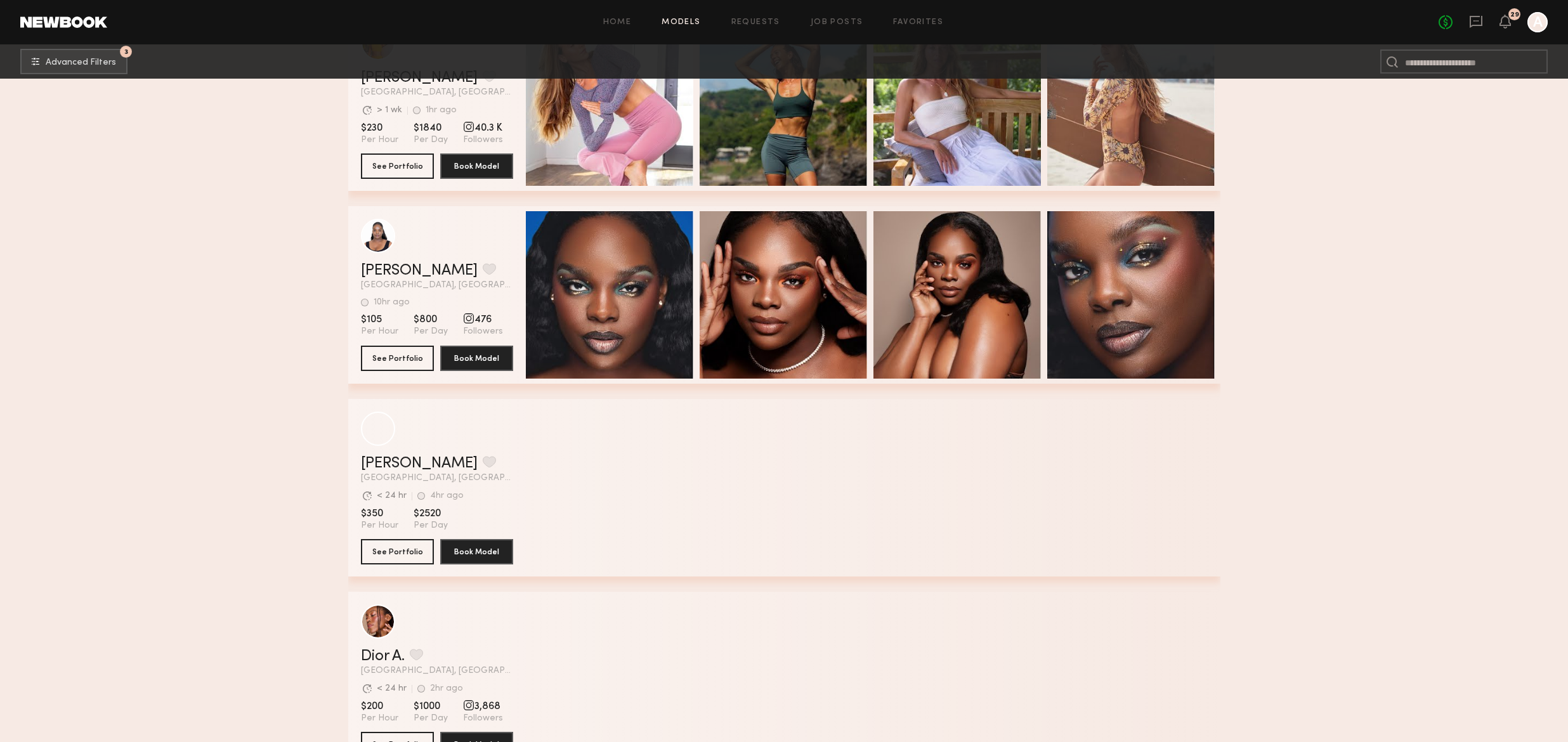
scroll to position [9157, 0]
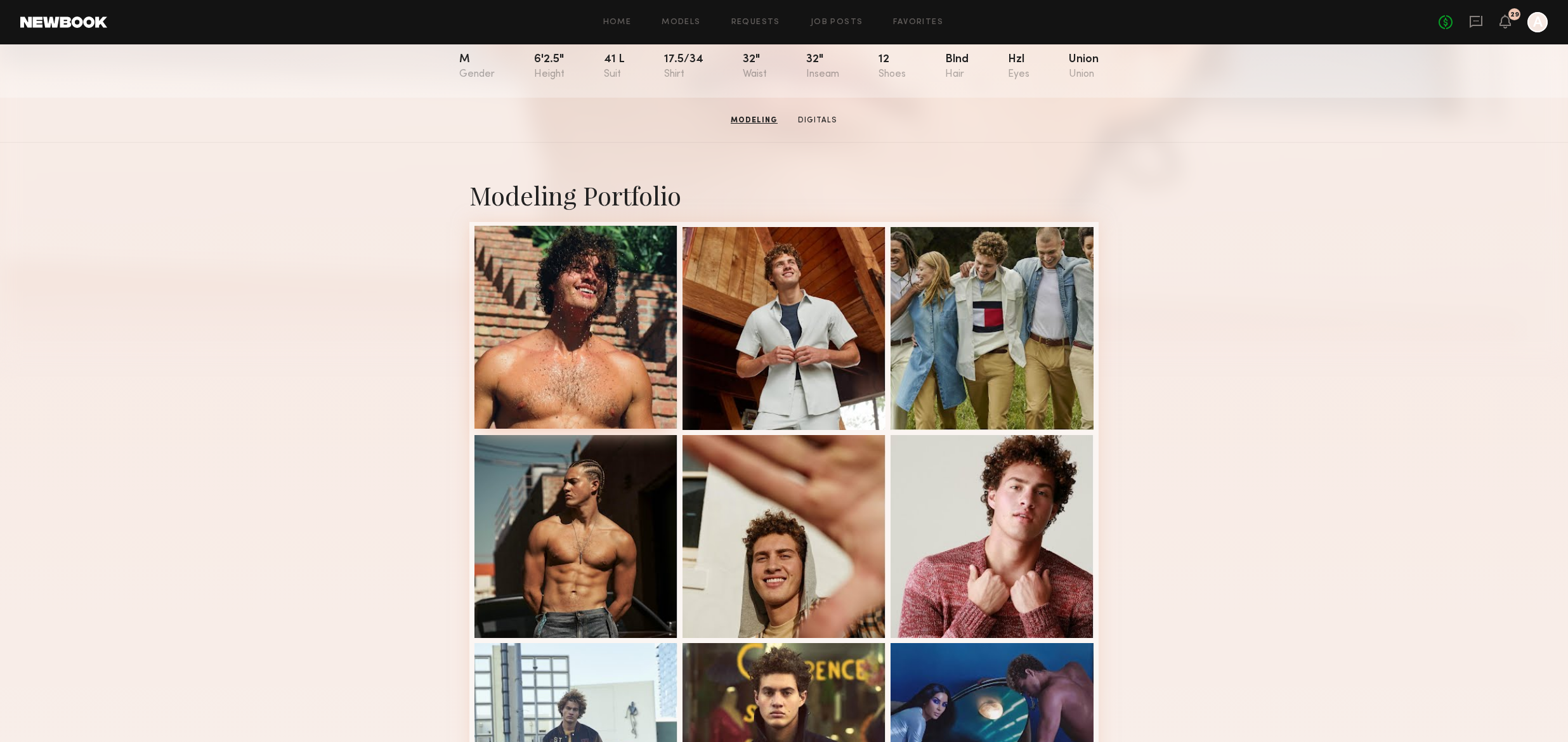
scroll to position [171, 0]
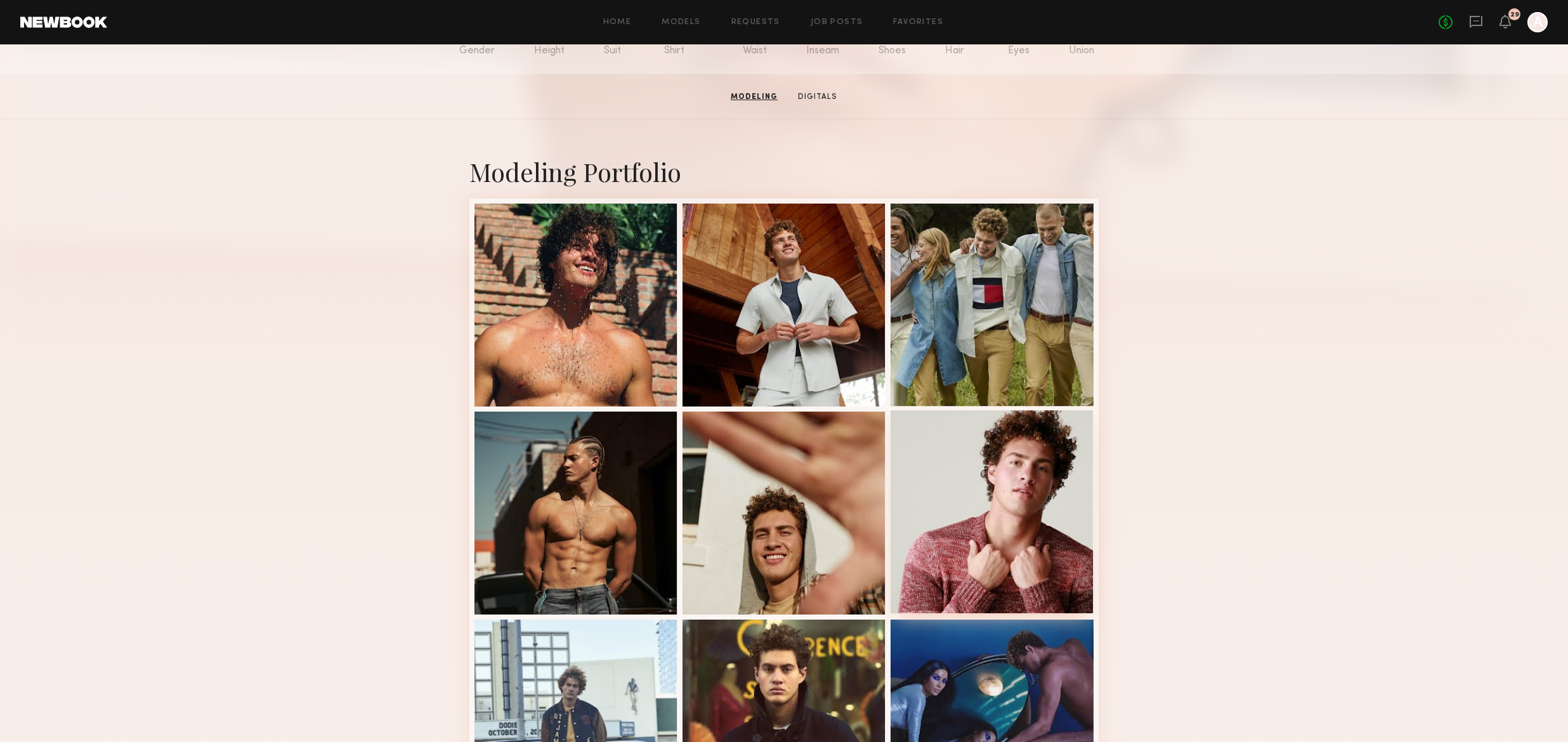
click at [995, 459] on div at bounding box center [991, 512] width 203 height 203
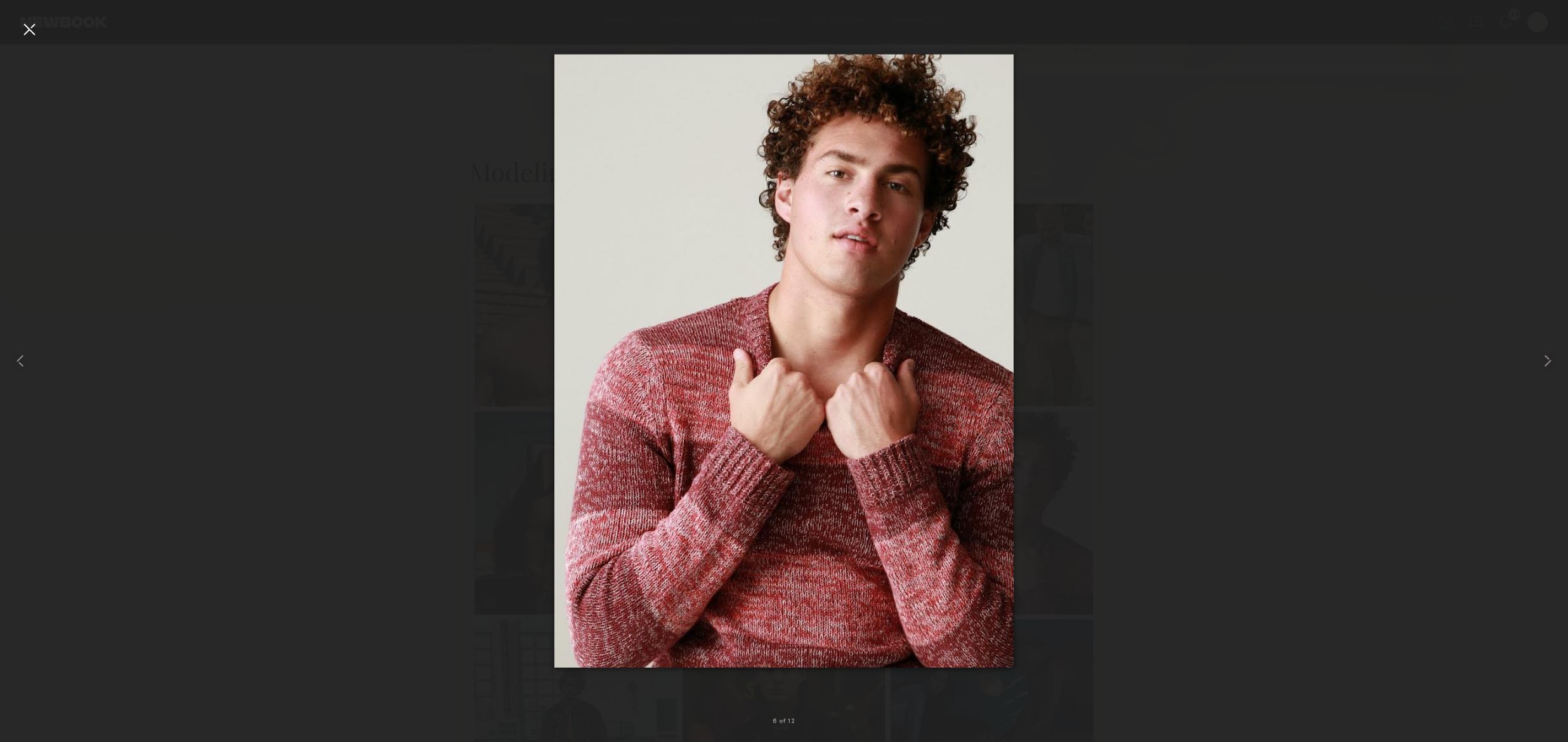
click at [35, 27] on div at bounding box center [29, 29] width 21 height 21
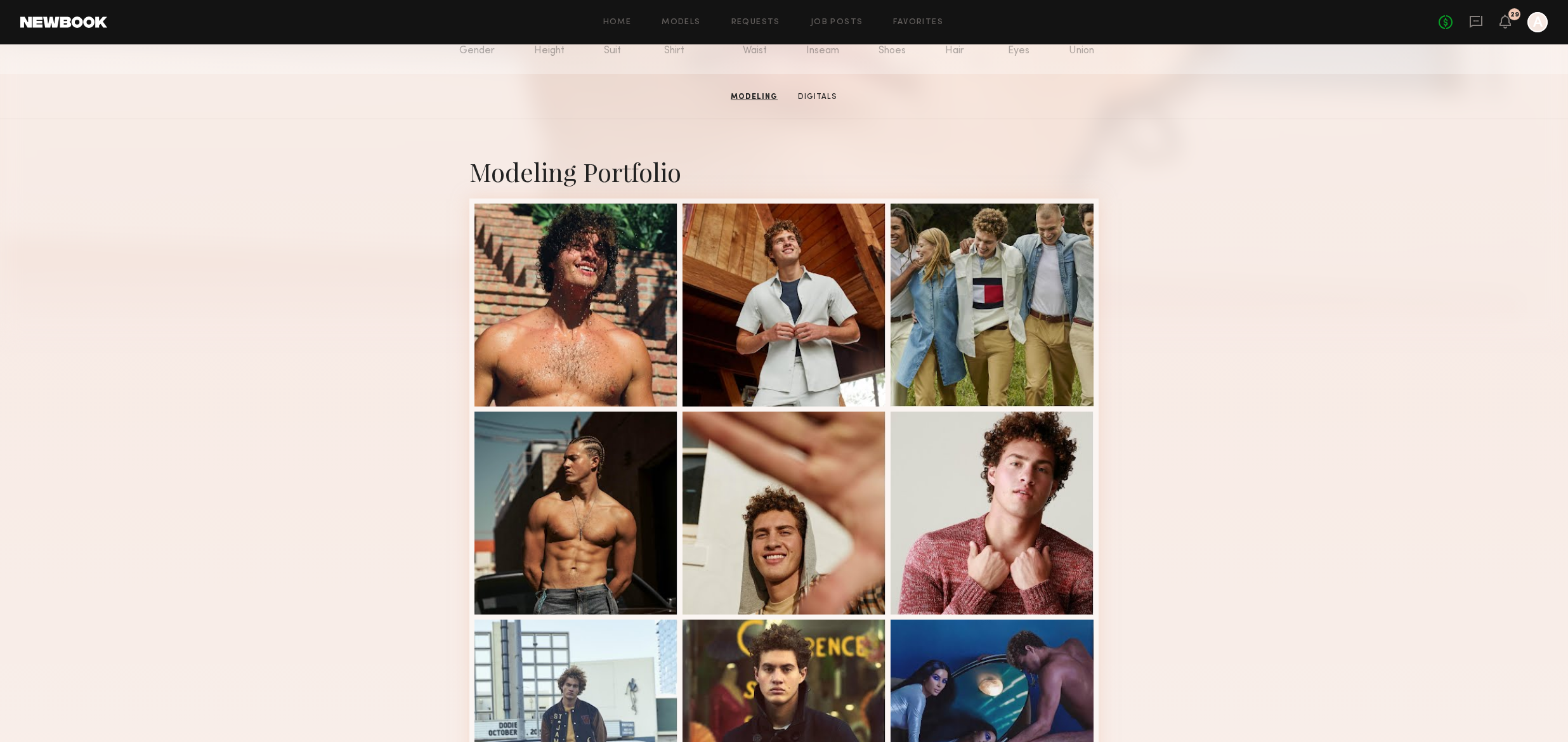
click at [47, 19] on link at bounding box center [64, 22] width 87 height 12
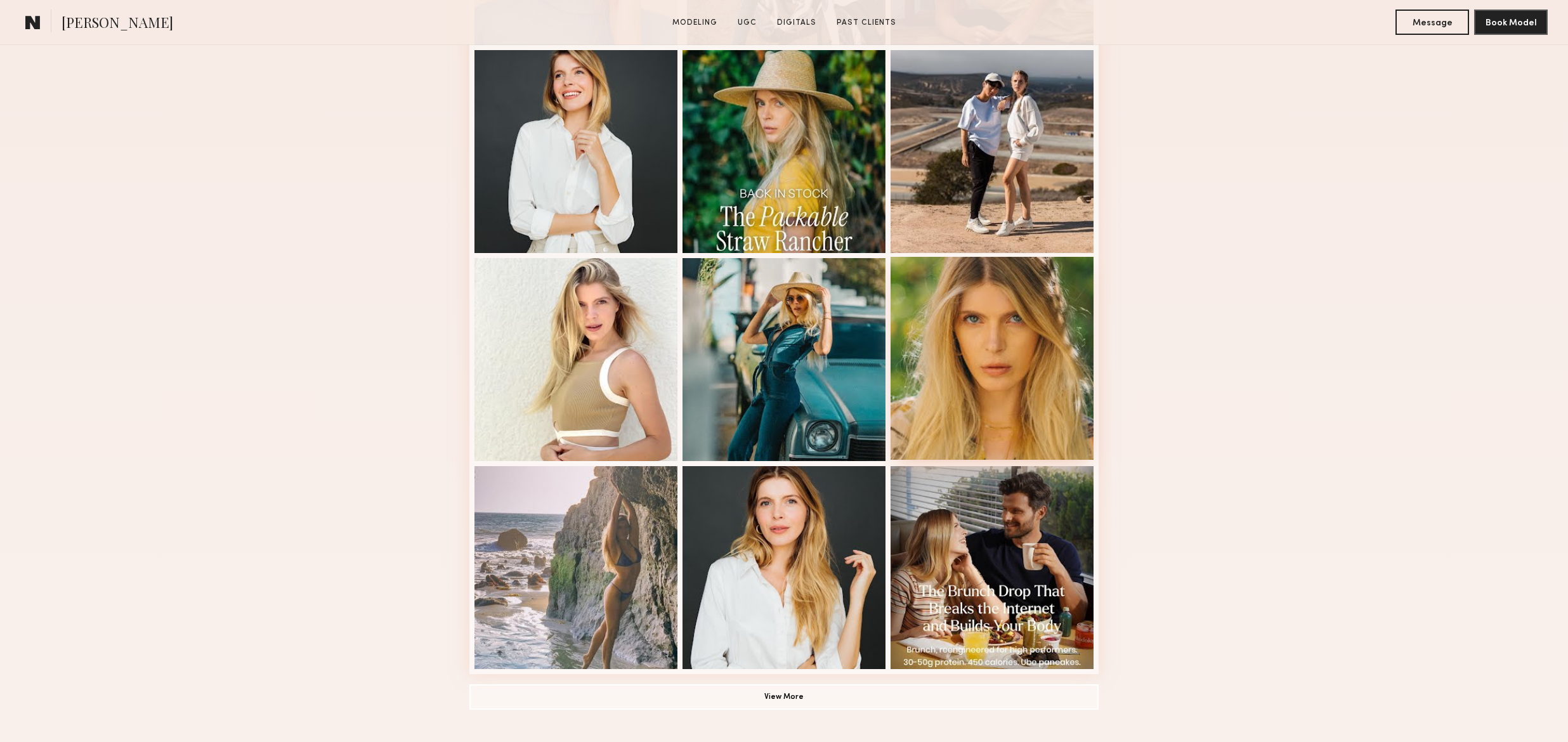
scroll to position [546, 0]
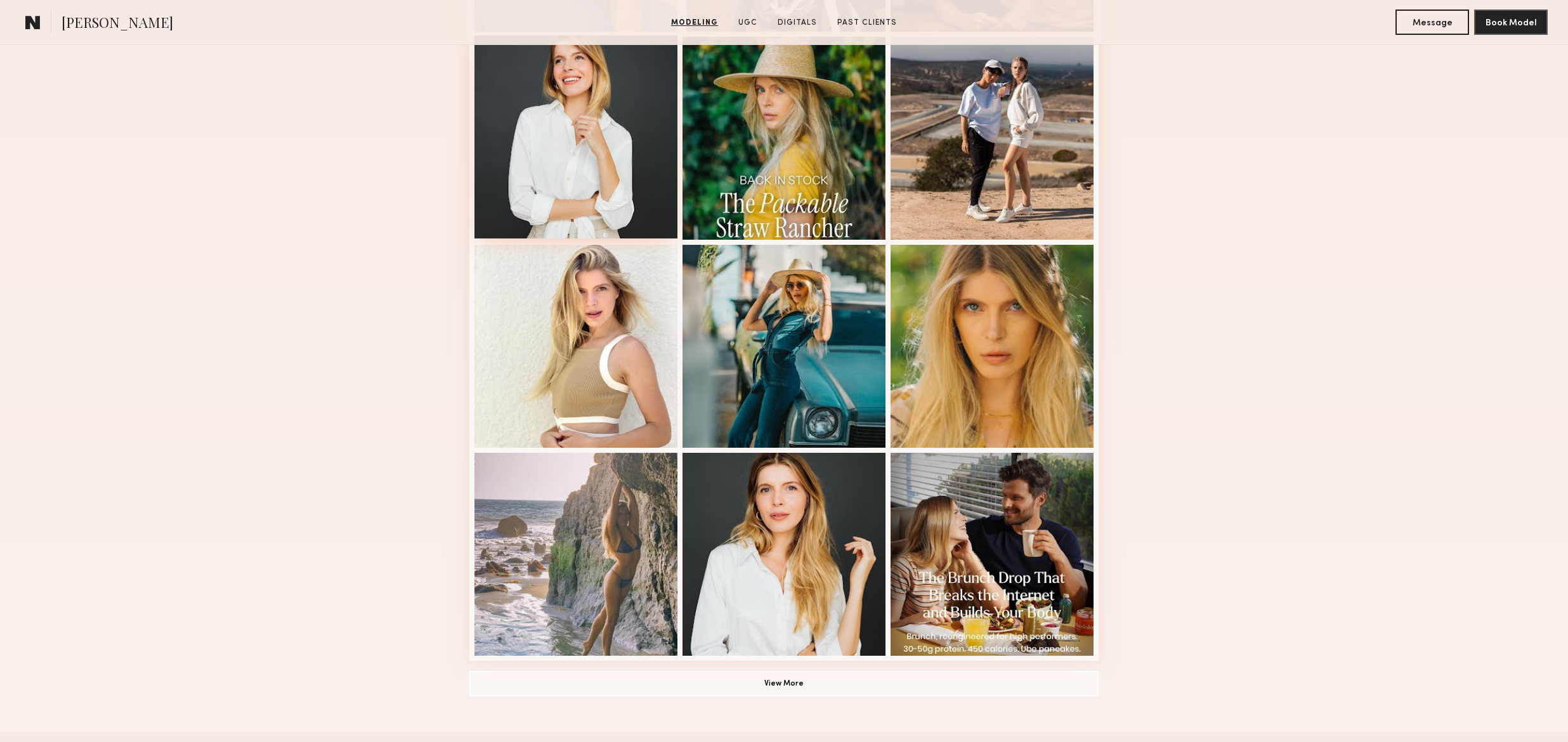
click at [591, 165] on div at bounding box center [576, 137] width 203 height 203
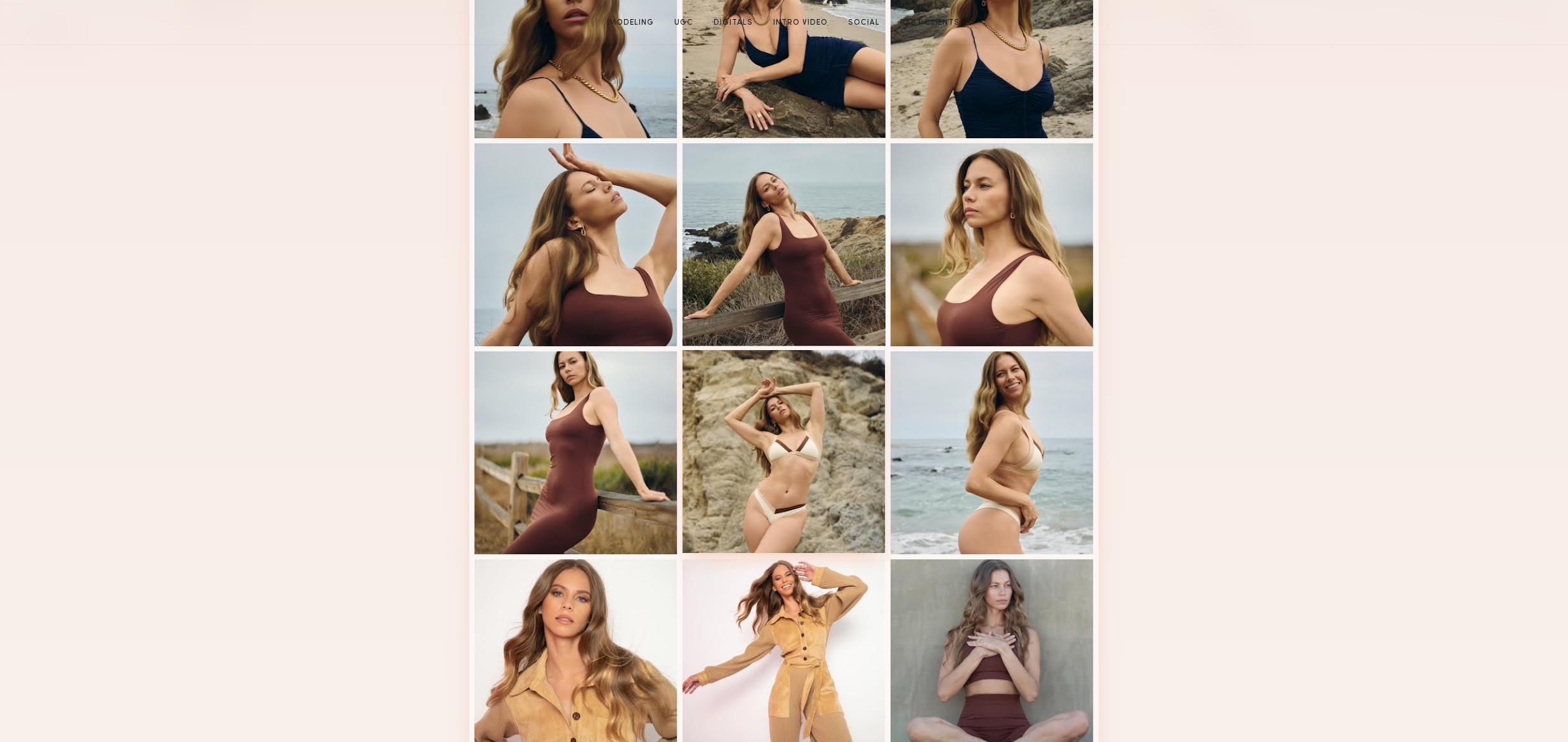
scroll to position [482, 0]
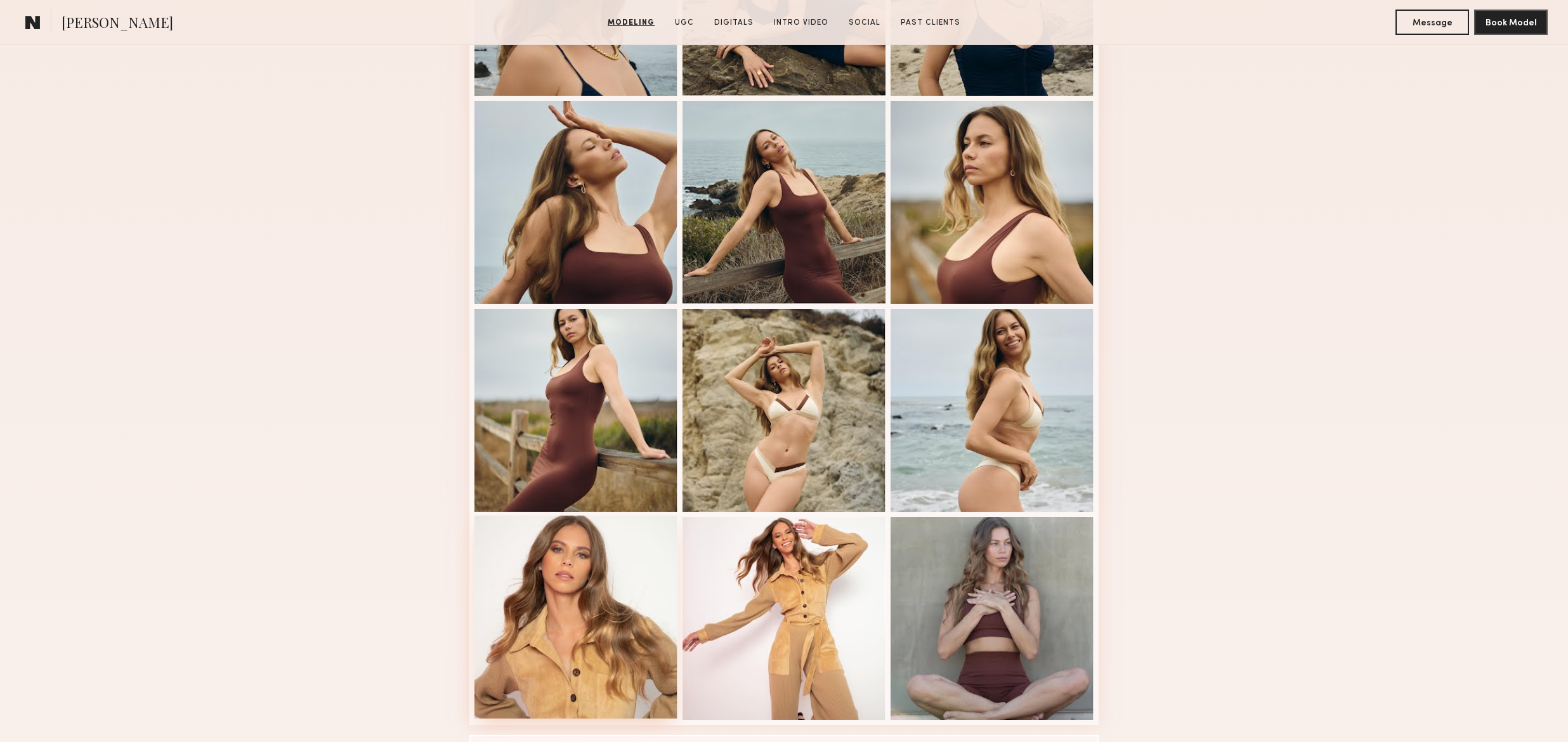
click at [574, 629] on div at bounding box center [576, 617] width 203 height 203
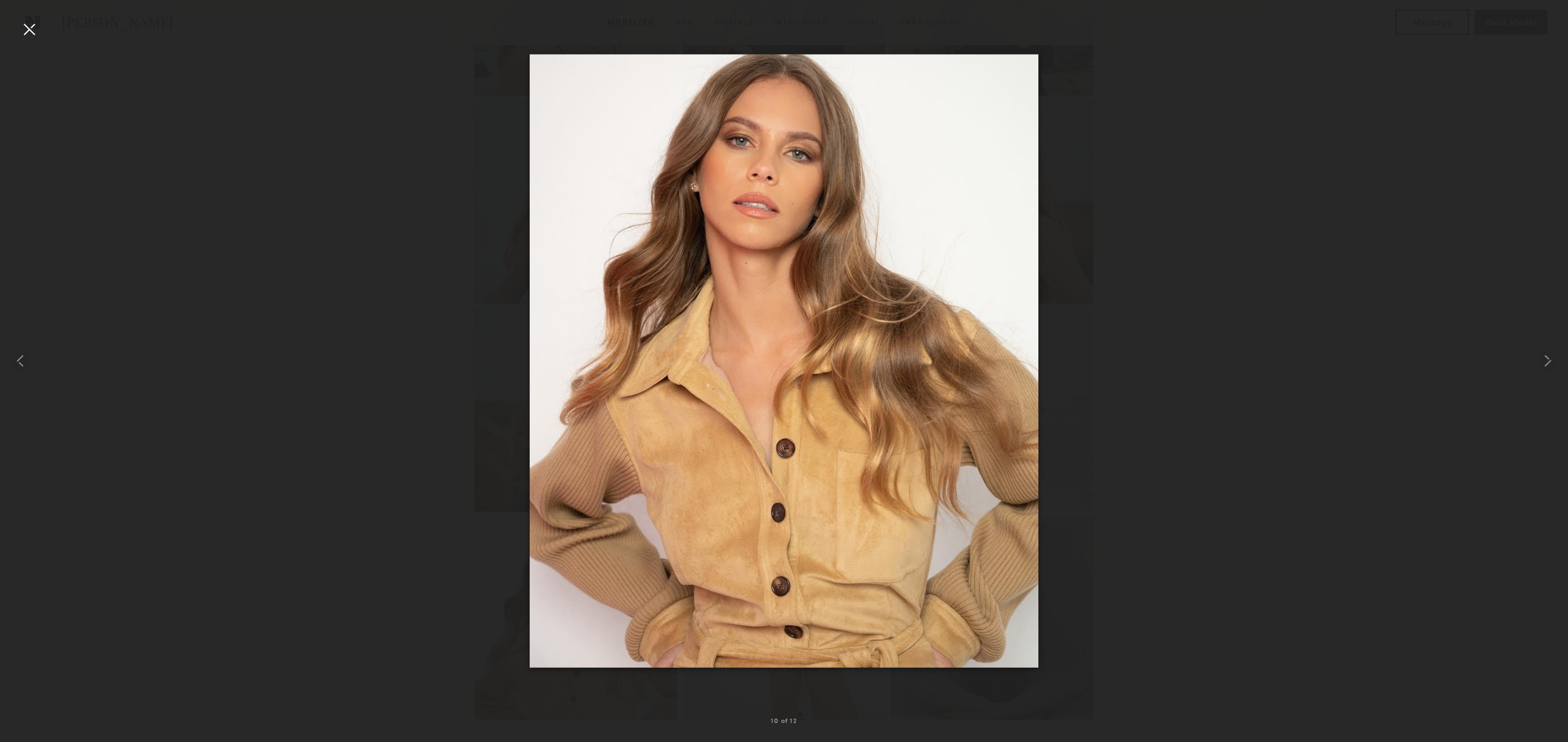
click at [23, 31] on div at bounding box center [29, 29] width 21 height 21
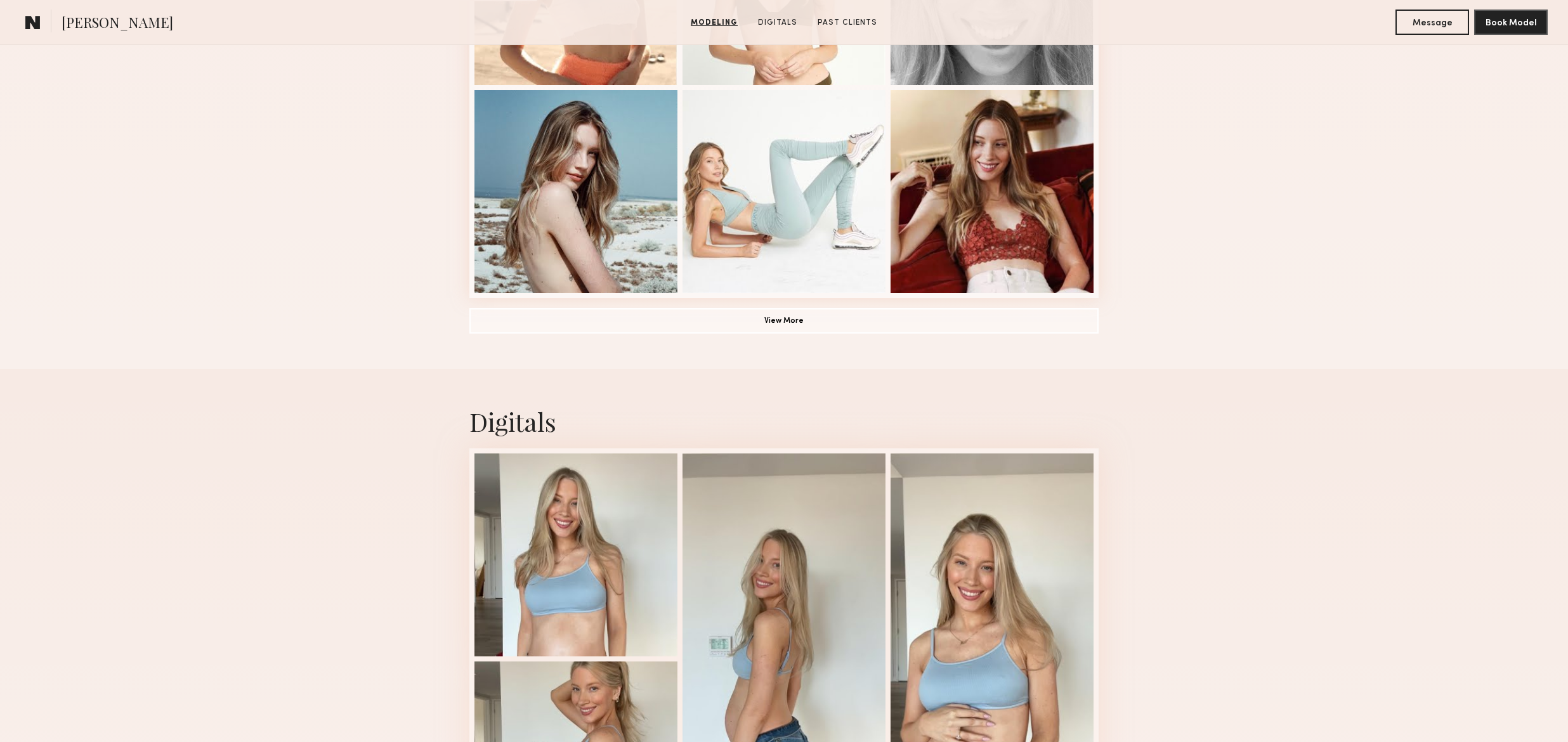
scroll to position [939, 0]
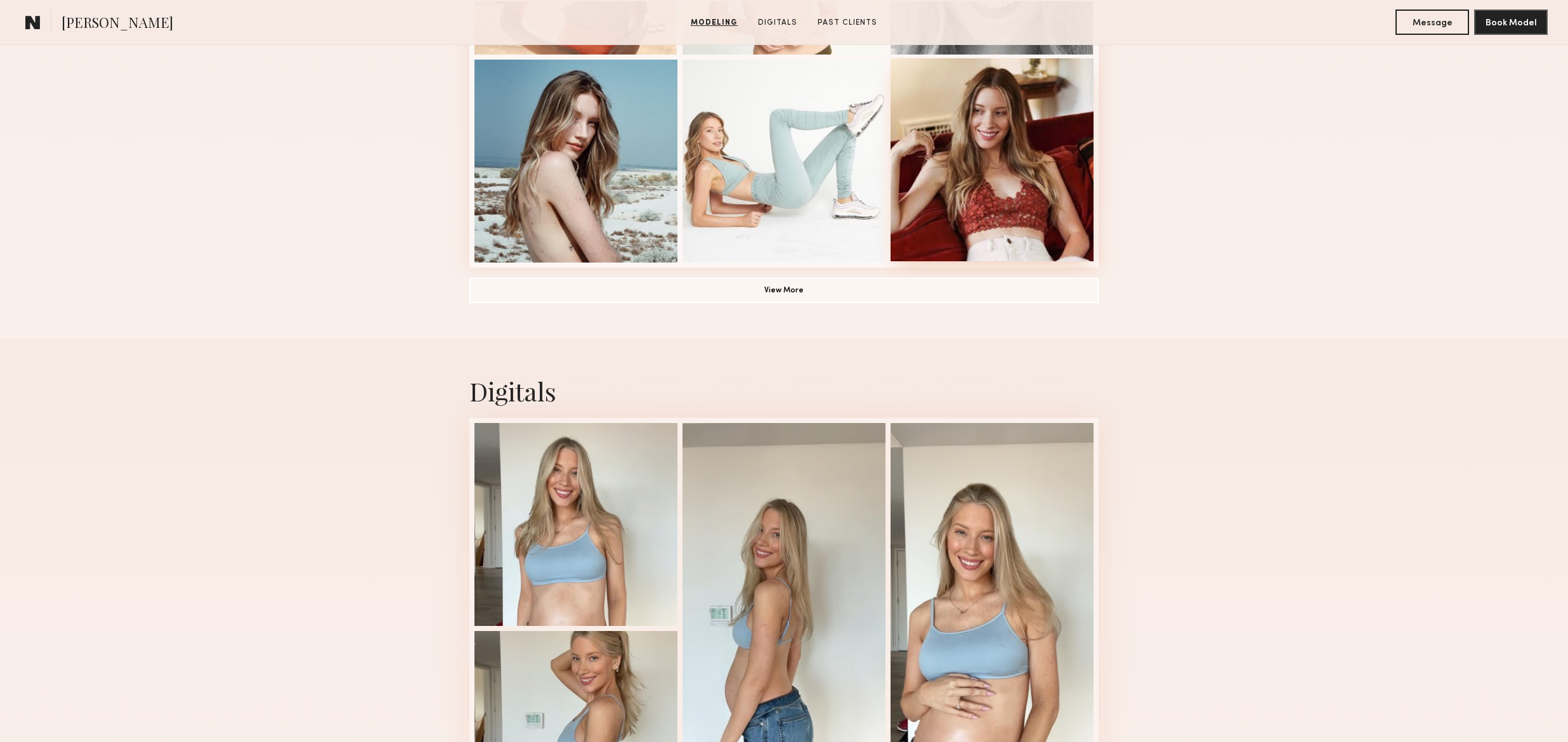
click at [1013, 121] on div at bounding box center [991, 159] width 203 height 203
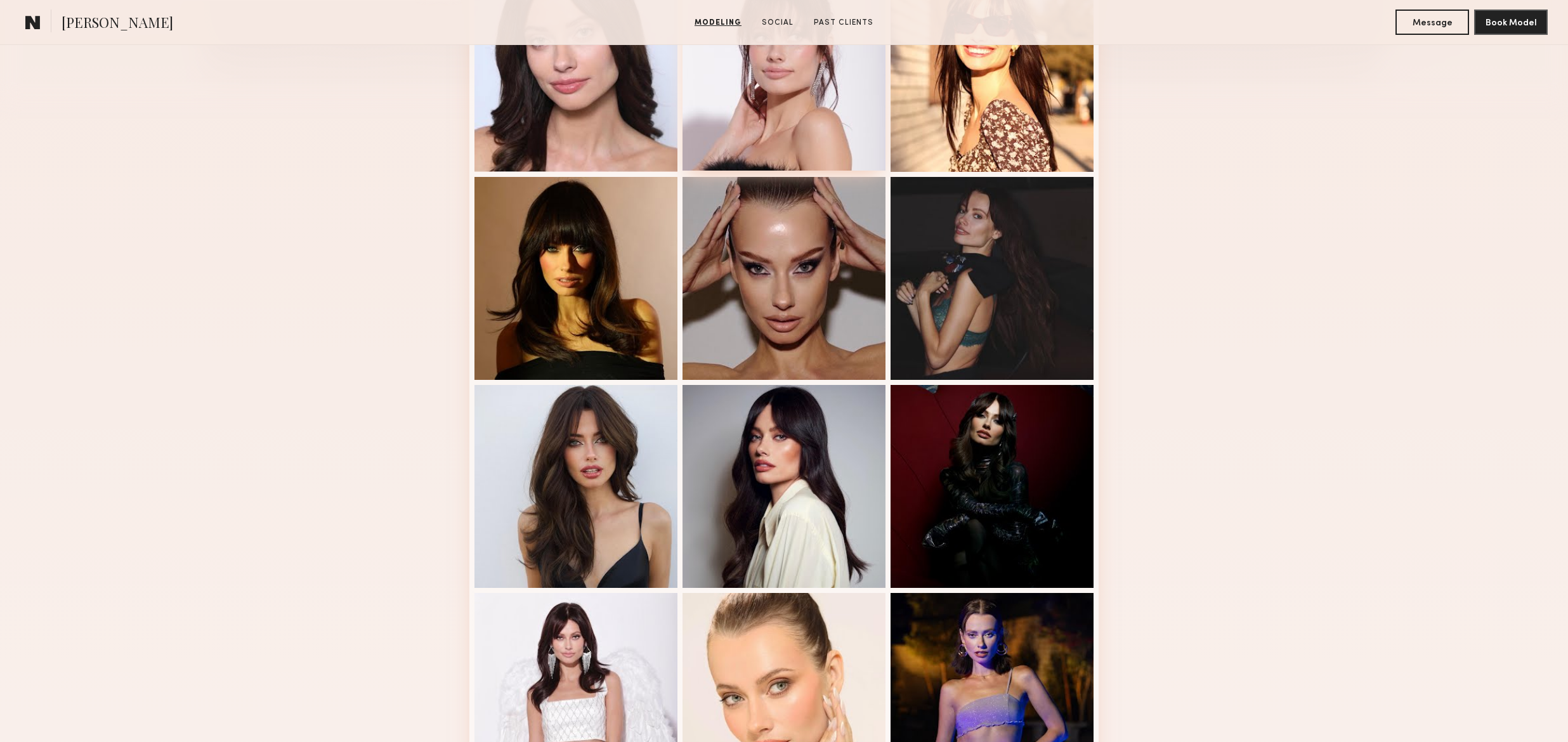
scroll to position [191, 0]
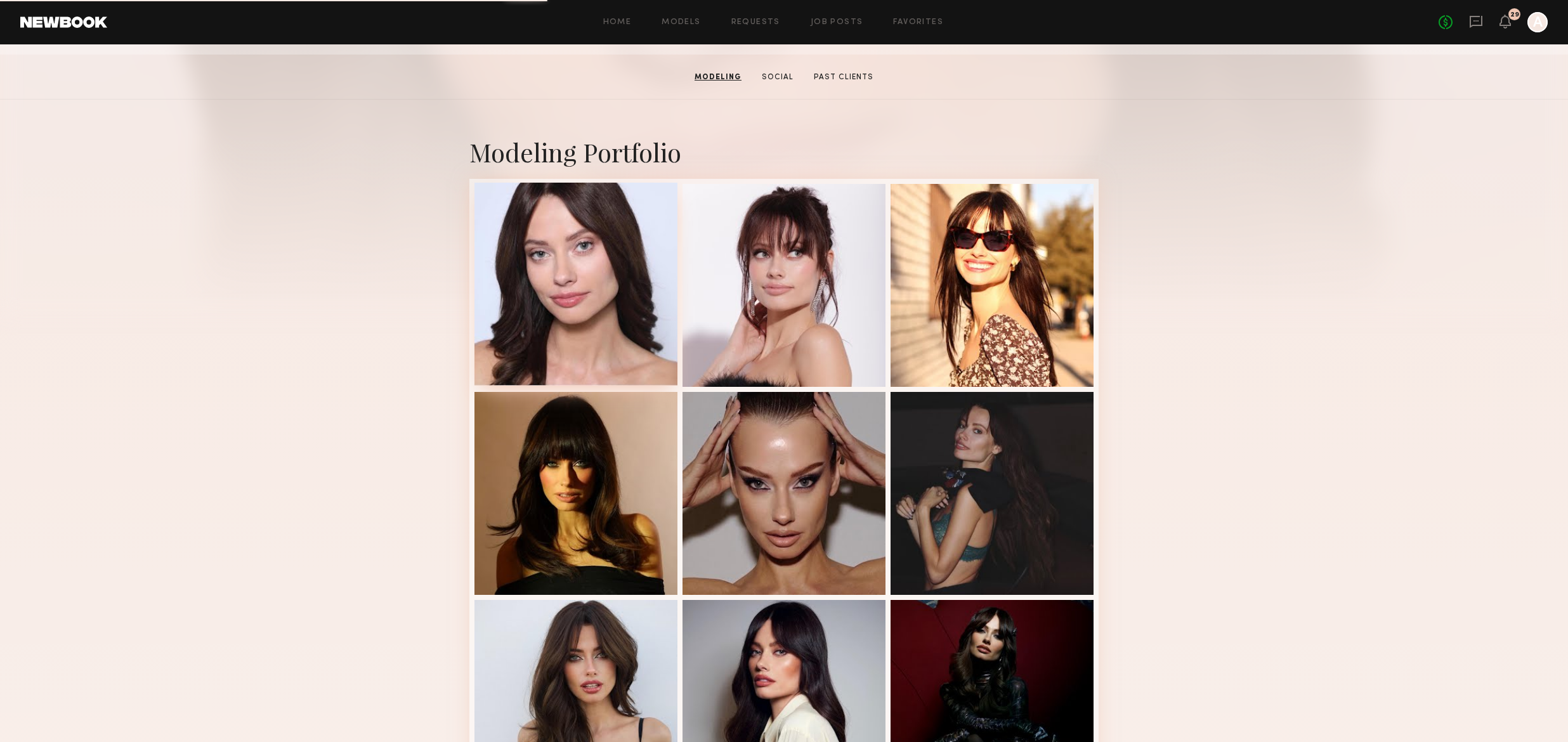
click at [555, 290] on div at bounding box center [576, 284] width 203 height 203
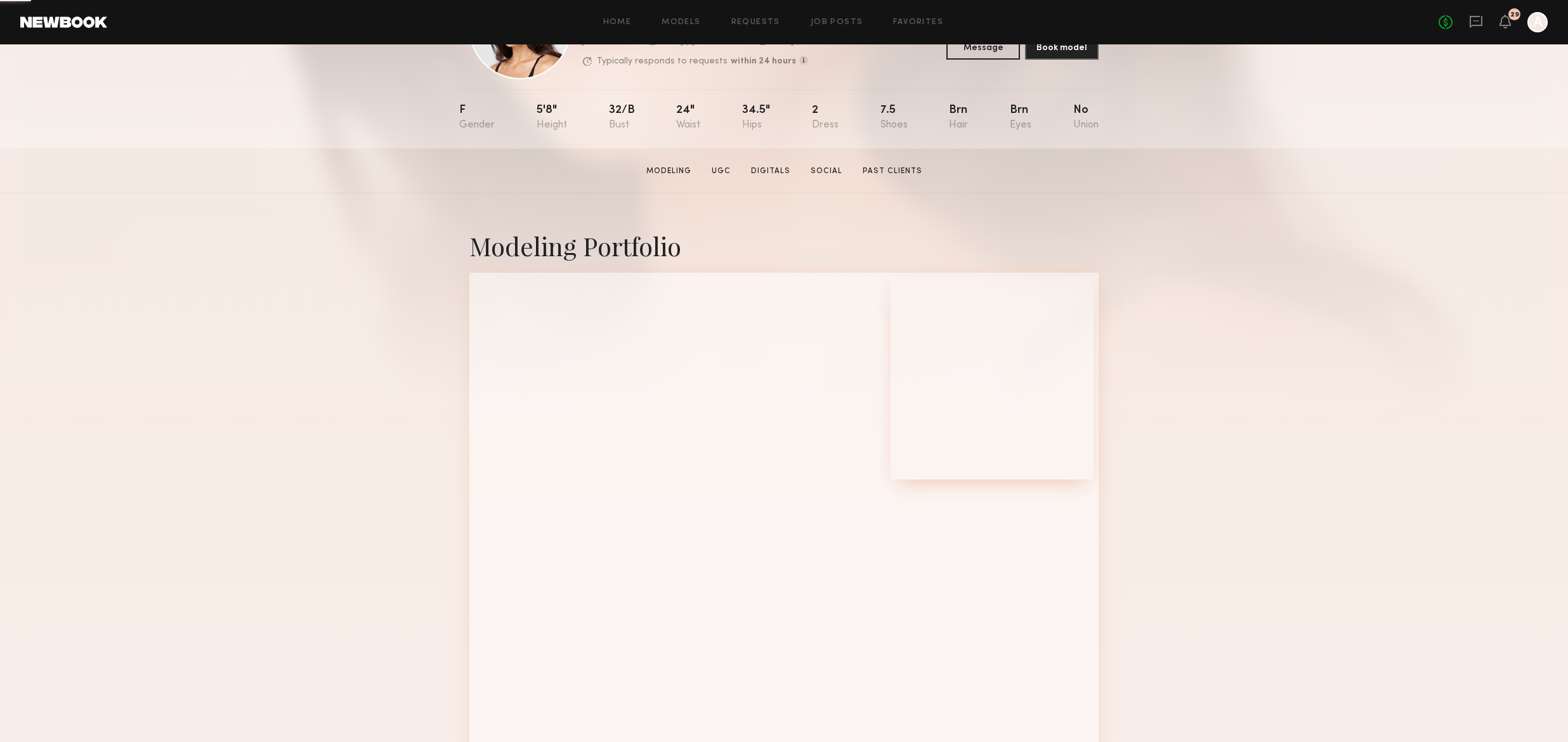
scroll to position [156, 0]
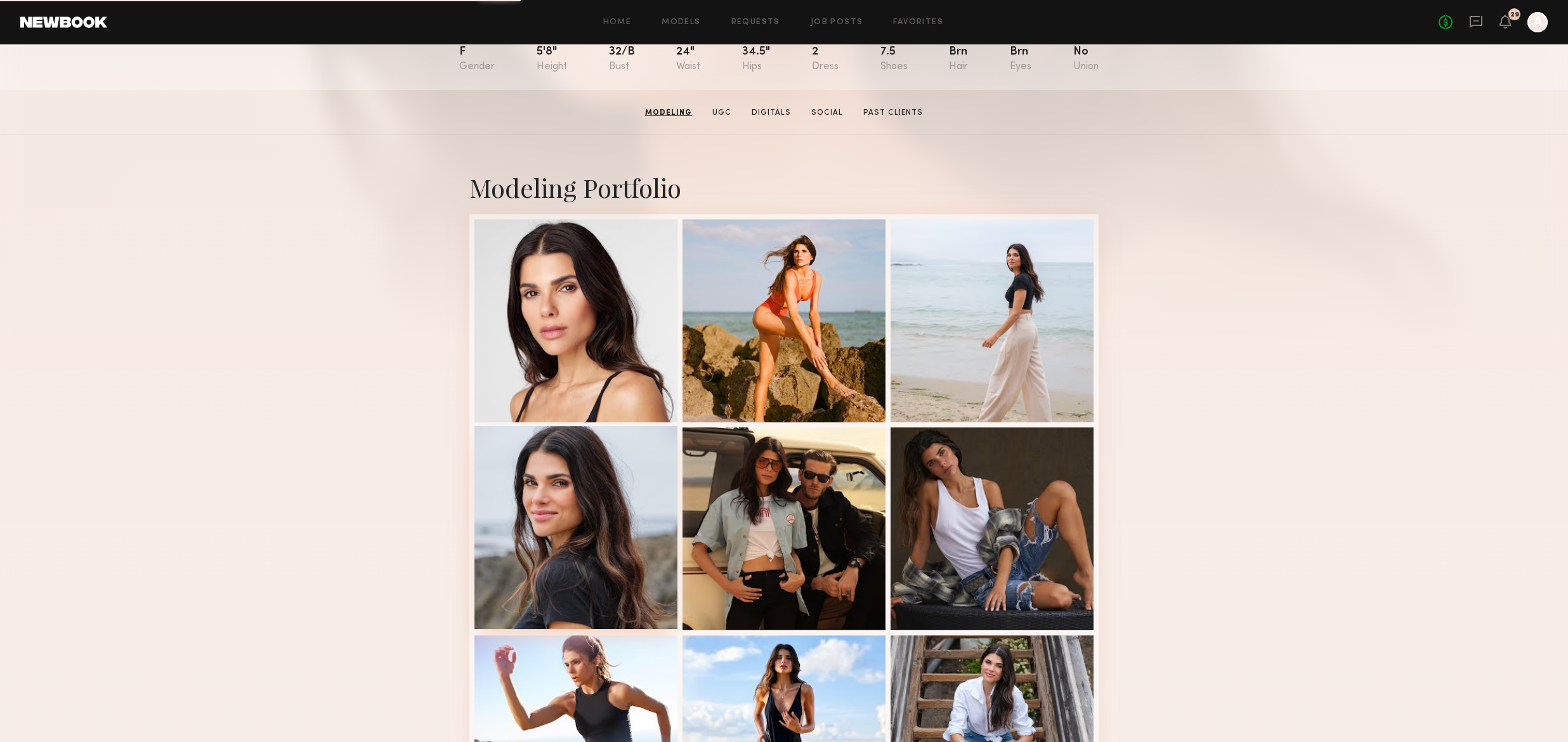
click at [596, 503] on div at bounding box center [576, 528] width 203 height 203
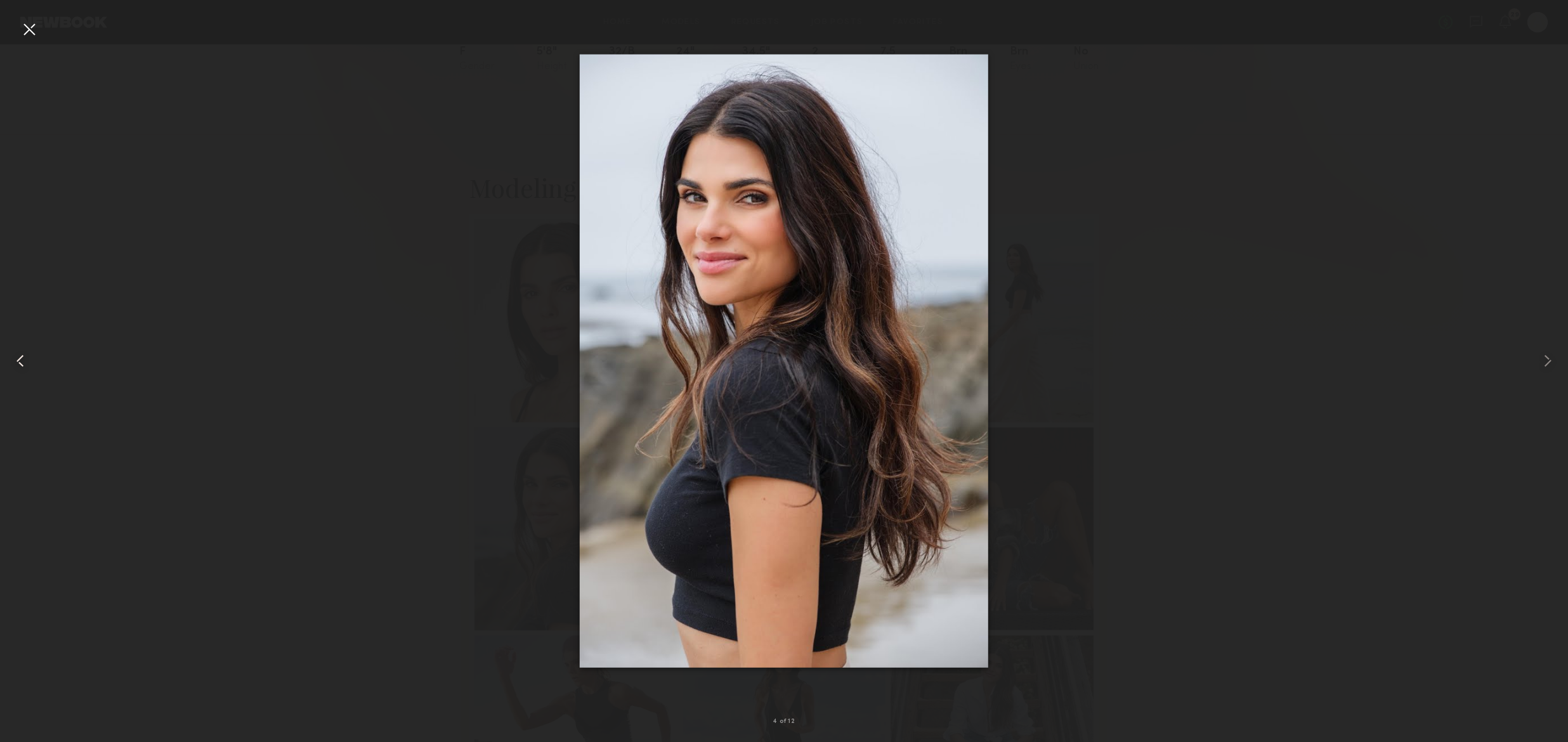
click at [39, 26] on div at bounding box center [31, 361] width 63 height 682
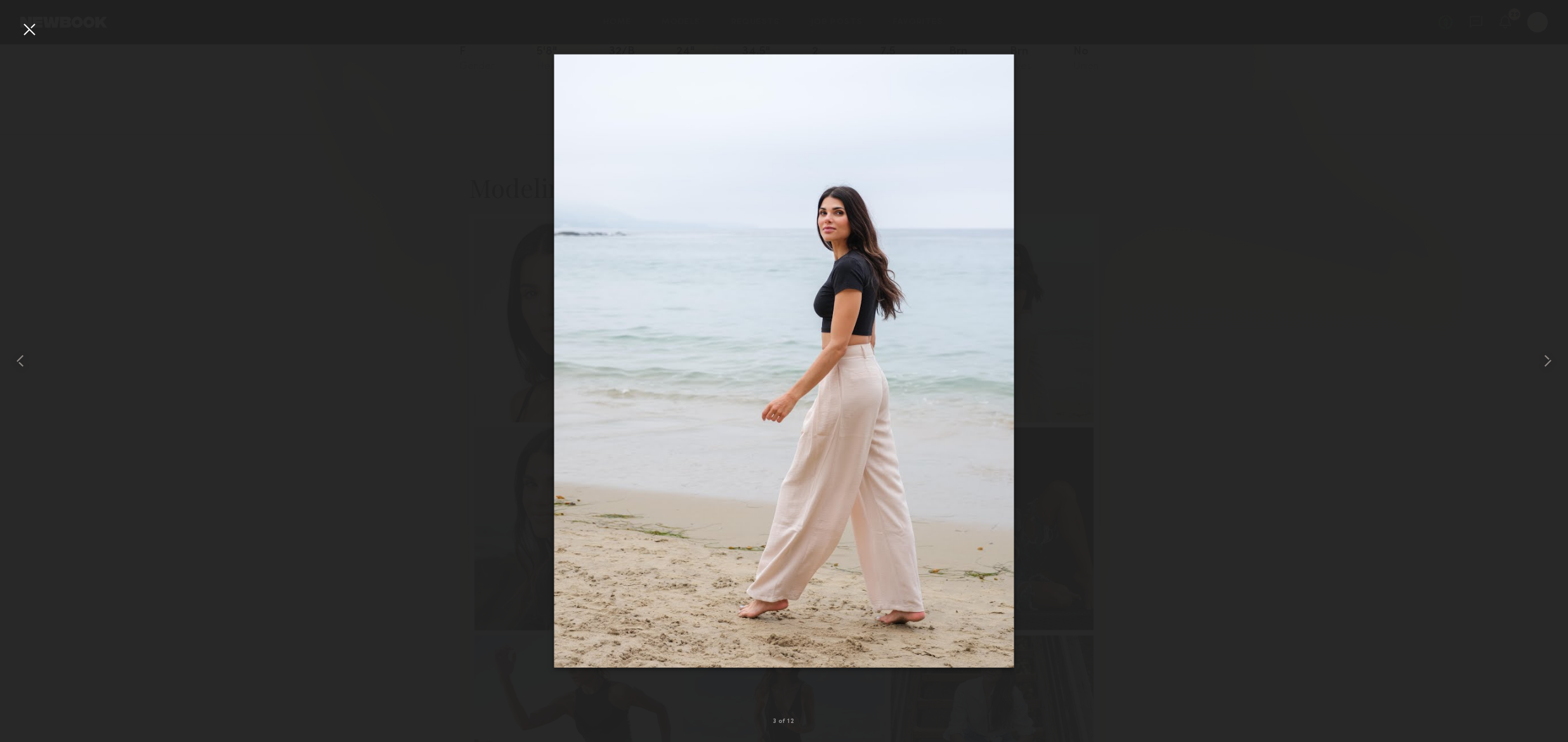
click at [31, 26] on div at bounding box center [29, 29] width 21 height 21
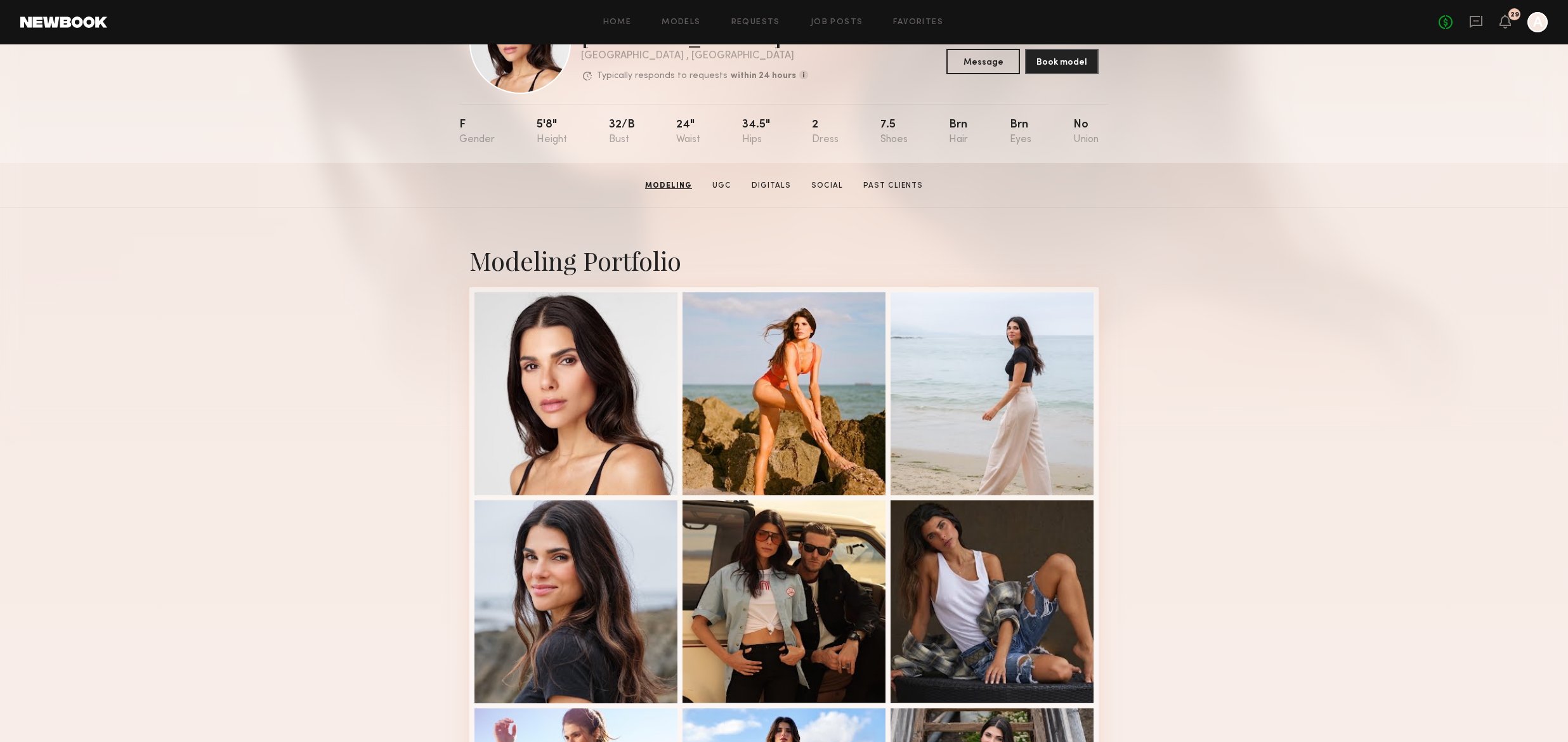
scroll to position [0, 0]
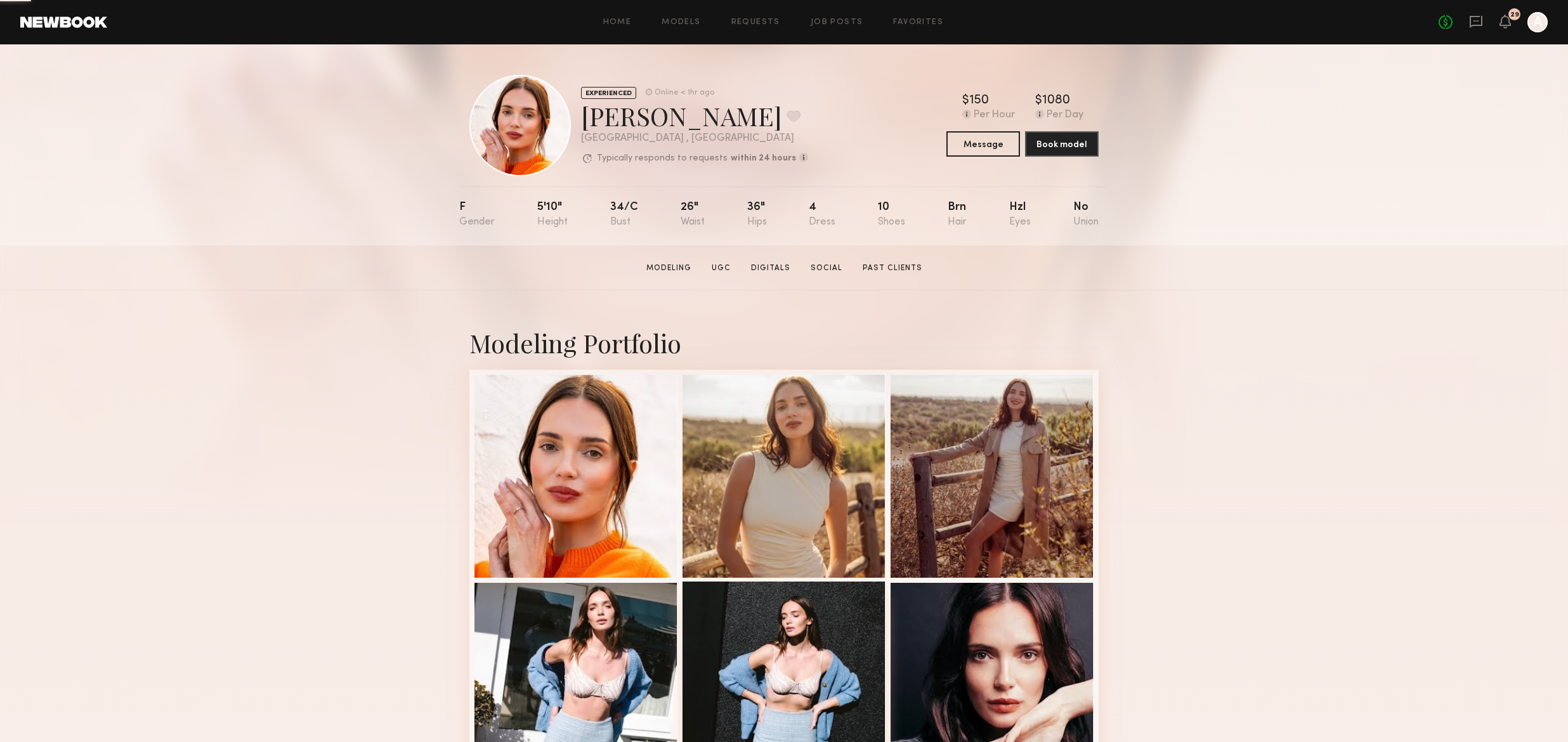
scroll to position [350, 0]
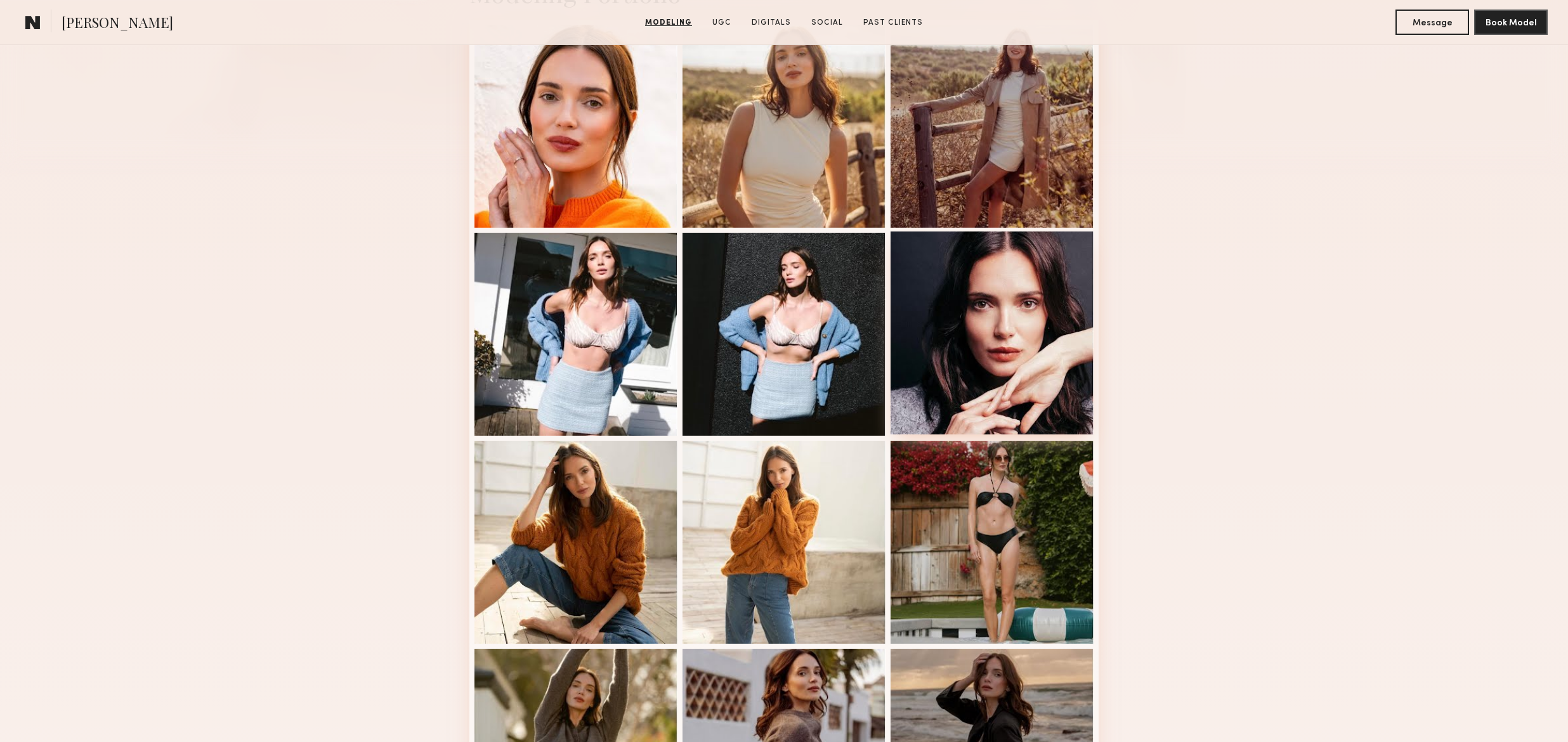
click at [996, 303] on div at bounding box center [991, 333] width 203 height 203
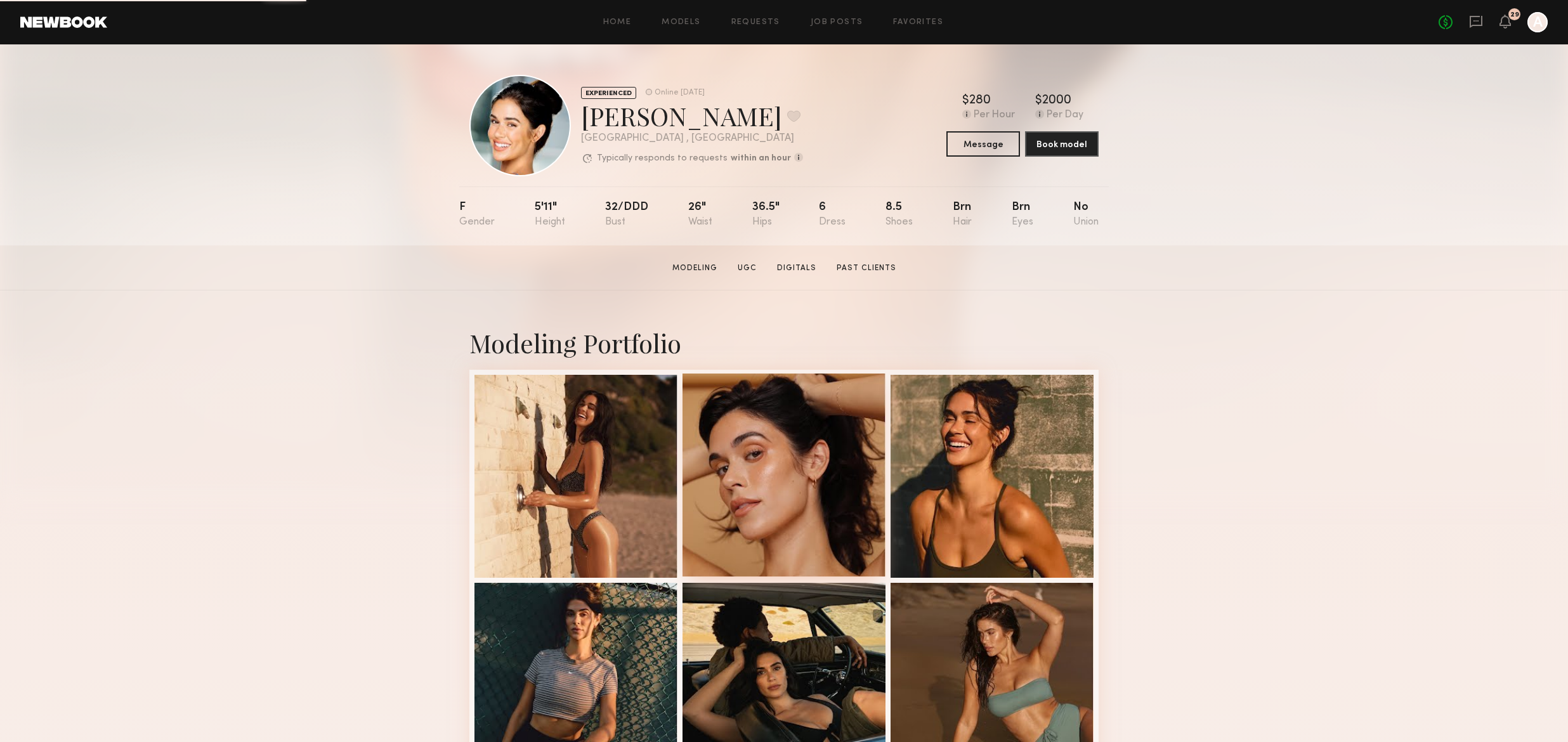
click at [798, 465] on div at bounding box center [784, 475] width 203 height 203
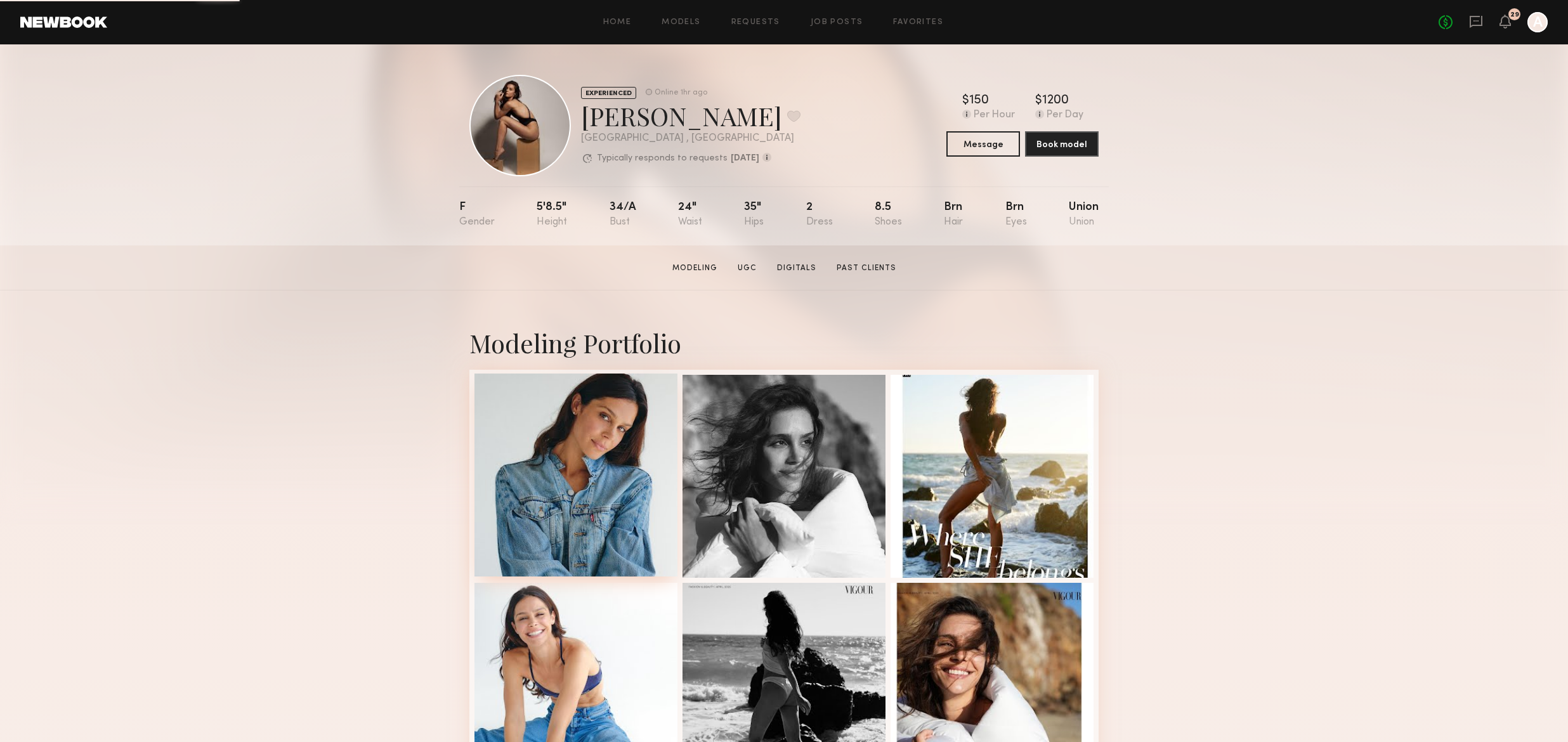
click at [607, 478] on div at bounding box center [576, 475] width 203 height 203
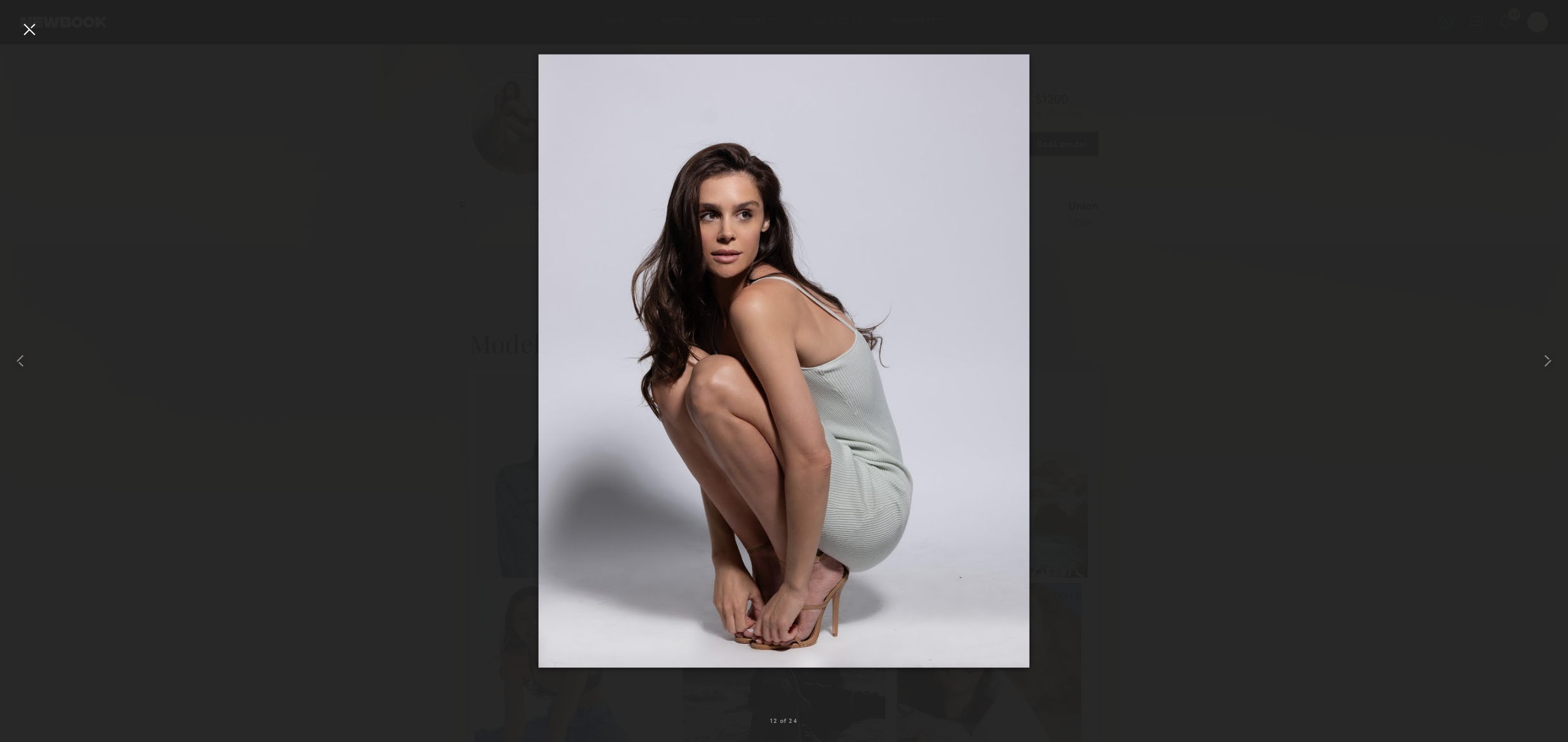
click at [27, 27] on div at bounding box center [29, 29] width 21 height 21
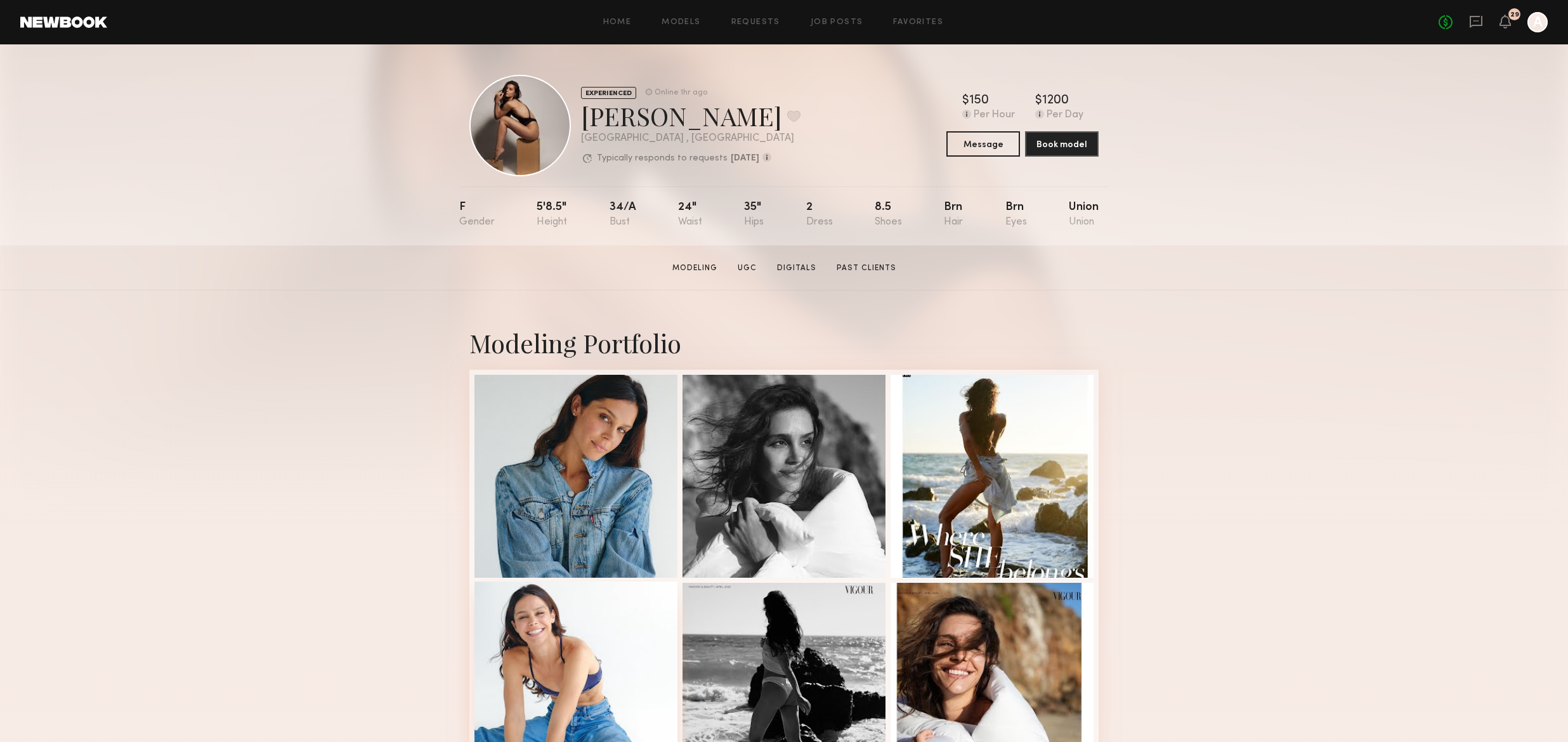
scroll to position [340, 0]
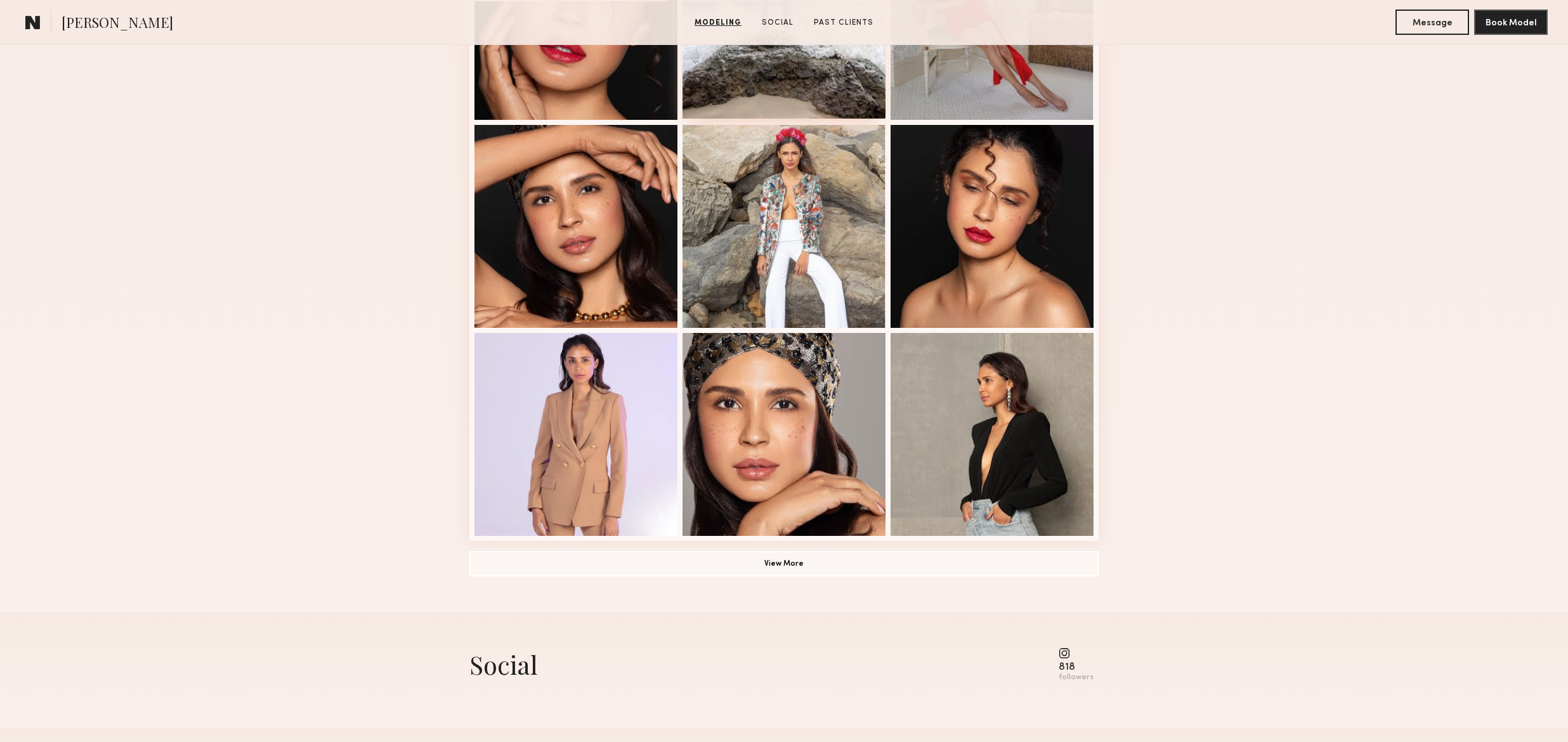
scroll to position [186, 0]
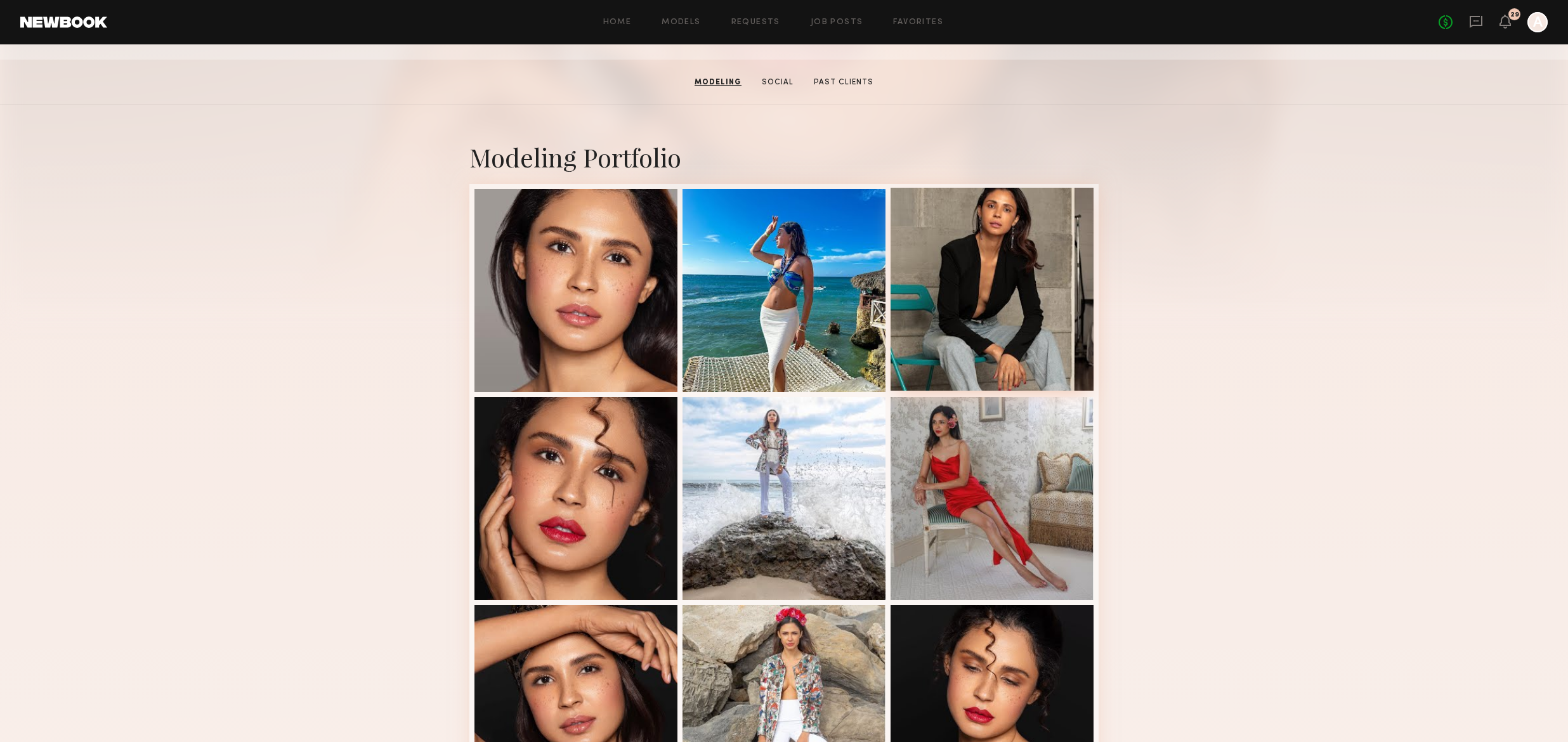
click at [983, 251] on div at bounding box center [991, 289] width 203 height 203
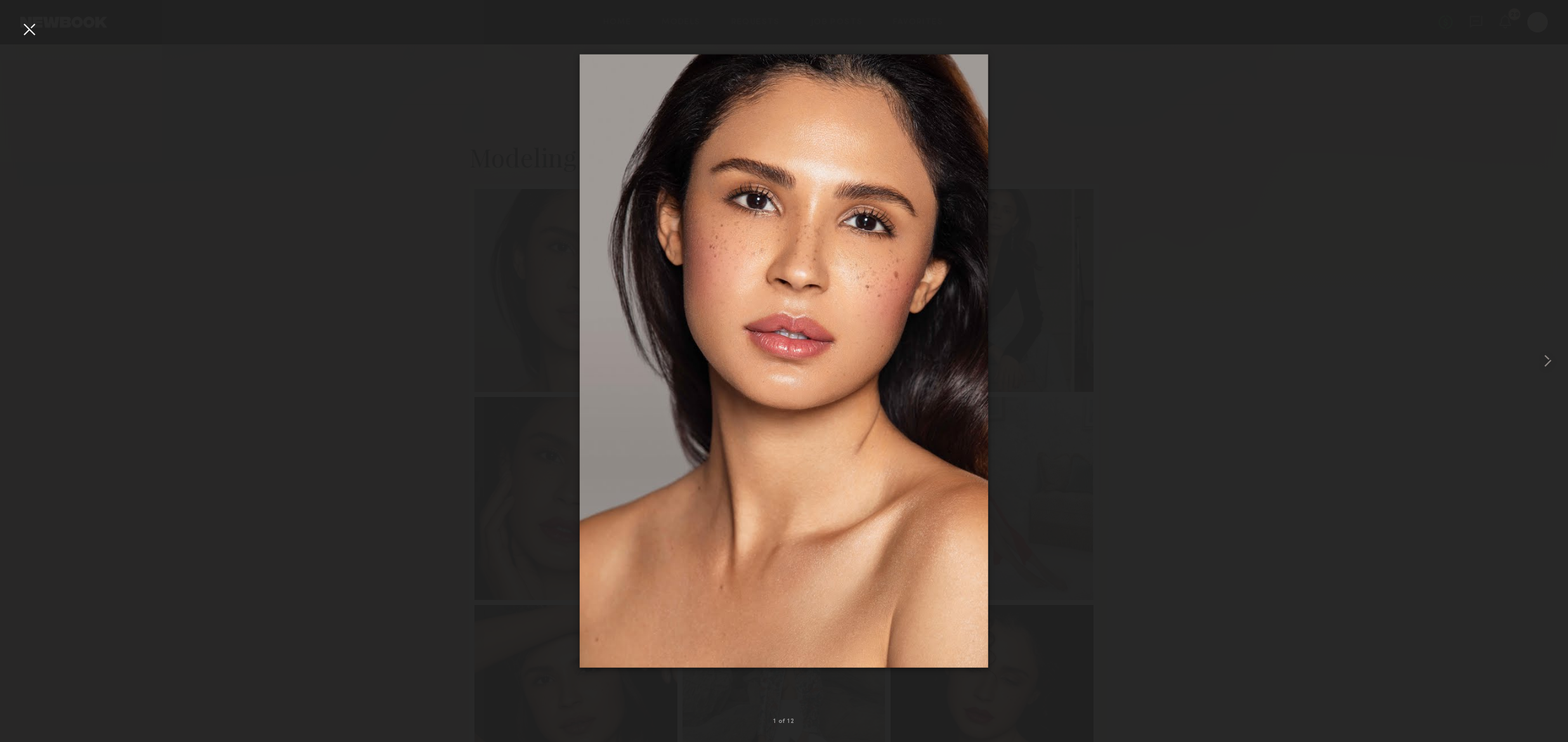
click at [31, 27] on div at bounding box center [29, 29] width 21 height 21
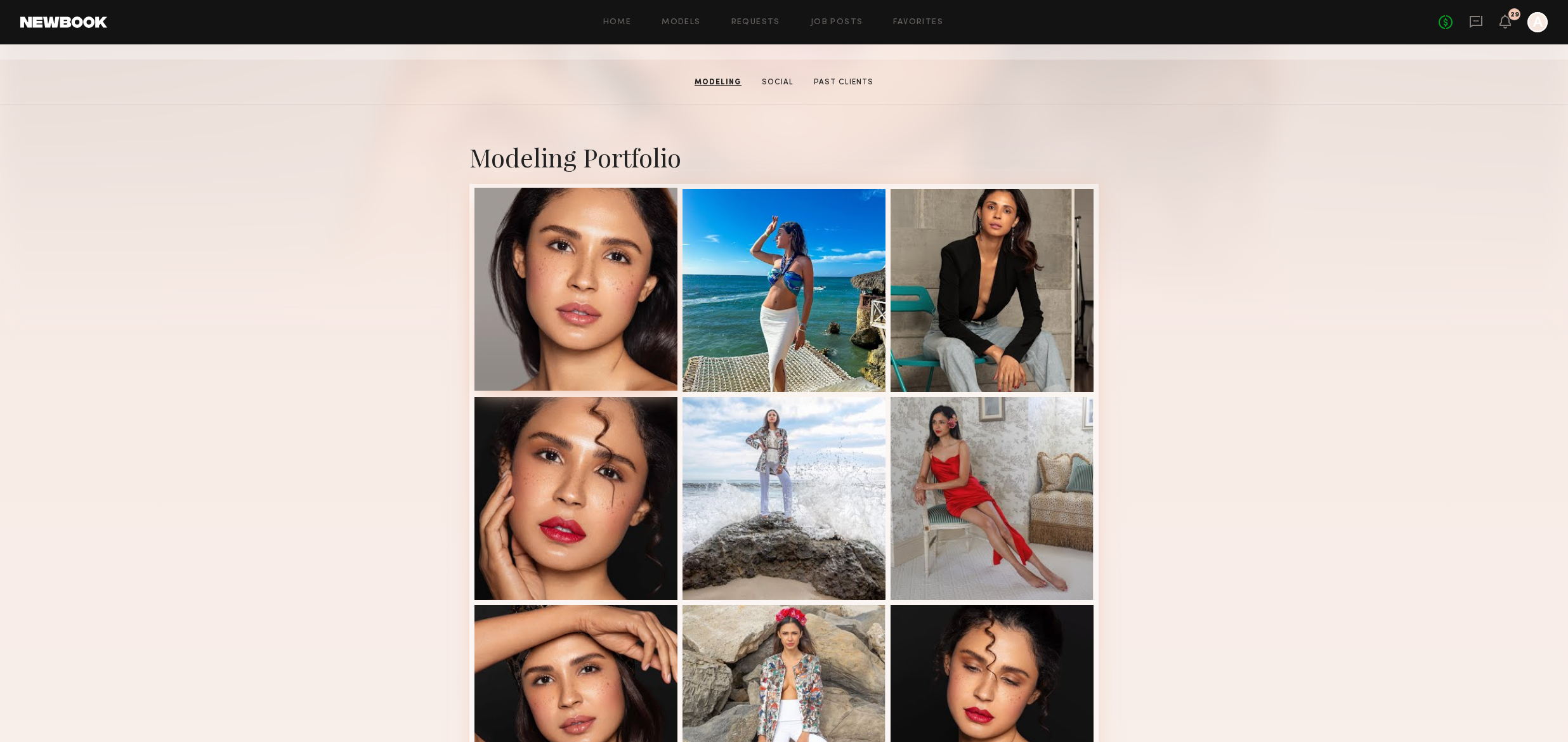
click at [558, 222] on div at bounding box center [576, 289] width 203 height 203
